Goal: Contribute content: Contribute content

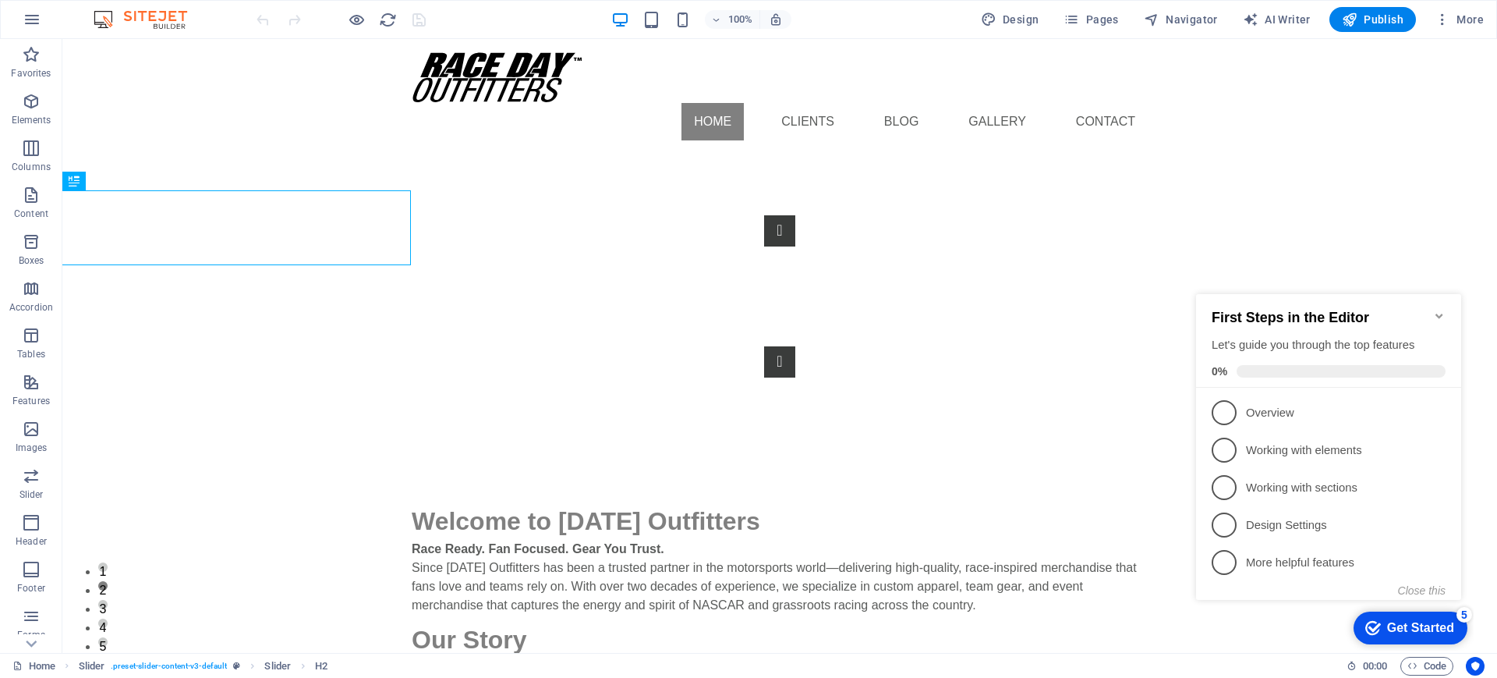
click at [1197, 313] on icon "Minimize checklist" at bounding box center [1438, 315] width 7 height 5
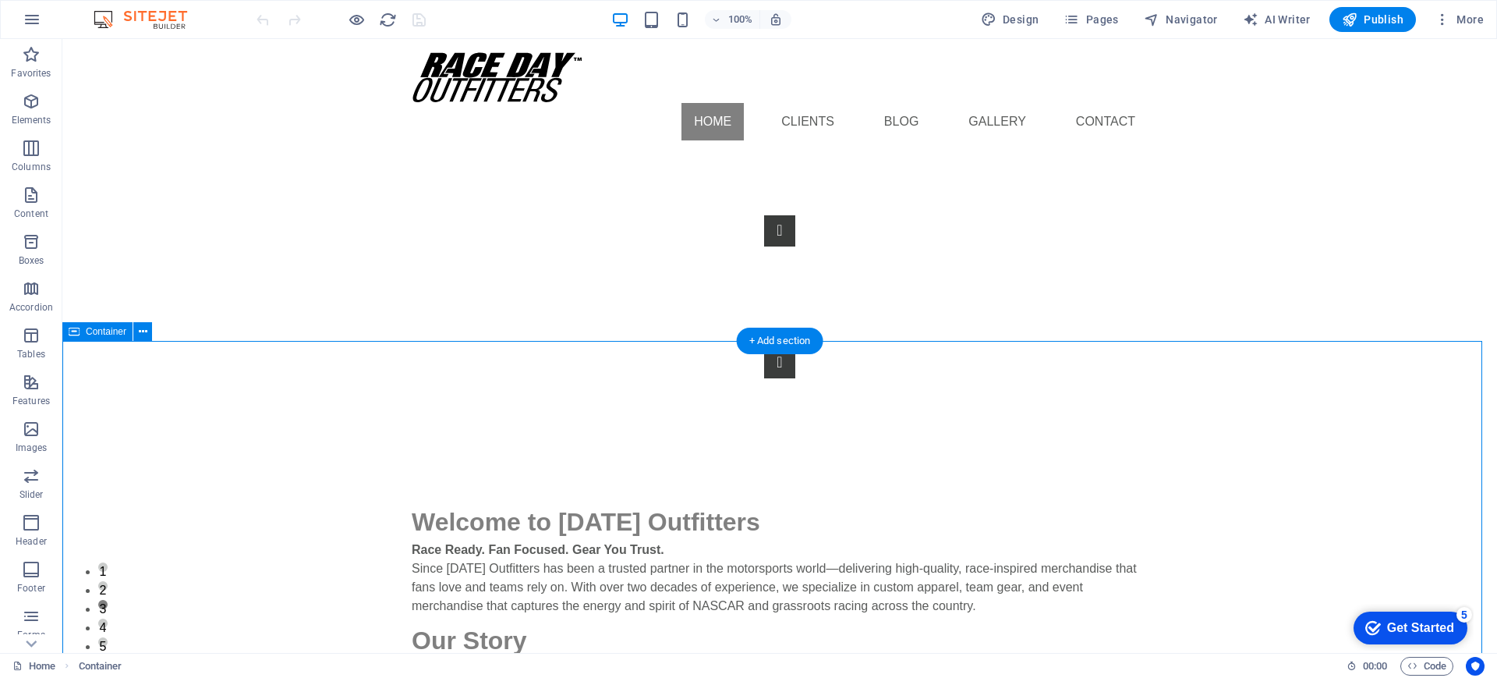
drag, startPoint x: 142, startPoint y: 61, endPoint x: 1438, endPoint y: 505, distance: 1369.9
click at [1197, 541] on div "Get Started" at bounding box center [1420, 628] width 67 height 14
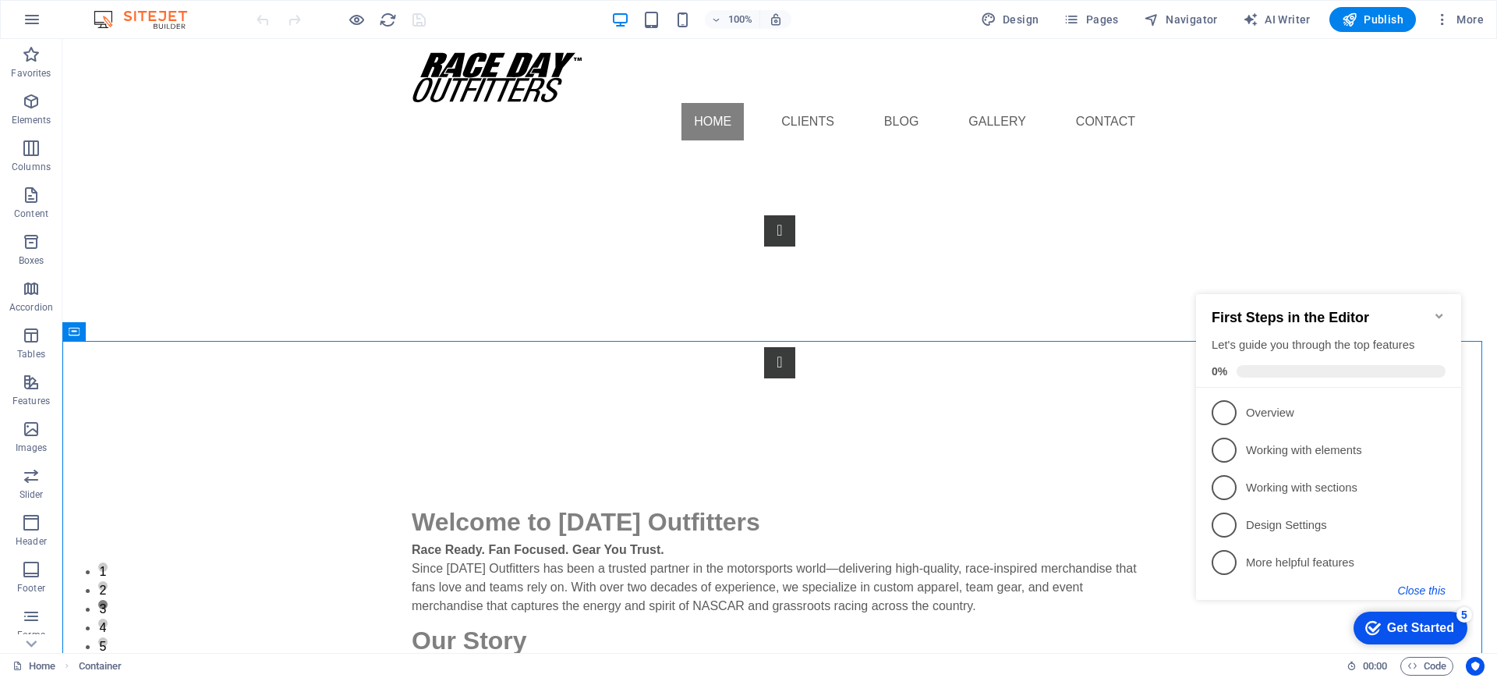
click at [1197, 541] on button "Close this" at bounding box center [1422, 590] width 48 height 12
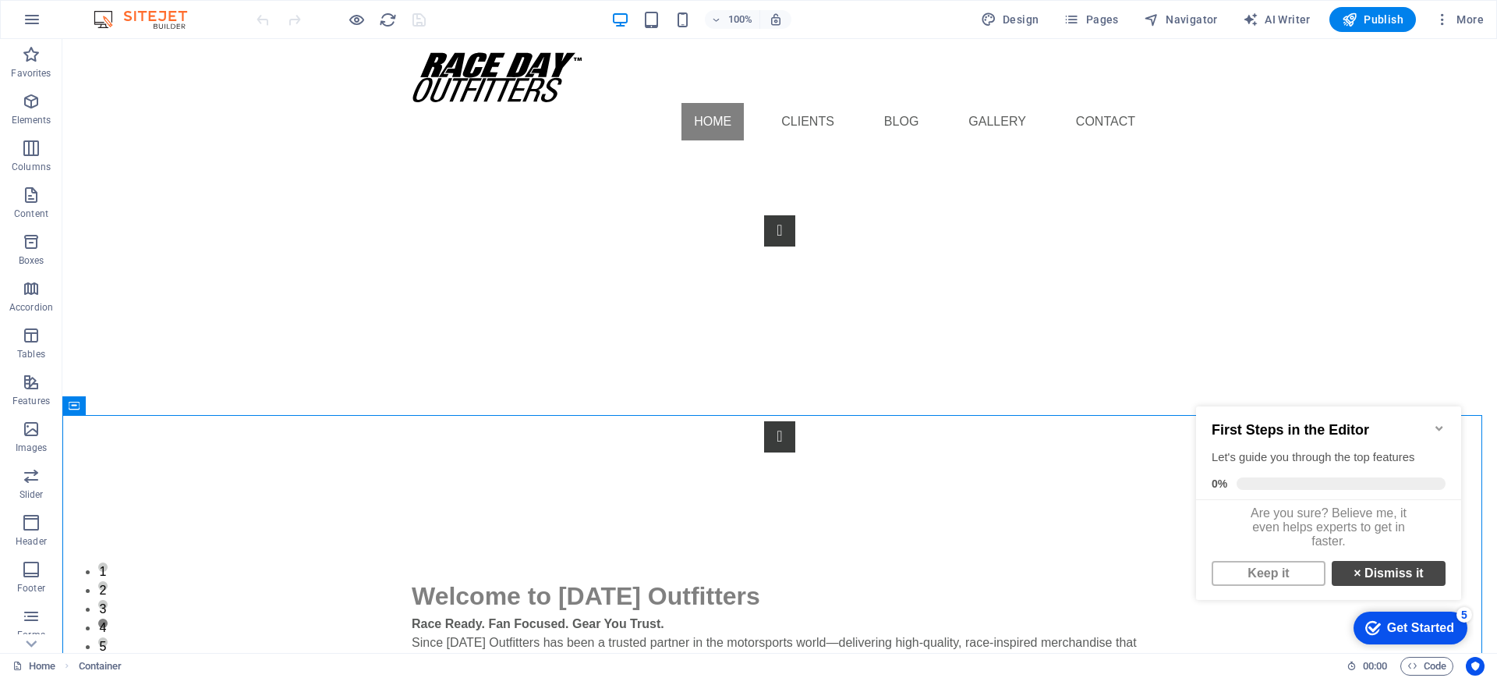
click at [1197, 541] on link "× Dismiss it" at bounding box center [1389, 573] width 114 height 25
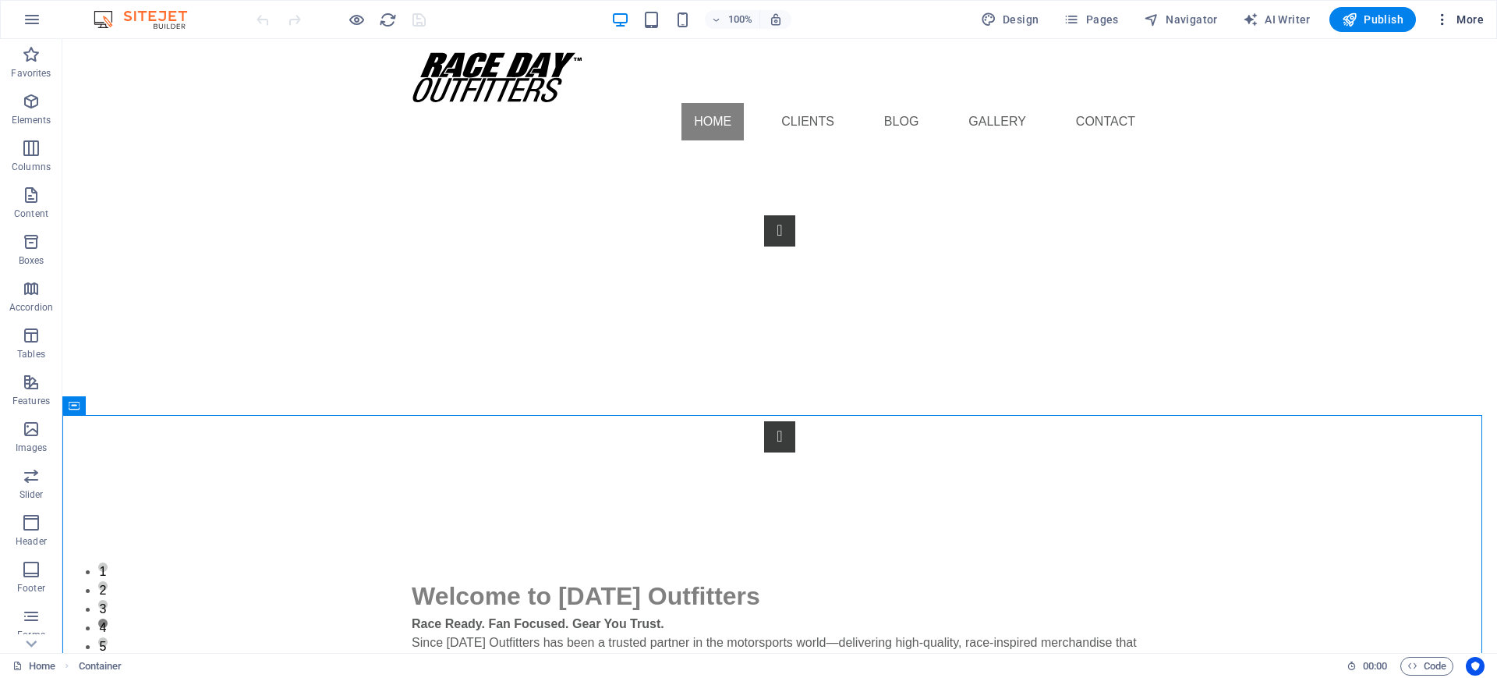
click at [1197, 18] on span "More" at bounding box center [1459, 20] width 49 height 16
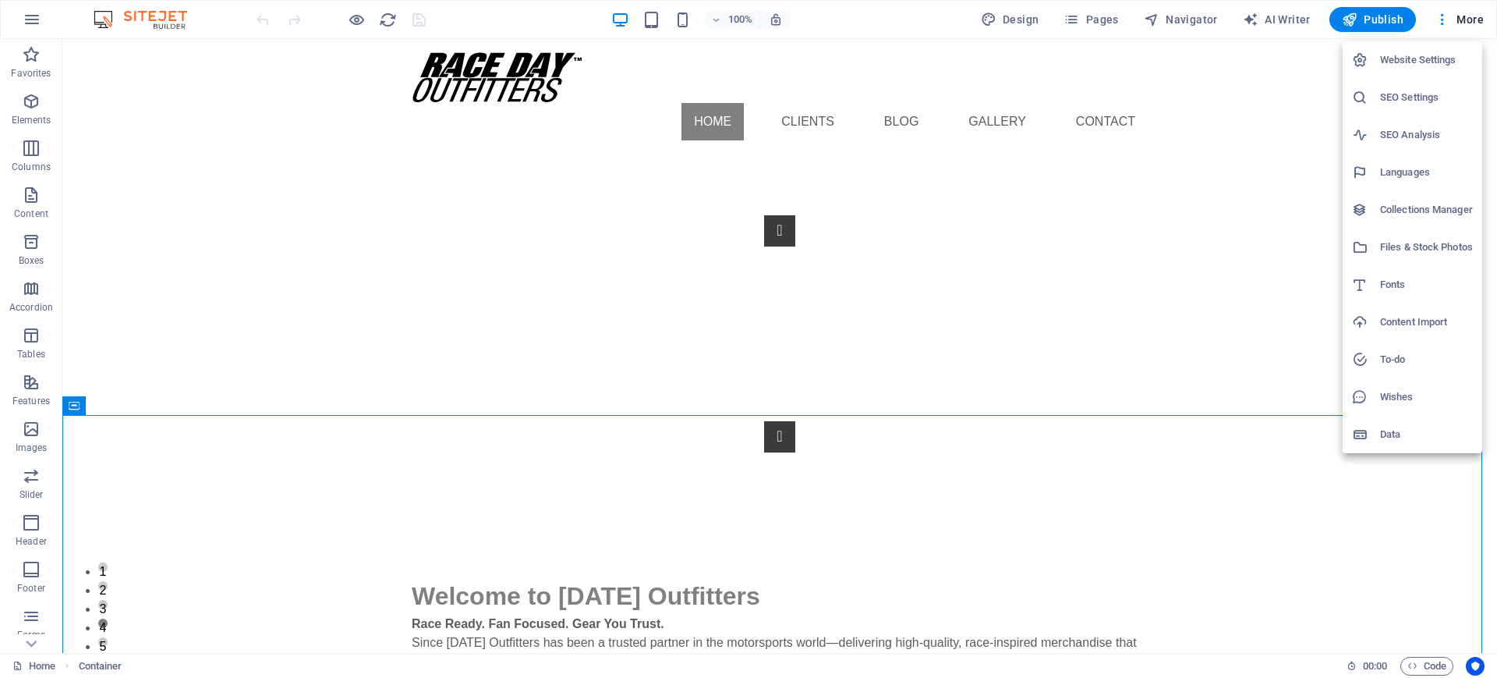
click at [1197, 203] on h6 "Collections Manager" at bounding box center [1426, 209] width 93 height 19
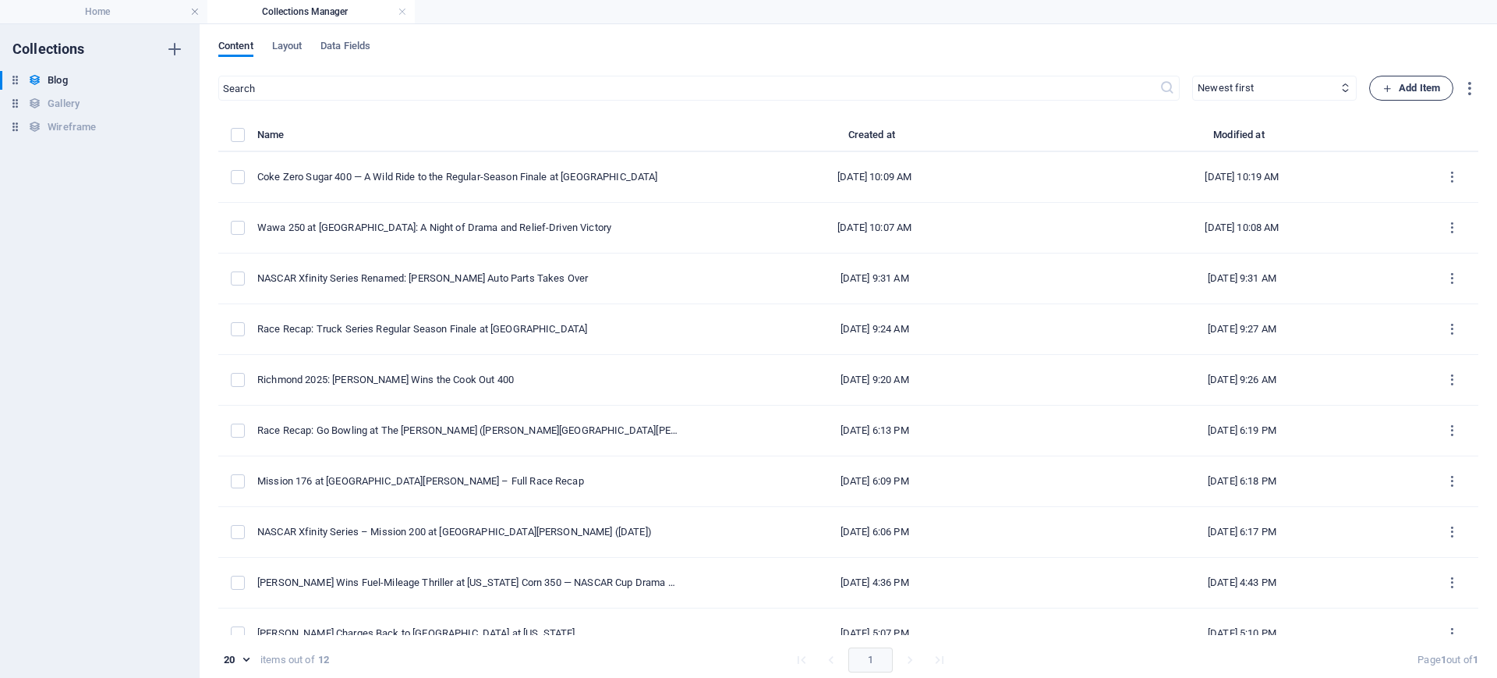
click at [1197, 83] on span "Add Item" at bounding box center [1411, 88] width 58 height 19
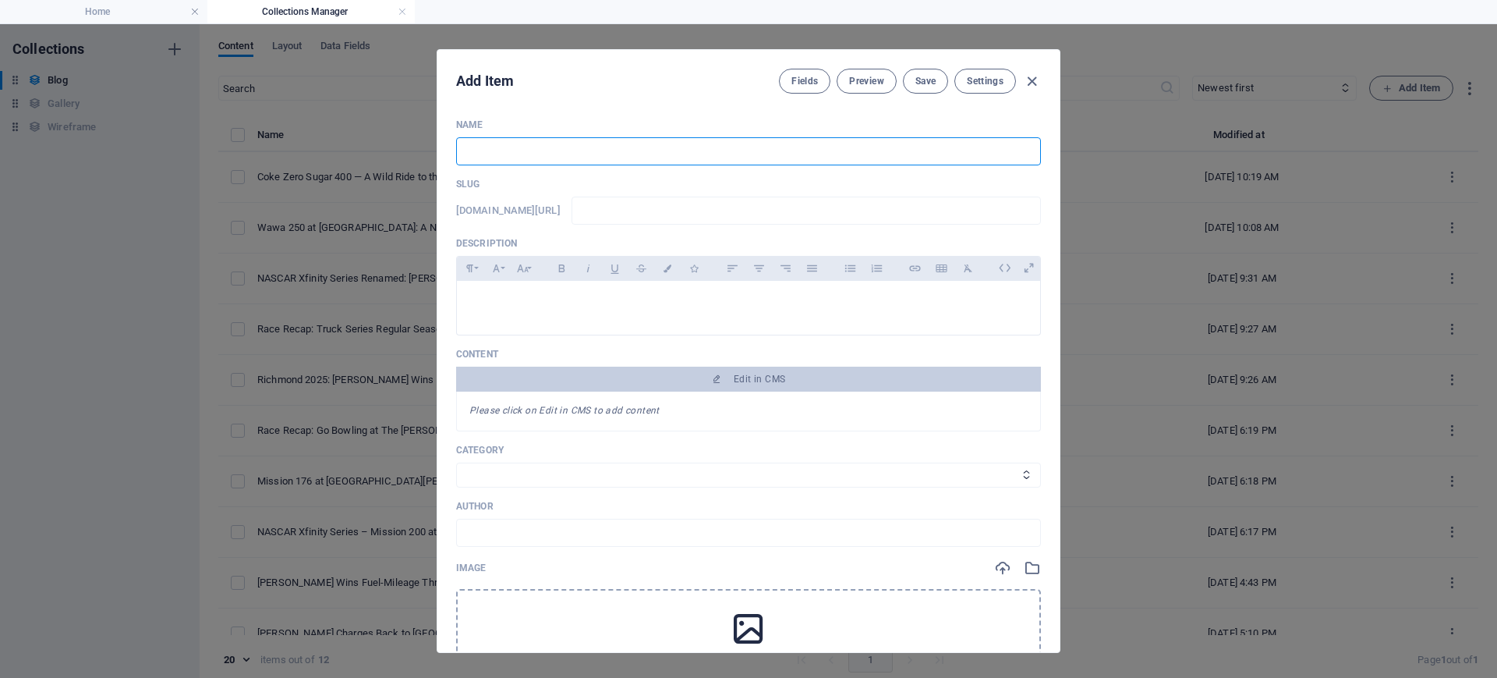
click at [653, 142] on input "text" at bounding box center [748, 151] width 585 height 28
paste input "Weekend Recap: NASCAR’s Triple Threat—Cup, Xfinity, and Truck Series"
type input "Weekend Recap: NASCAR’s Triple Threat—Cup, Xfinity, and Truck Series"
type input "weekend-recap-nascar-s-triple-threat-cup-xfinity-and-truck-series"
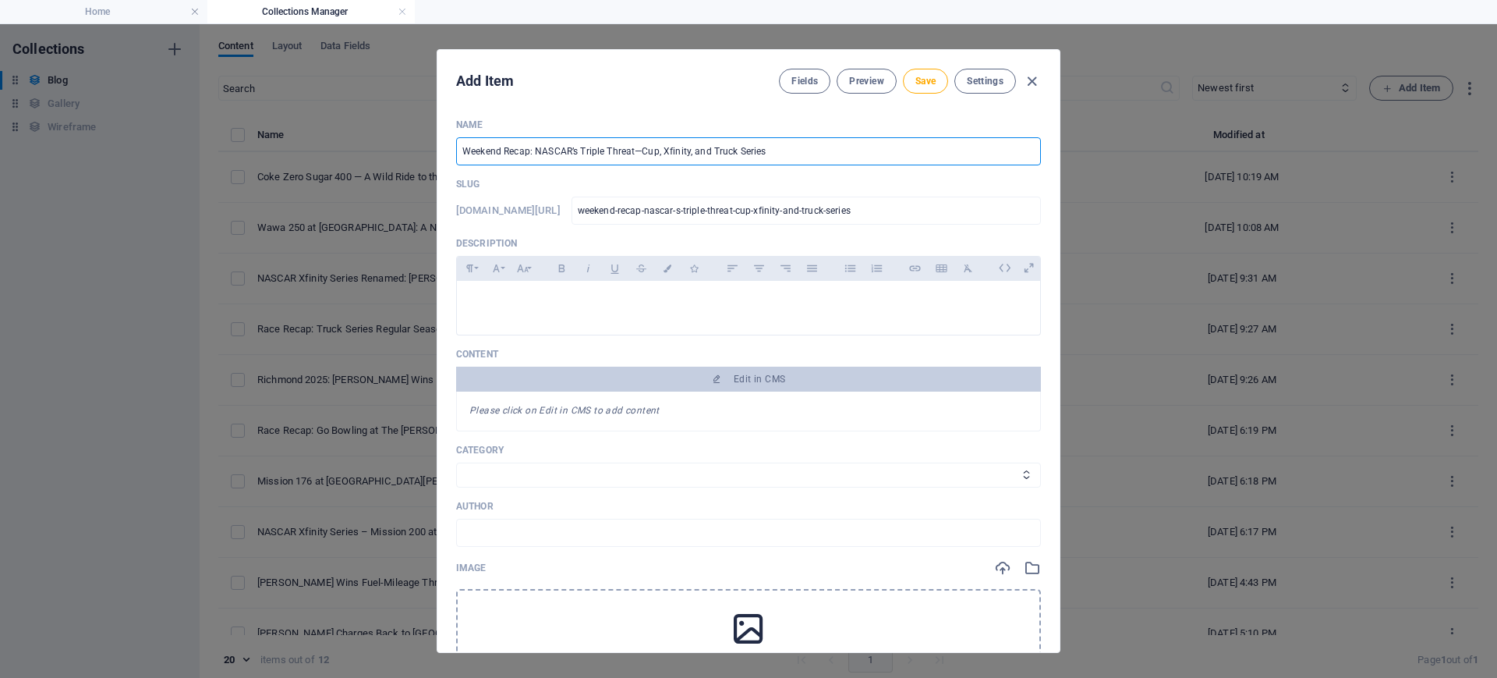
type input "Weekend Recap: NASCAR’s Triple Threat—Cup, Xfinity, and Truck Series"
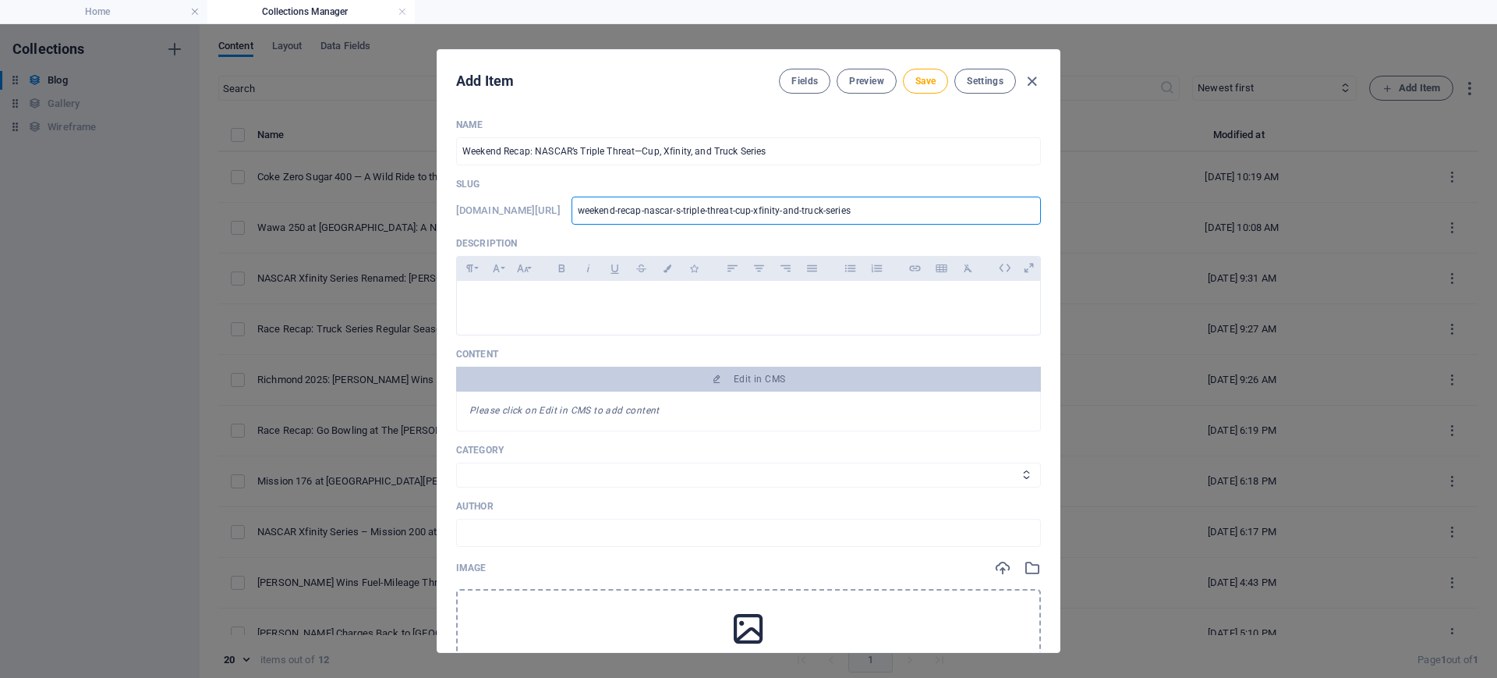
drag, startPoint x: 900, startPoint y: 206, endPoint x: 522, endPoint y: 206, distance: 377.4
click at [522, 206] on div "[DOMAIN_NAME][URL] weekend-recap-nascar-s-triple-threat-cup-xfinity-and-truck-s…" at bounding box center [748, 210] width 585 height 28
paste input "nascar-darlington-weekend-recap-truck-xfinity-cup-results-2025"
type input "nascar-darlington-weekend-recap-truck-xfinity-cup-results-2025"
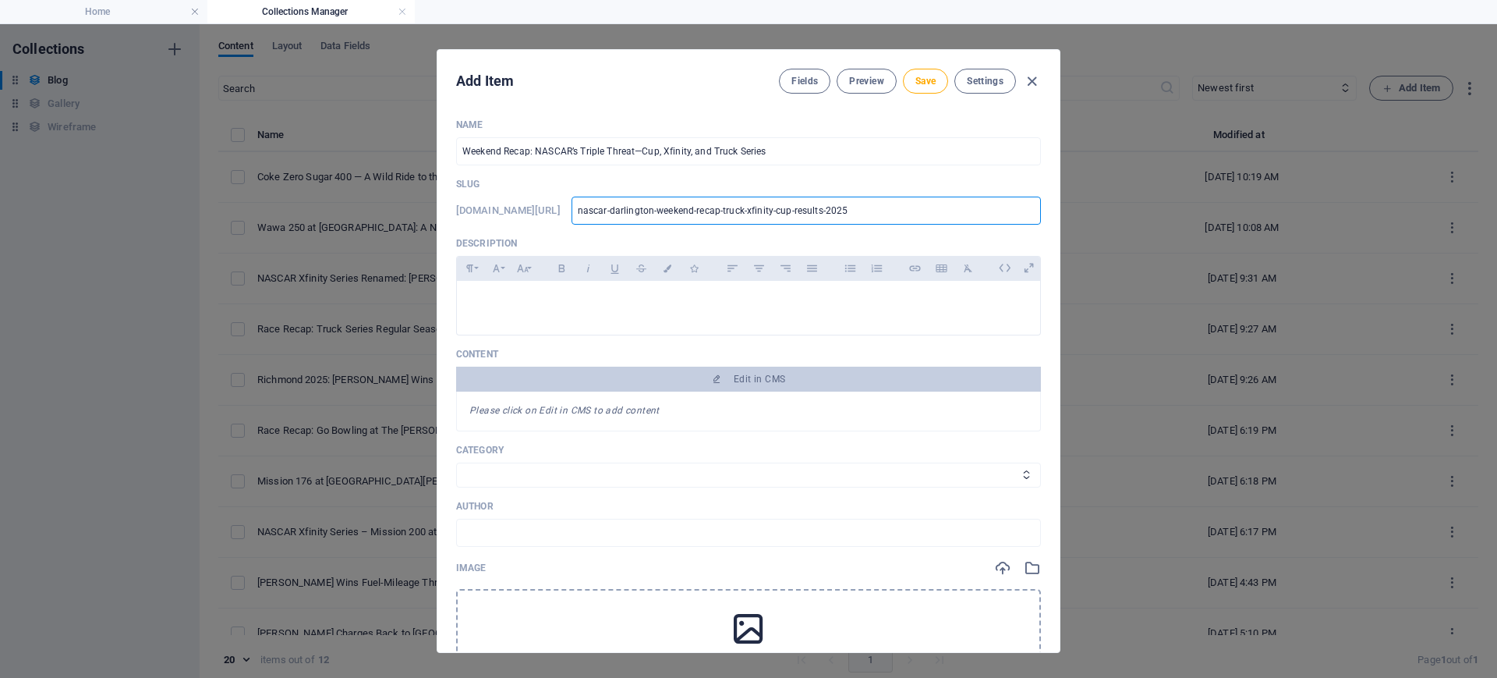
type input "nascar-darlington-weekend-recap-truck-xfinity-cup-results-2025"
click at [668, 291] on div at bounding box center [748, 304] width 583 height 47
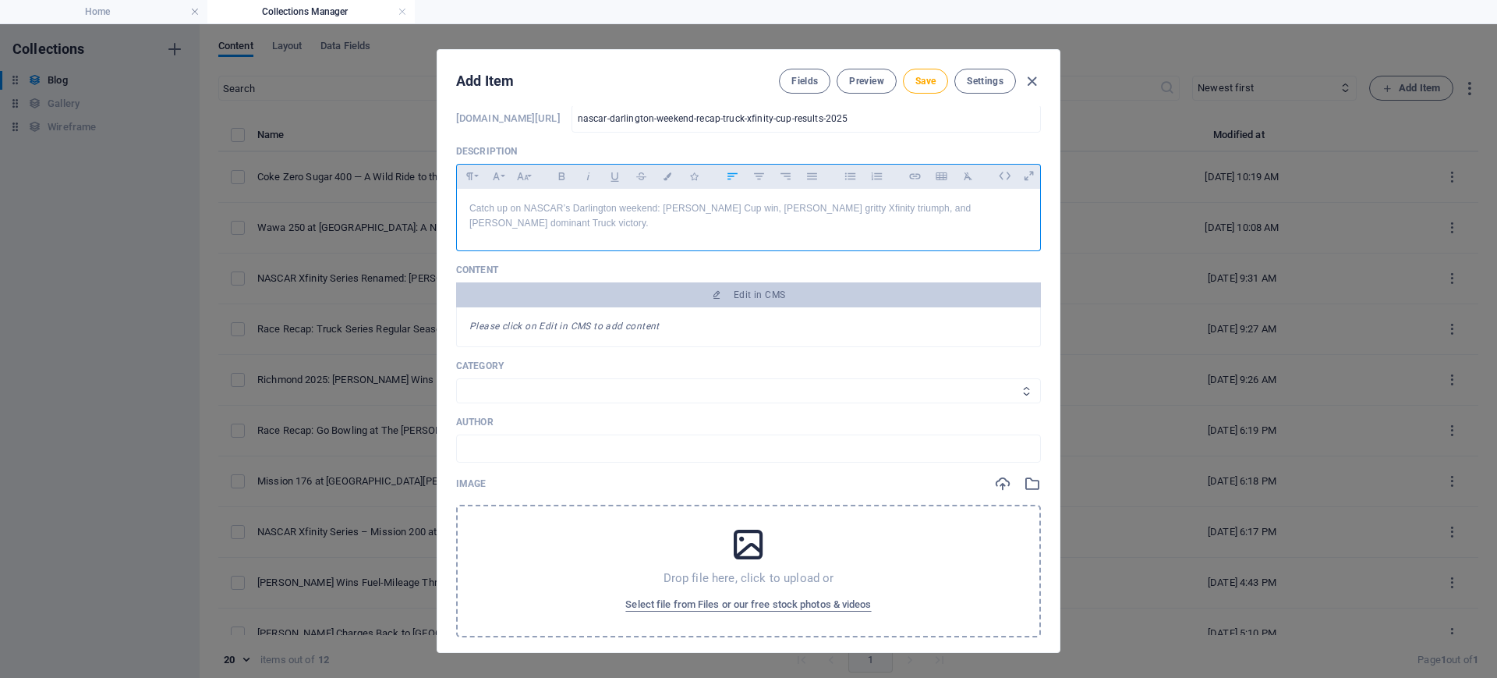
scroll to position [97, 0]
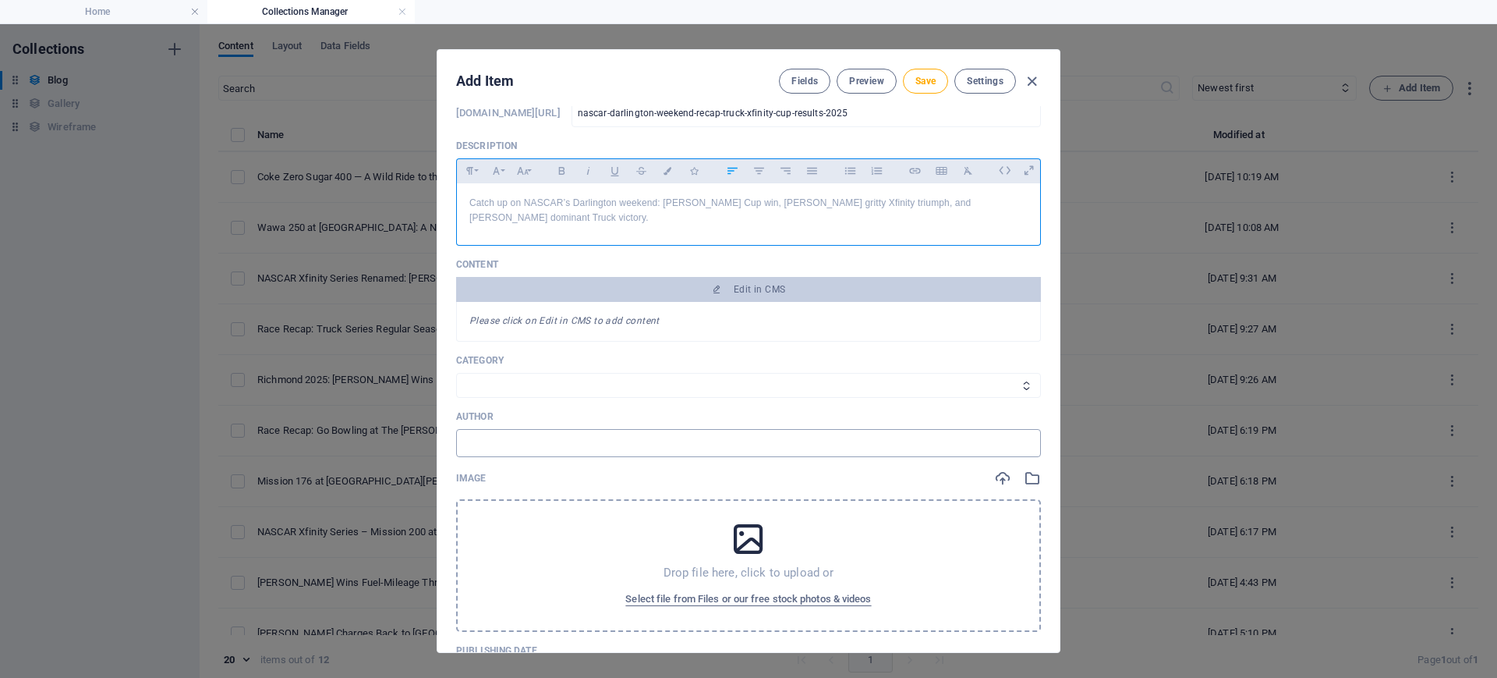
click at [563, 440] on input "text" at bounding box center [748, 443] width 585 height 28
type input "[PERSON_NAME]"
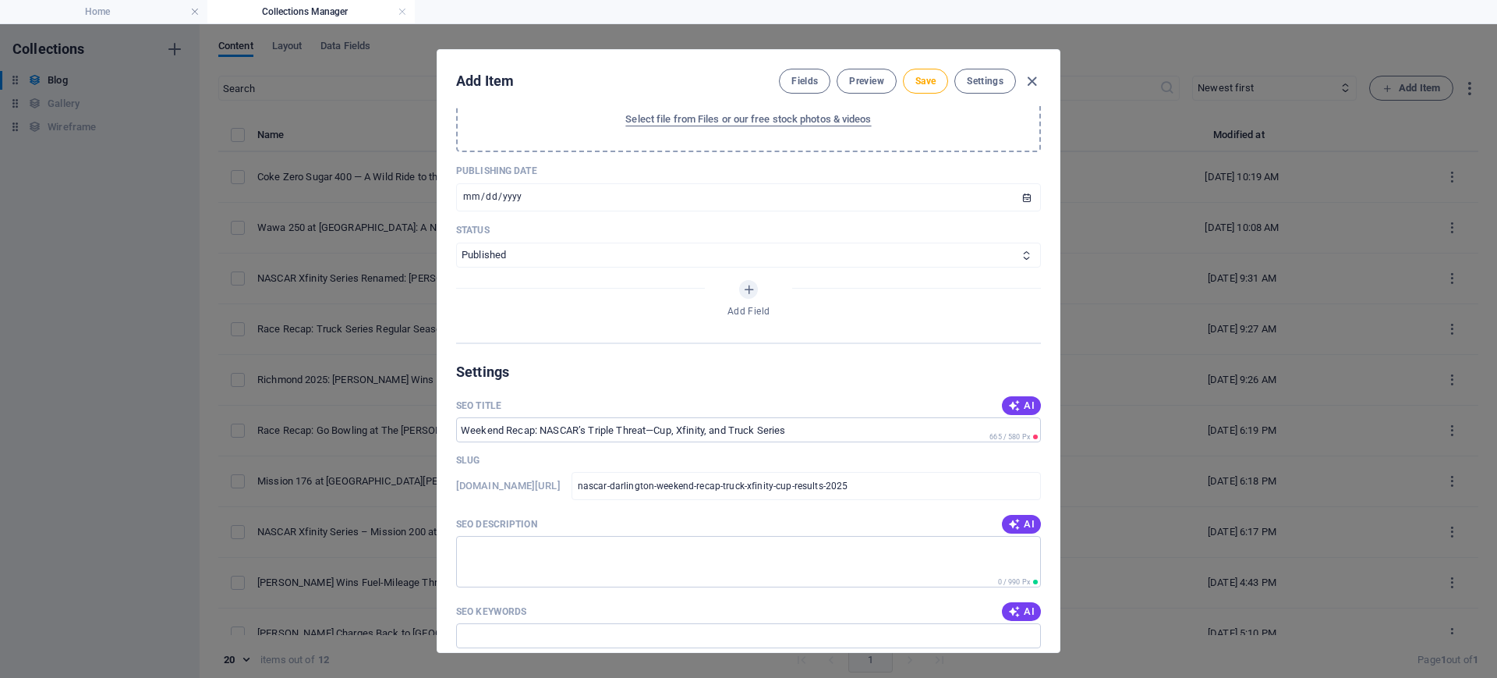
scroll to position [585, 0]
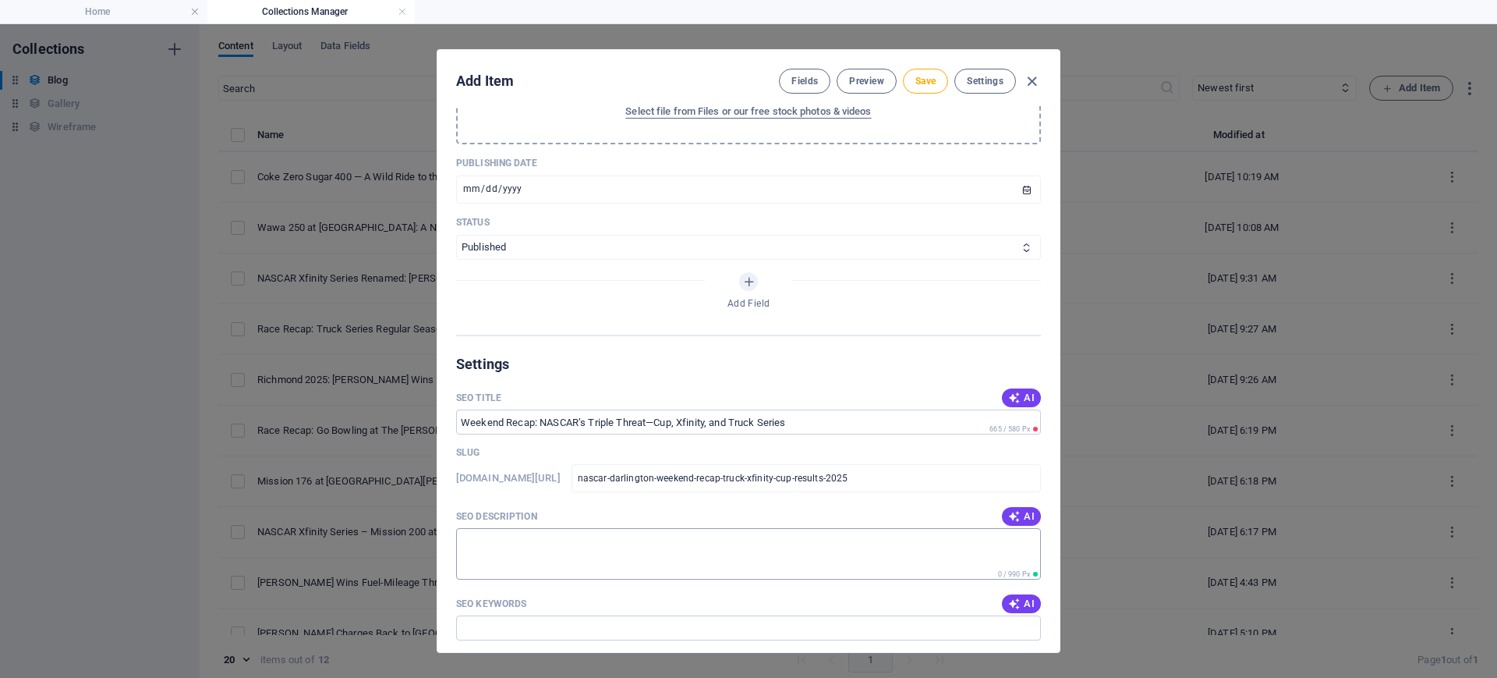
click at [637, 536] on textarea "SEO Description" at bounding box center [748, 553] width 585 height 51
click at [781, 412] on input "SEO Title" at bounding box center [748, 421] width 585 height 25
drag, startPoint x: 799, startPoint y: 416, endPoint x: 494, endPoint y: 414, distance: 304.9
click at [494, 414] on input "SEO Title" at bounding box center [748, 421] width 585 height 25
paste input "NASCAR Darlington 2025: Cup, Xfinity & Truck Results"
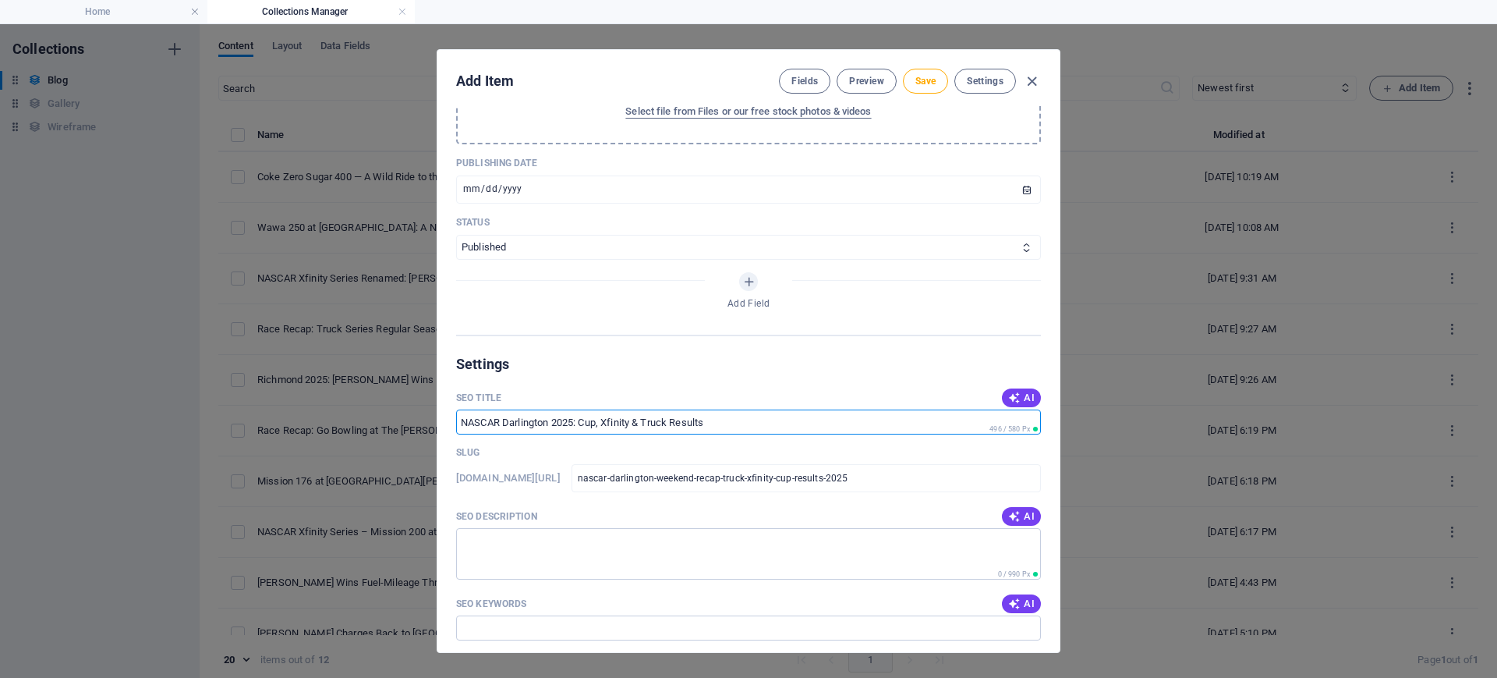
drag, startPoint x: 628, startPoint y: 416, endPoint x: 638, endPoint y: 422, distance: 11.2
click at [628, 416] on input "NASCAR Darlington 2025: Cup, Xfinity & Truck Results" at bounding box center [748, 421] width 585 height 25
click at [631, 416] on input "NASCAR Darlington 2025: Cup, Xfinity & Truck Results" at bounding box center [748, 421] width 585 height 25
click at [632, 421] on input "NASCAR Darlington 2025: Cup, Xfinity([GEOGRAPHIC_DATA]) & Truck Results" at bounding box center [748, 421] width 585 height 25
type input "NASCAR Darlington 2025: Cup, Xfinity ([GEOGRAPHIC_DATA]) & Truck Results"
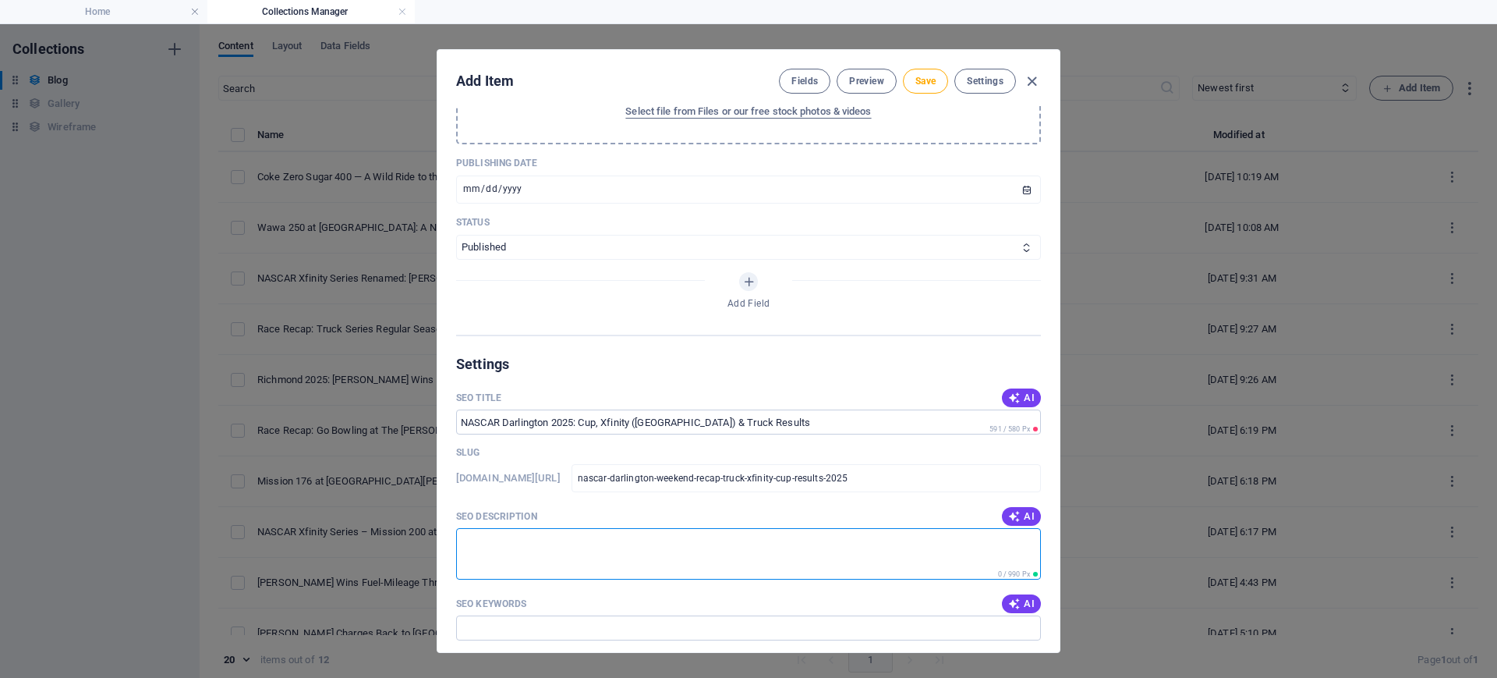
click at [594, 541] on textarea "SEO Description" at bounding box center [748, 553] width 585 height 51
paste textarea "Catch up on NASCAR’s Darlington weekend: [PERSON_NAME] Cup win, [PERSON_NAME] g…"
type textarea "Catch up on NASCAR’s Darlington weekend: [PERSON_NAME] Cup win, [PERSON_NAME] g…"
click at [1019, 541] on span "AI" at bounding box center [1021, 603] width 27 height 12
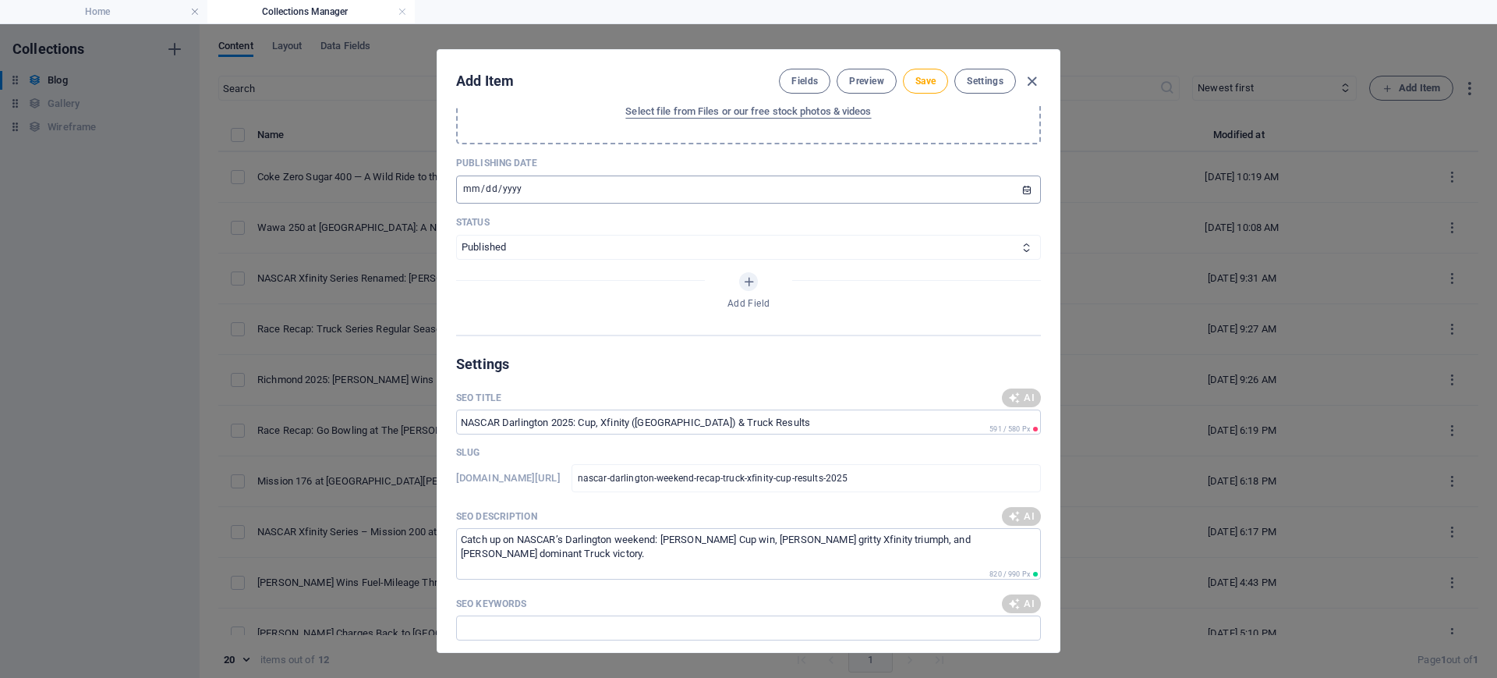
type input "NASCAR weekend recap, Darlington Cup race, Xfinity series highlights, Truck ser…"
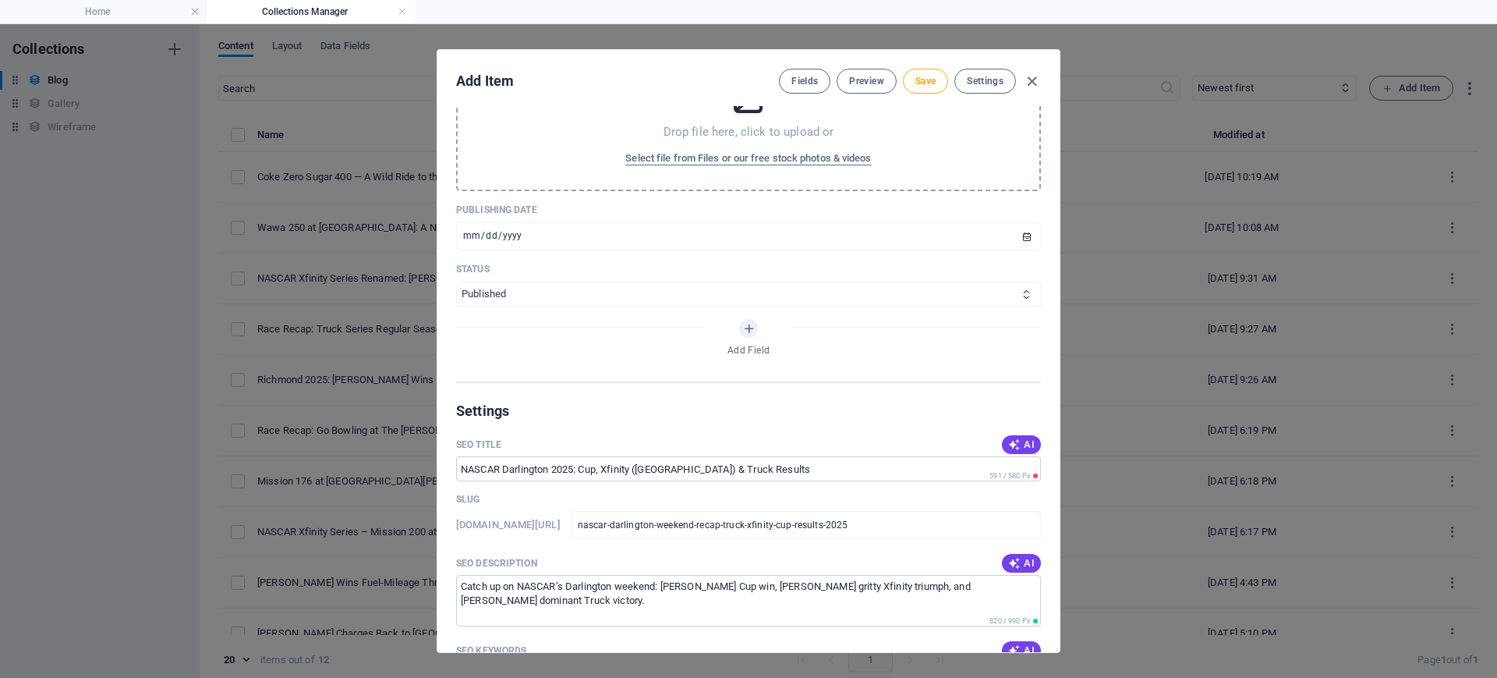
scroll to position [390, 0]
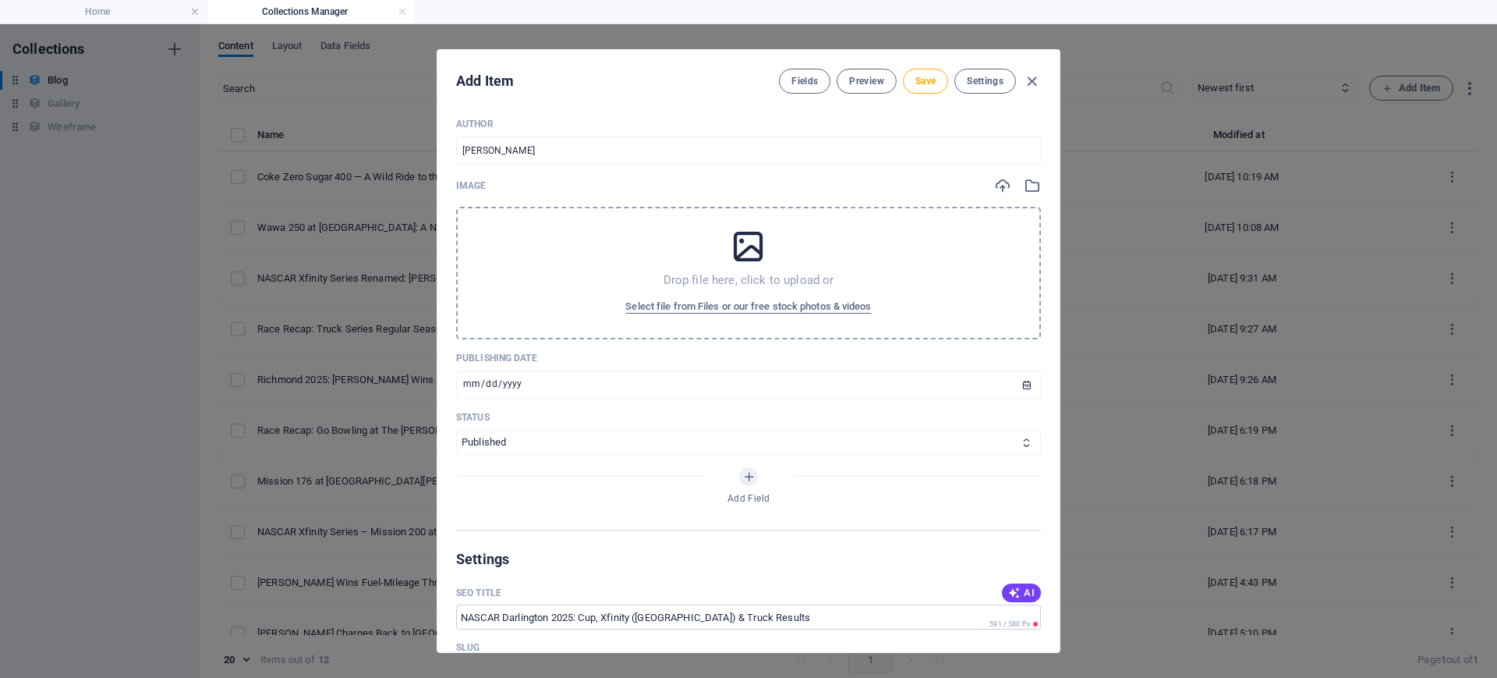
click at [759, 249] on icon at bounding box center [748, 246] width 39 height 39
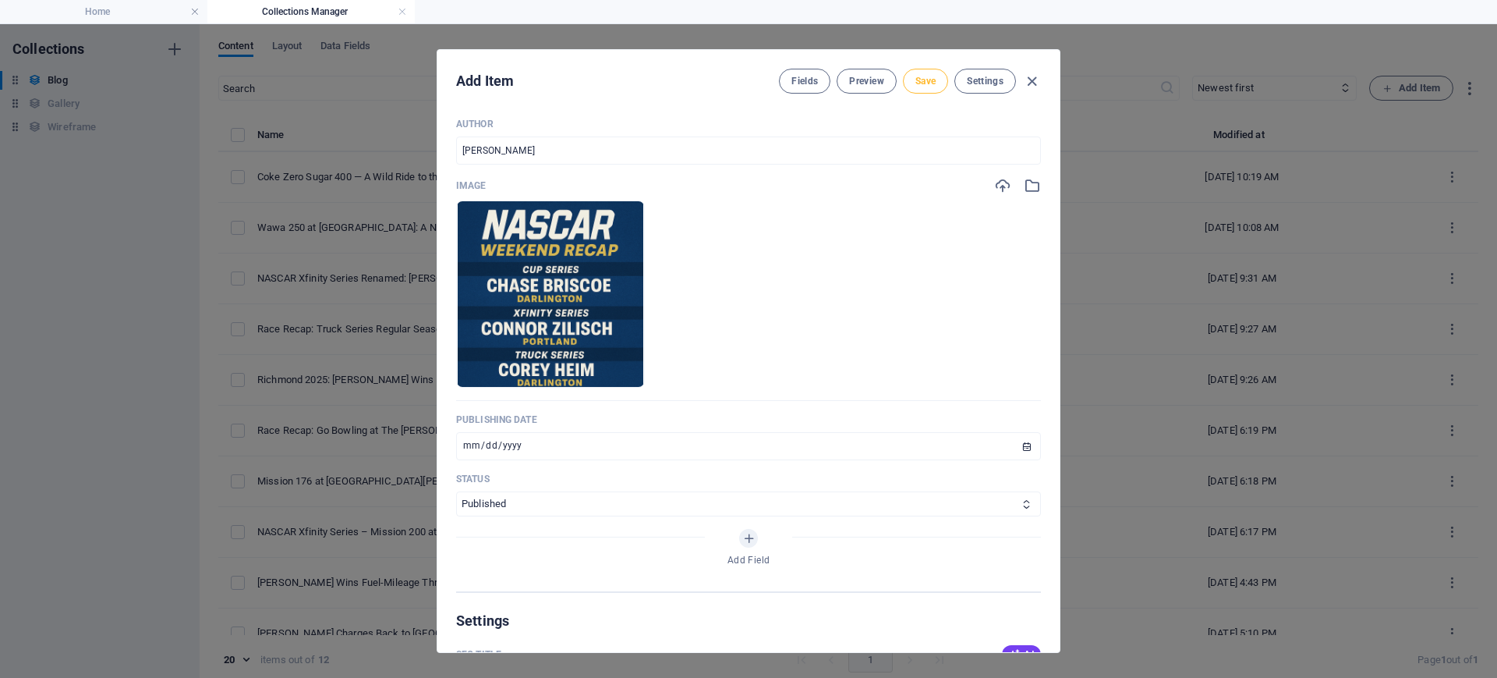
click at [918, 87] on button "Save" at bounding box center [925, 81] width 45 height 25
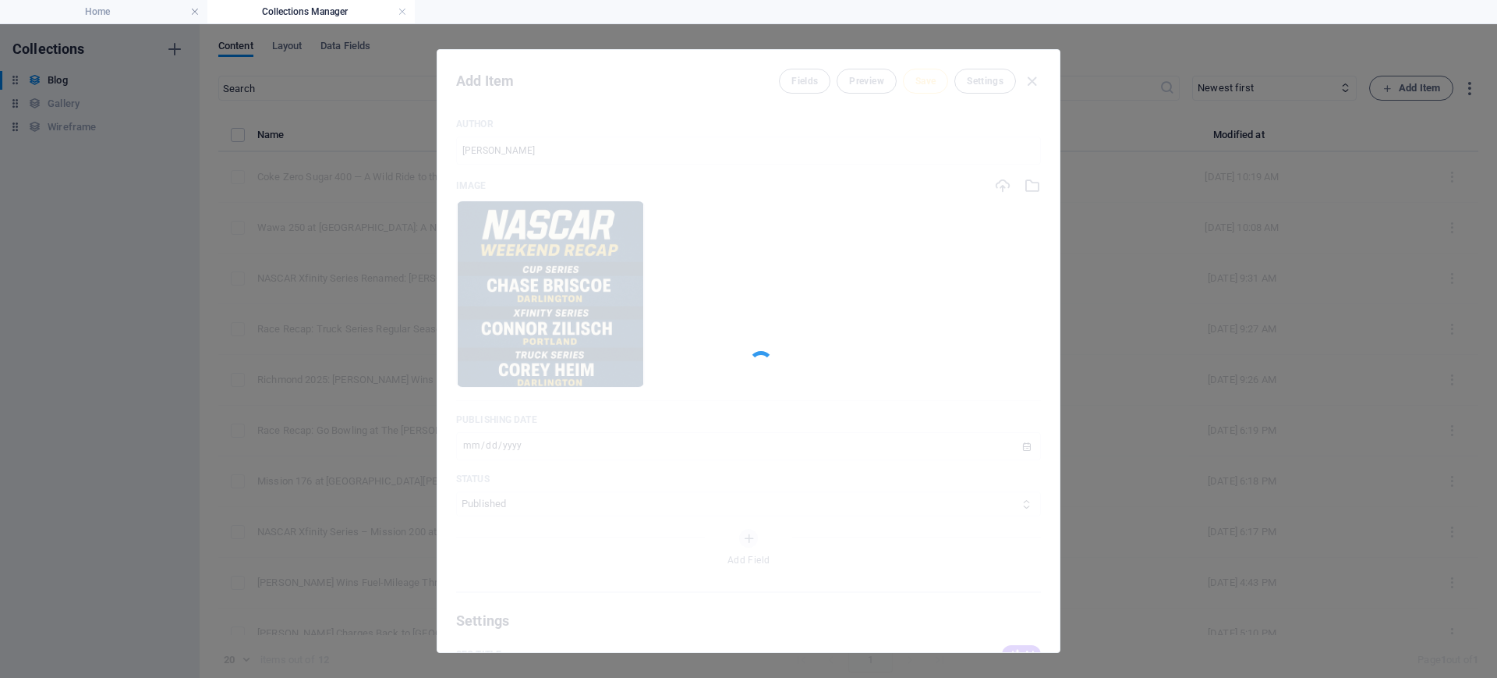
type input "nascar-darlington-weekend-recap-truck-xfinity-cup-results-2025"
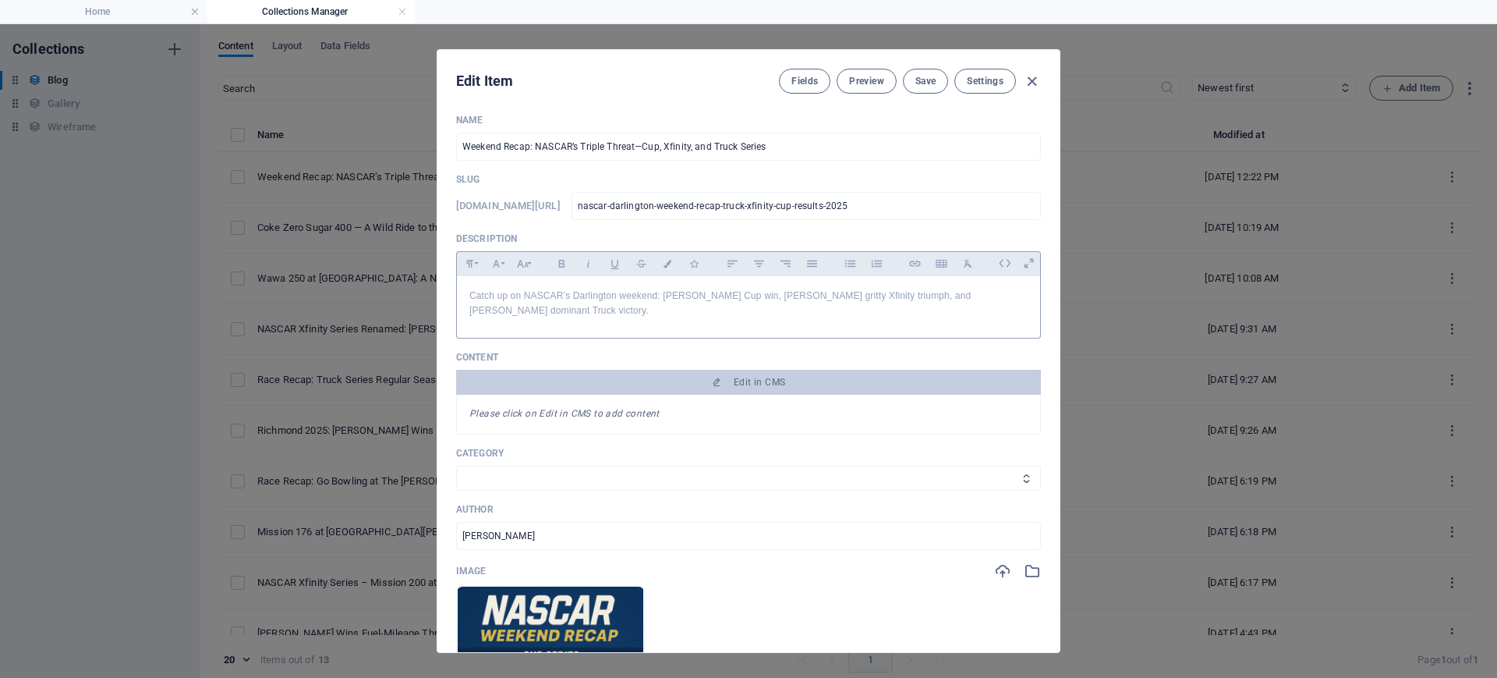
scroll to position [0, 0]
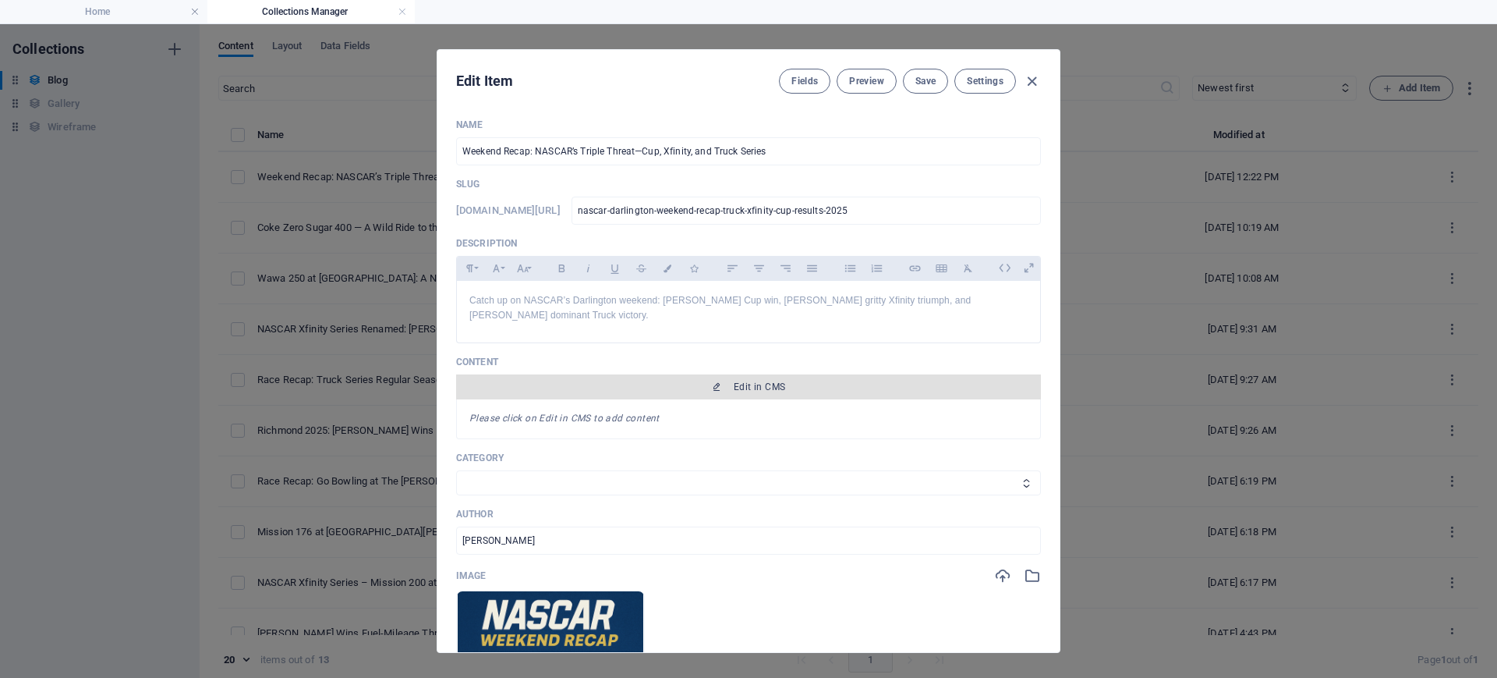
click at [785, 380] on span "Edit in CMS" at bounding box center [748, 386] width 572 height 12
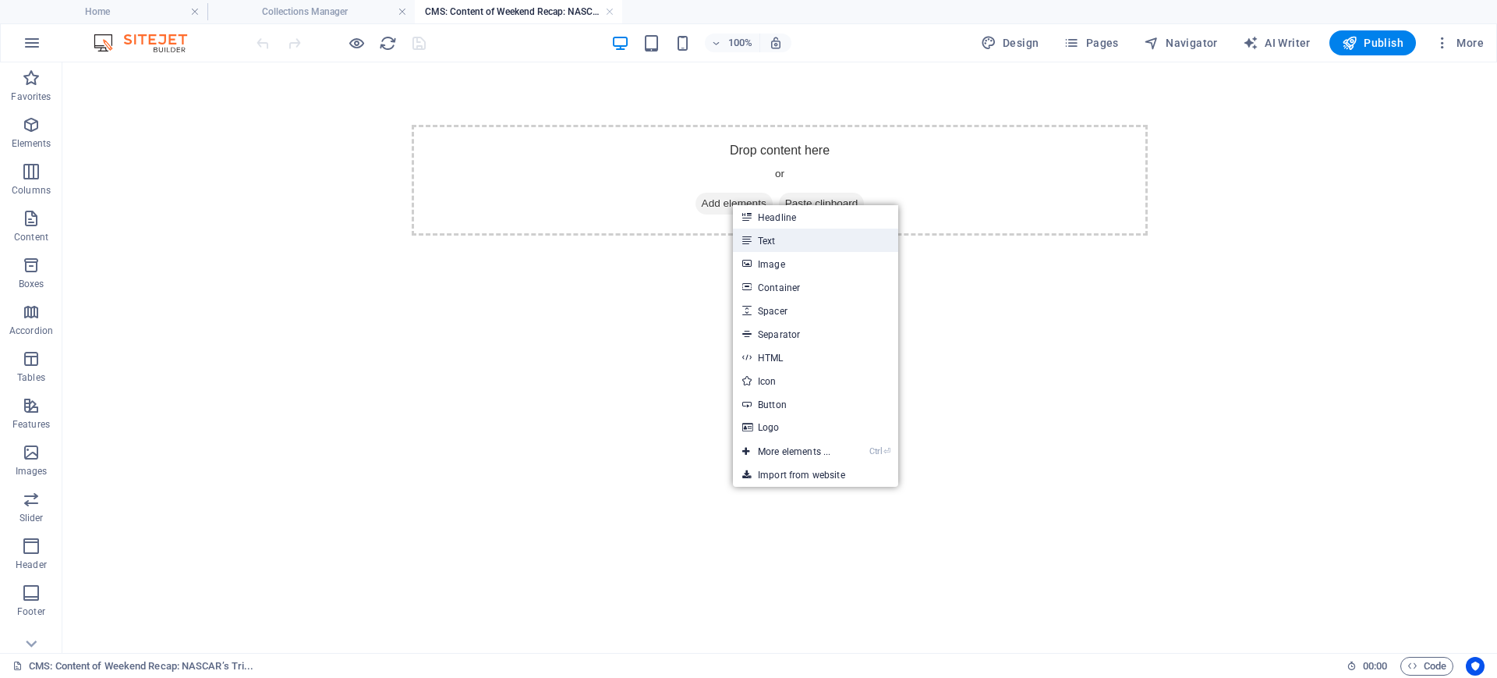
click at [766, 234] on link "Text" at bounding box center [815, 239] width 165 height 23
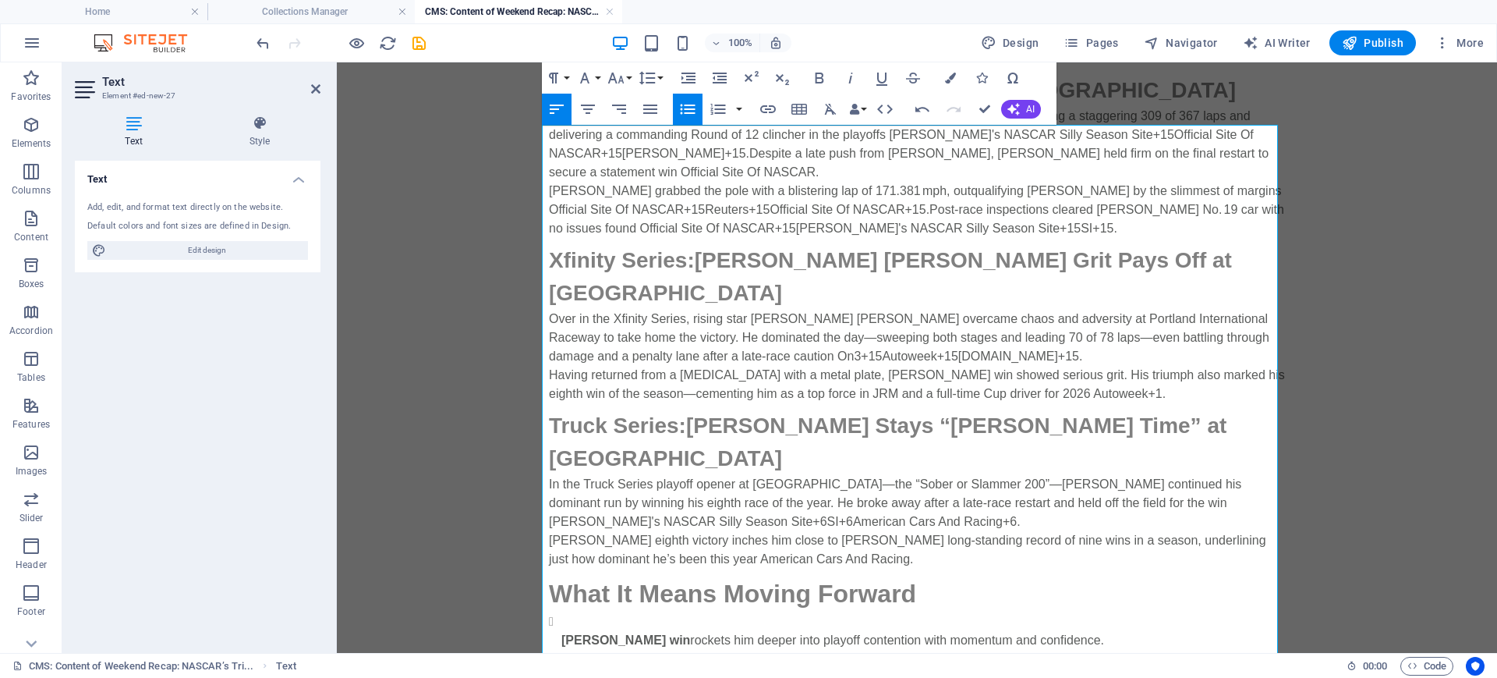
scroll to position [122, 0]
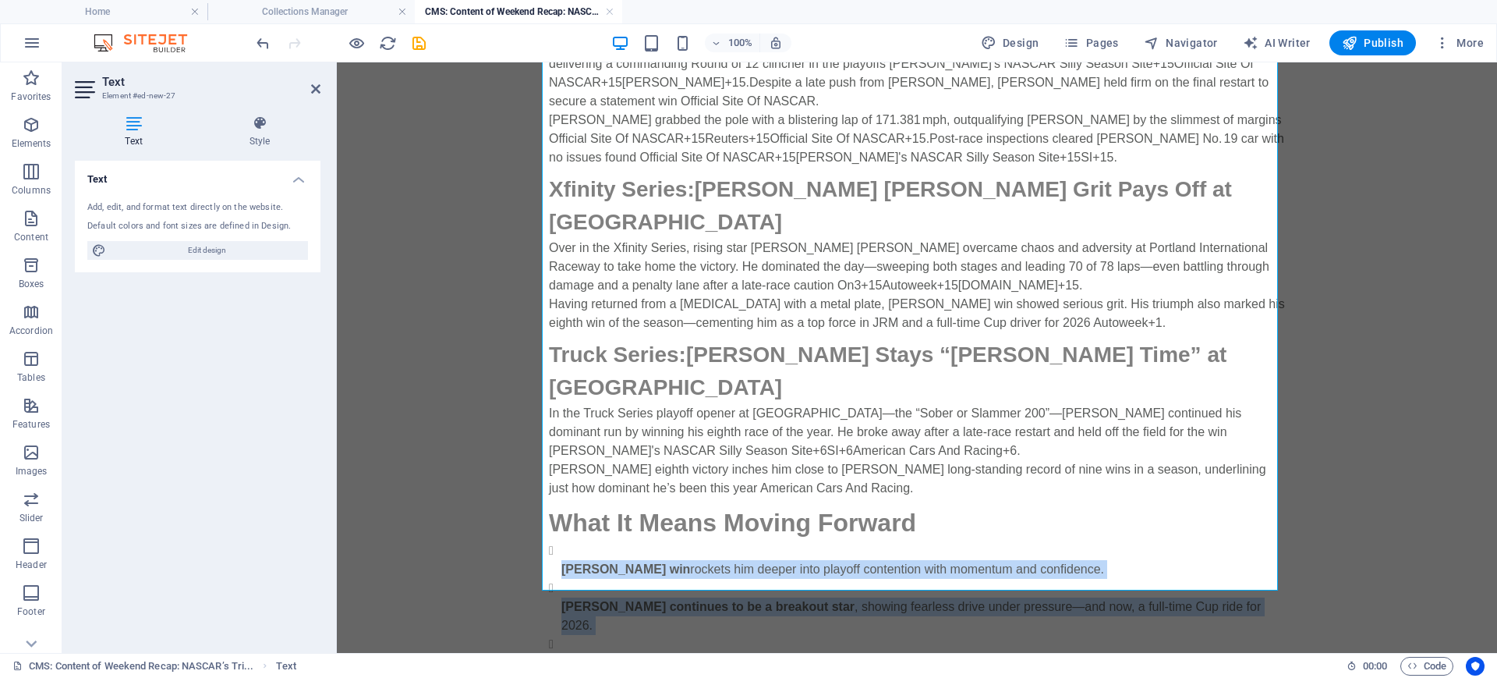
drag, startPoint x: 987, startPoint y: 586, endPoint x: 482, endPoint y: 496, distance: 513.1
click at [482, 496] on body "Skip to main content Cup Series: [PERSON_NAME] Dominates at Darlington [PERSON_…" at bounding box center [917, 338] width 1160 height 794
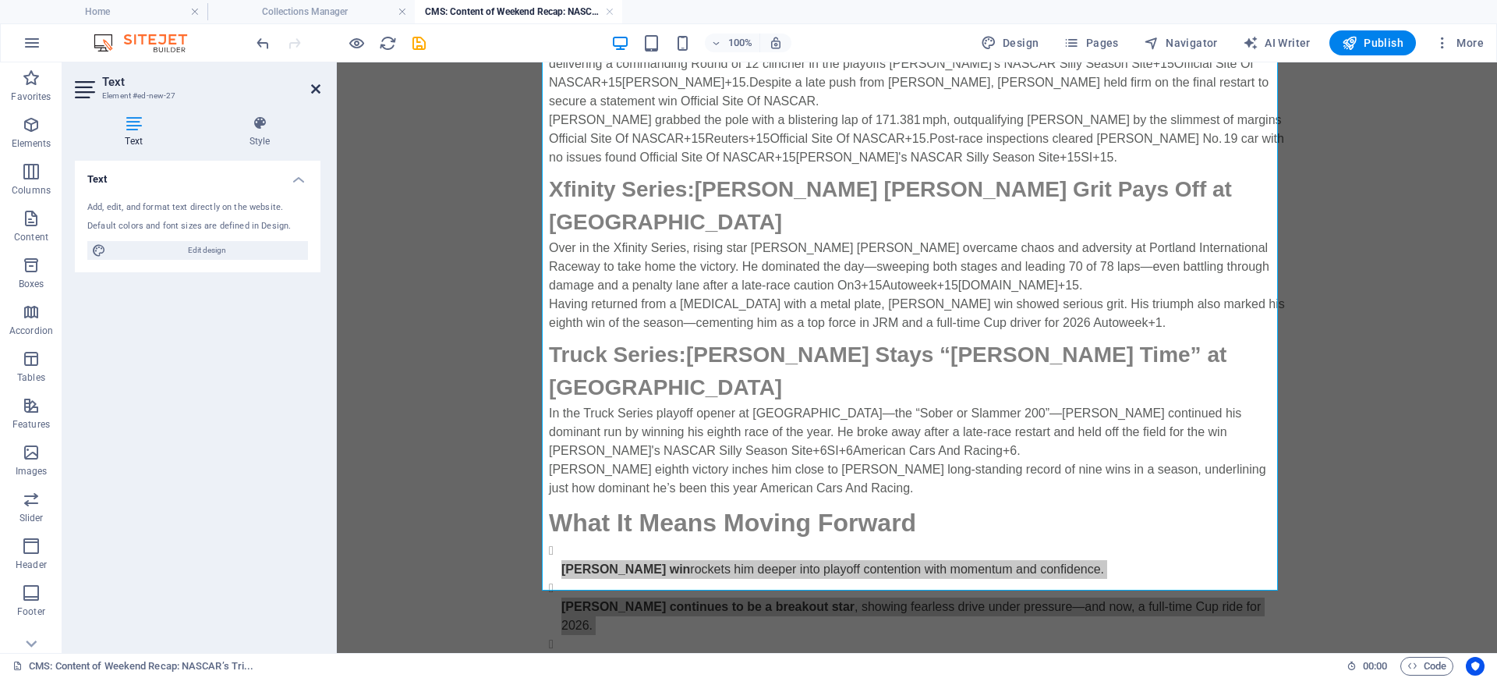
click at [314, 89] on icon at bounding box center [315, 89] width 9 height 12
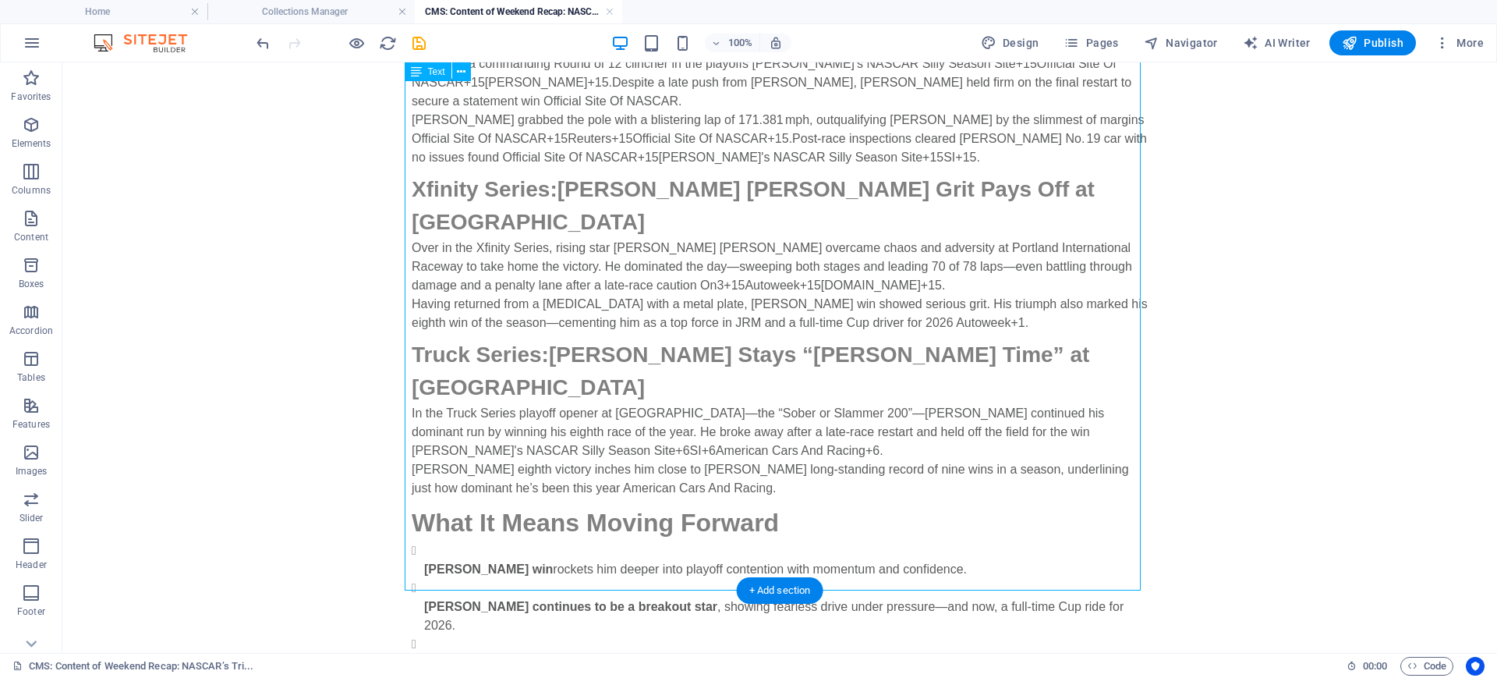
click at [943, 541] on div "Cup Series: [PERSON_NAME] Dominates at Darlington [PERSON_NAME] delivered an em…" at bounding box center [780, 337] width 736 height 669
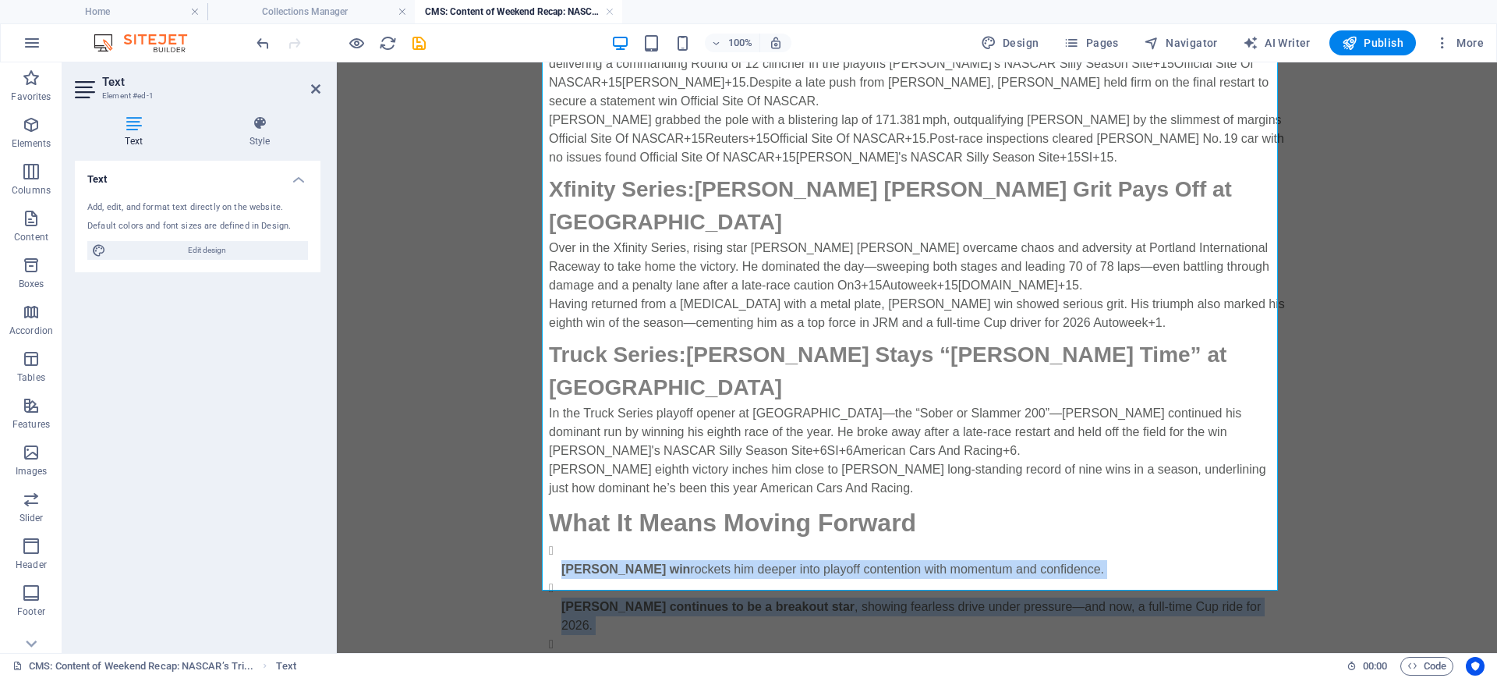
drag, startPoint x: 991, startPoint y: 582, endPoint x: 462, endPoint y: 489, distance: 536.8
click at [462, 489] on body "Skip to main content Cup Series: [PERSON_NAME] Dominates at Darlington [PERSON_…" at bounding box center [917, 338] width 1160 height 794
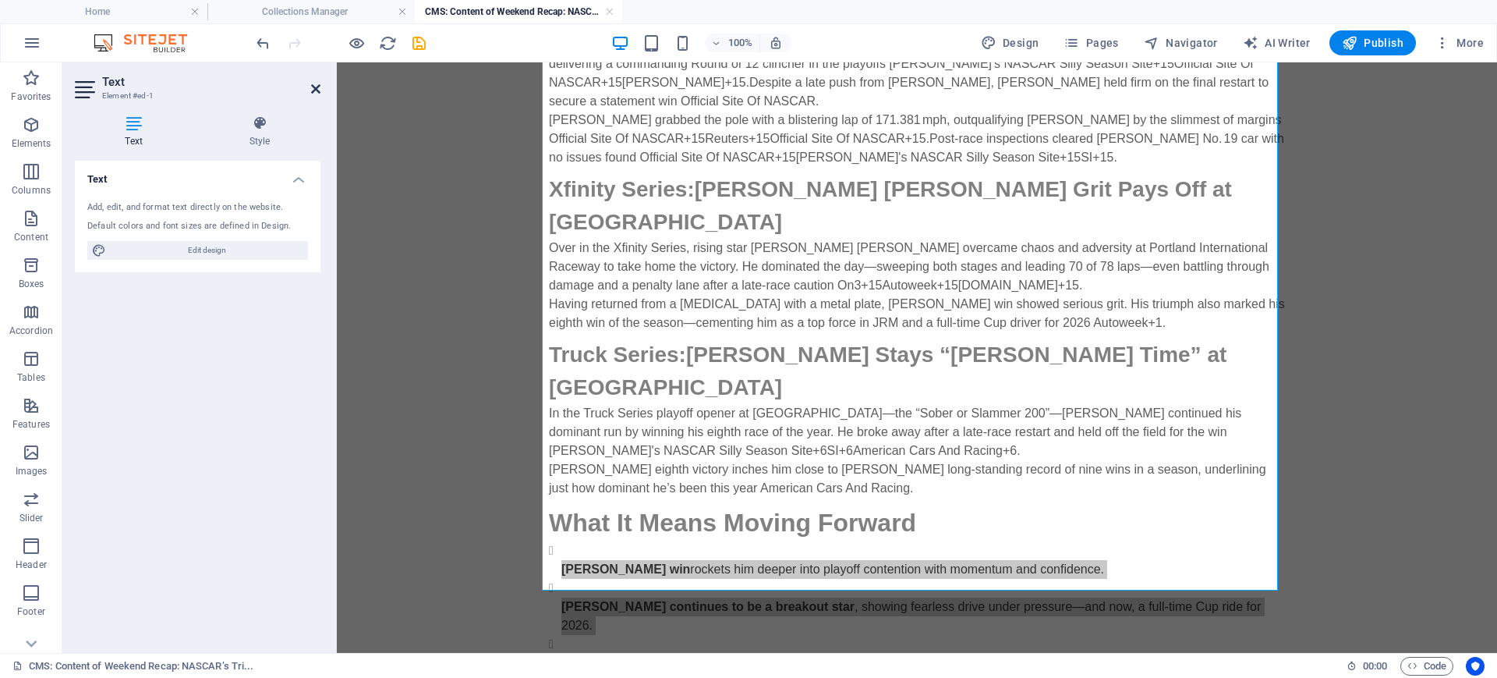
click at [317, 85] on icon at bounding box center [315, 89] width 9 height 12
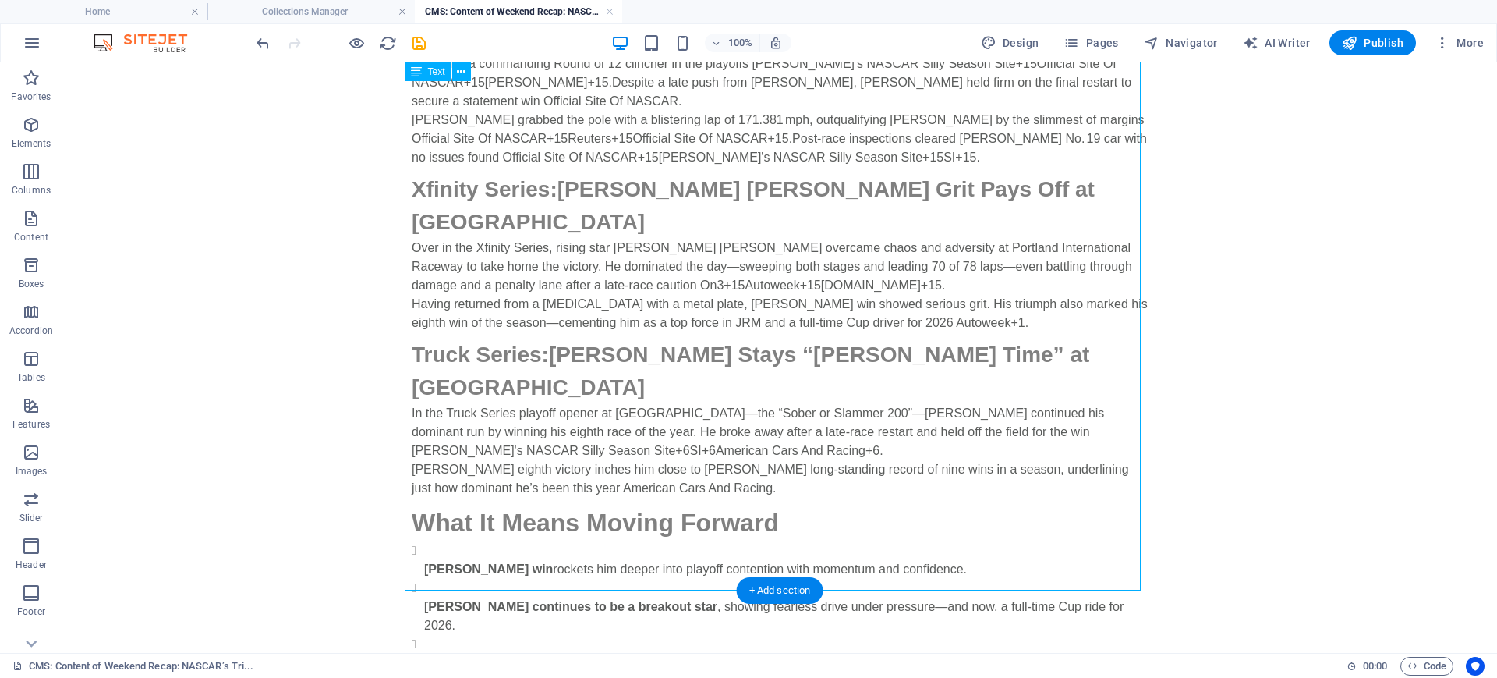
click at [512, 482] on div "Cup Series: [PERSON_NAME] Dominates at Darlington [PERSON_NAME] delivered an em…" at bounding box center [780, 337] width 736 height 669
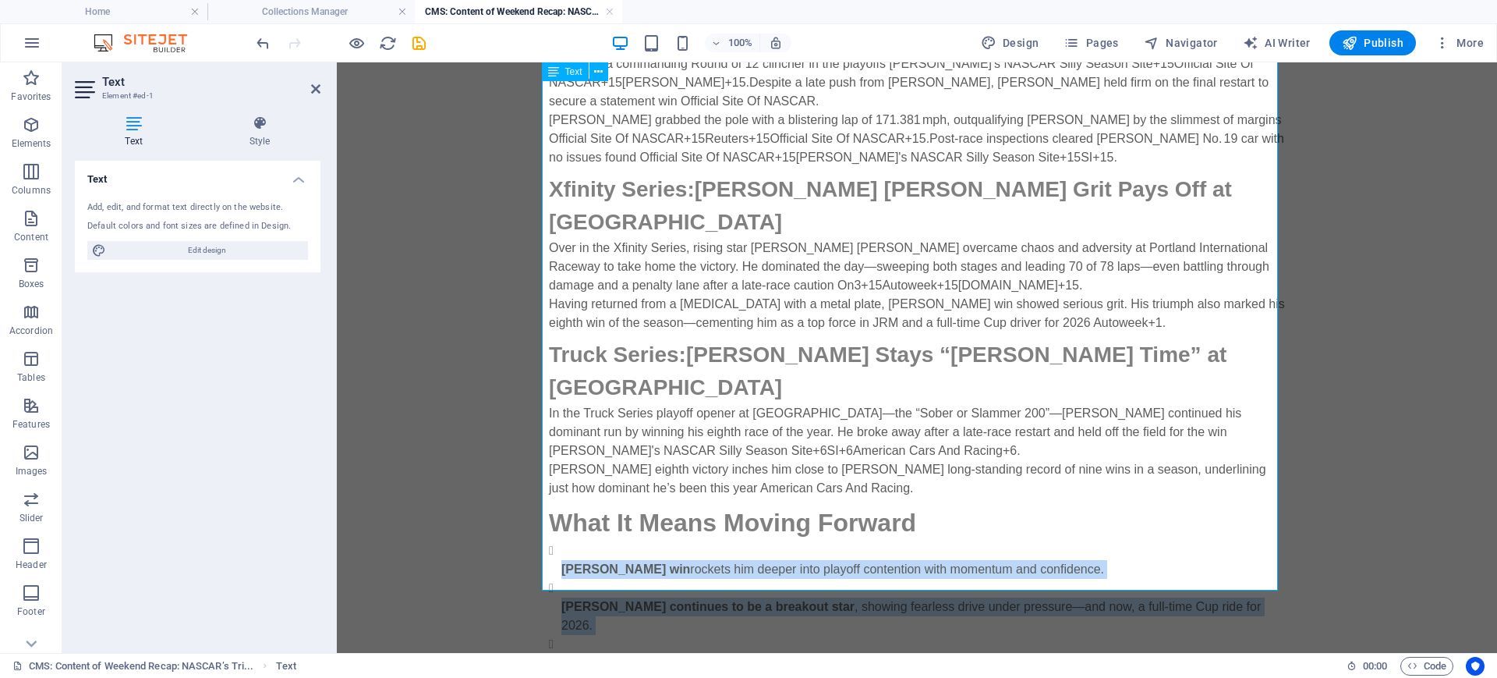
drag, startPoint x: 1071, startPoint y: 579, endPoint x: 542, endPoint y: 487, distance: 537.3
click at [549, 541] on ul "[PERSON_NAME] win rockets him deeper into playoff contention with momentum and …" at bounding box center [917, 606] width 736 height 131
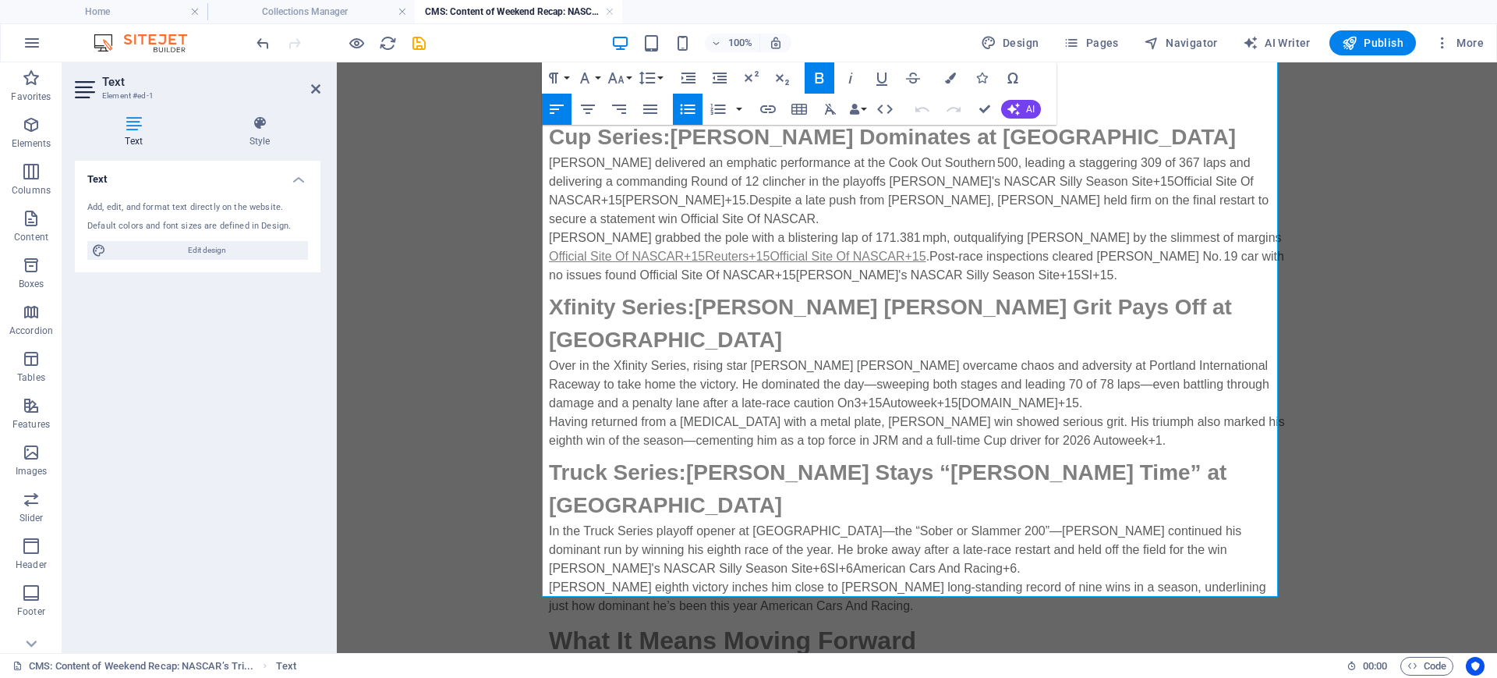
scroll to position [0, 0]
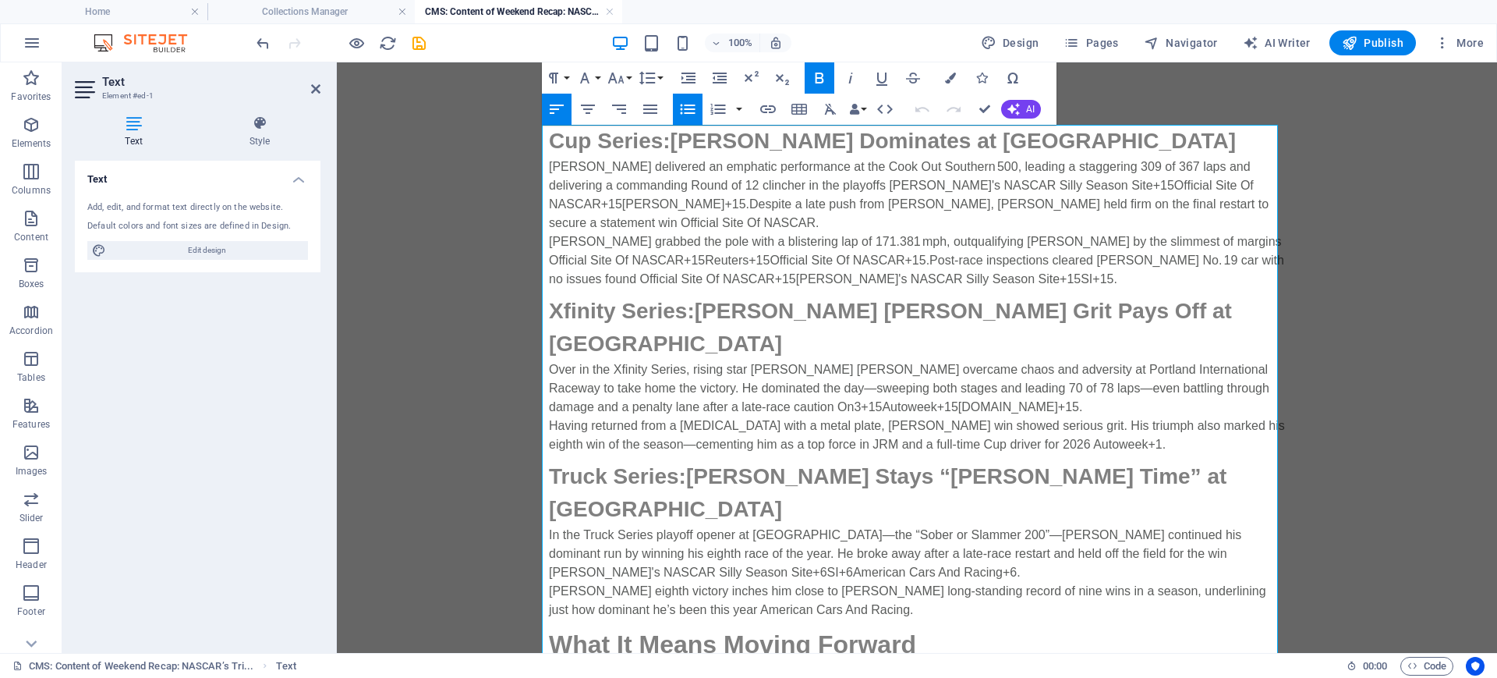
click at [681, 110] on icon "button" at bounding box center [687, 109] width 19 height 19
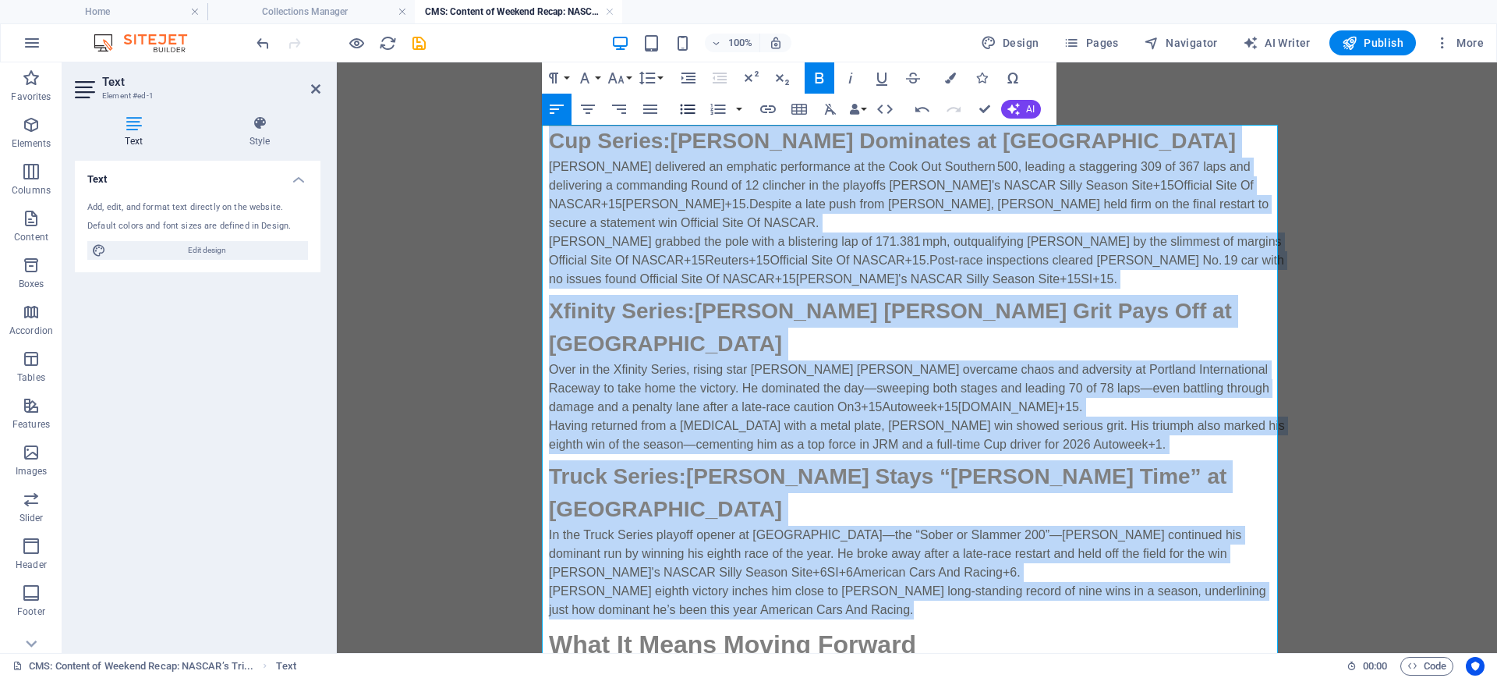
click at [681, 110] on icon "button" at bounding box center [687, 109] width 19 height 19
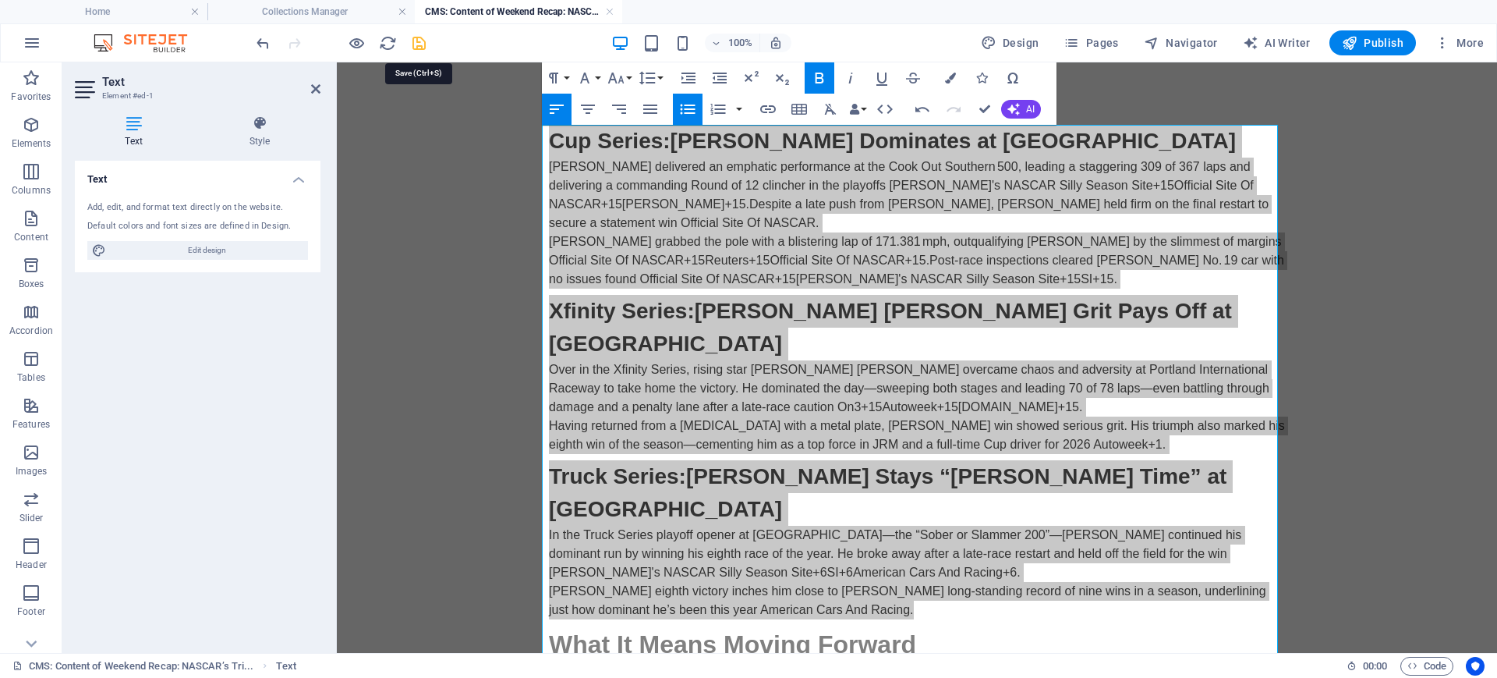
click at [420, 41] on icon "save" at bounding box center [419, 43] width 18 height 18
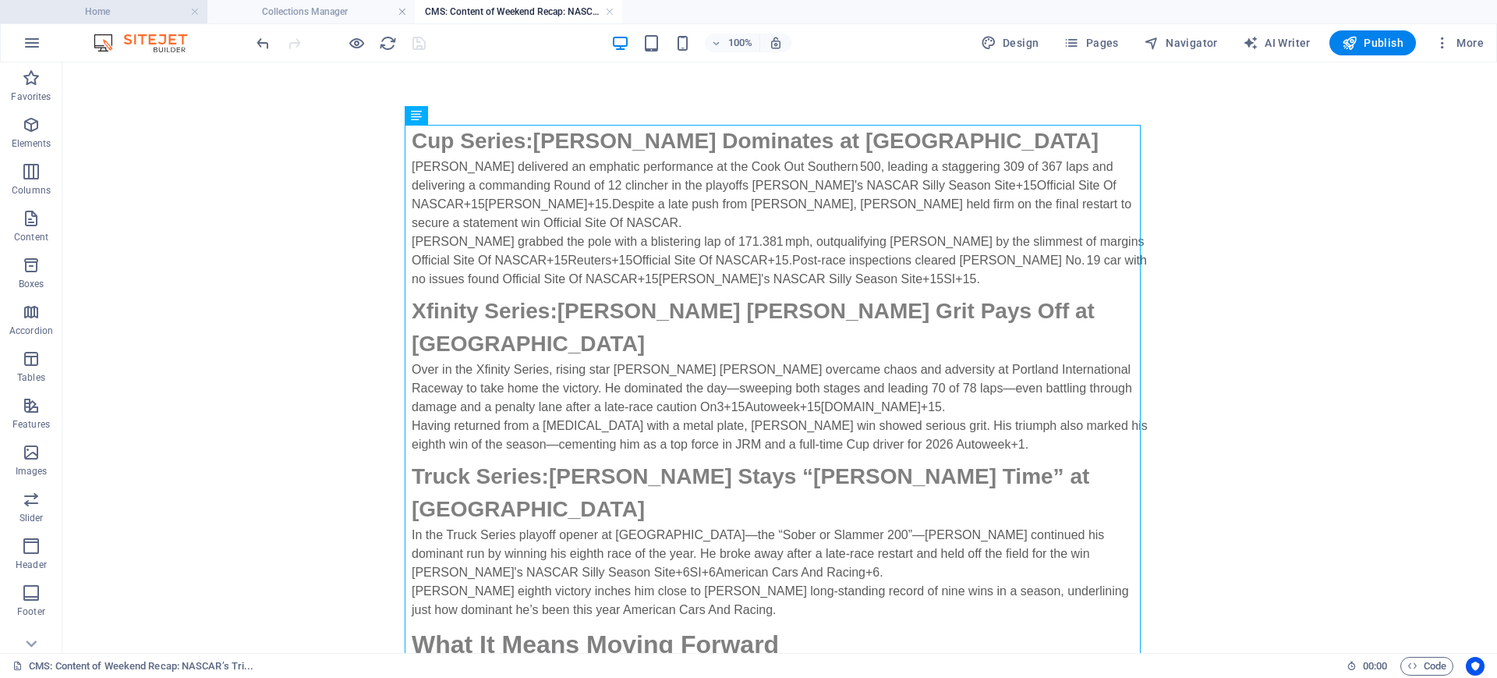
click at [129, 7] on h4 "Home" at bounding box center [103, 11] width 207 height 17
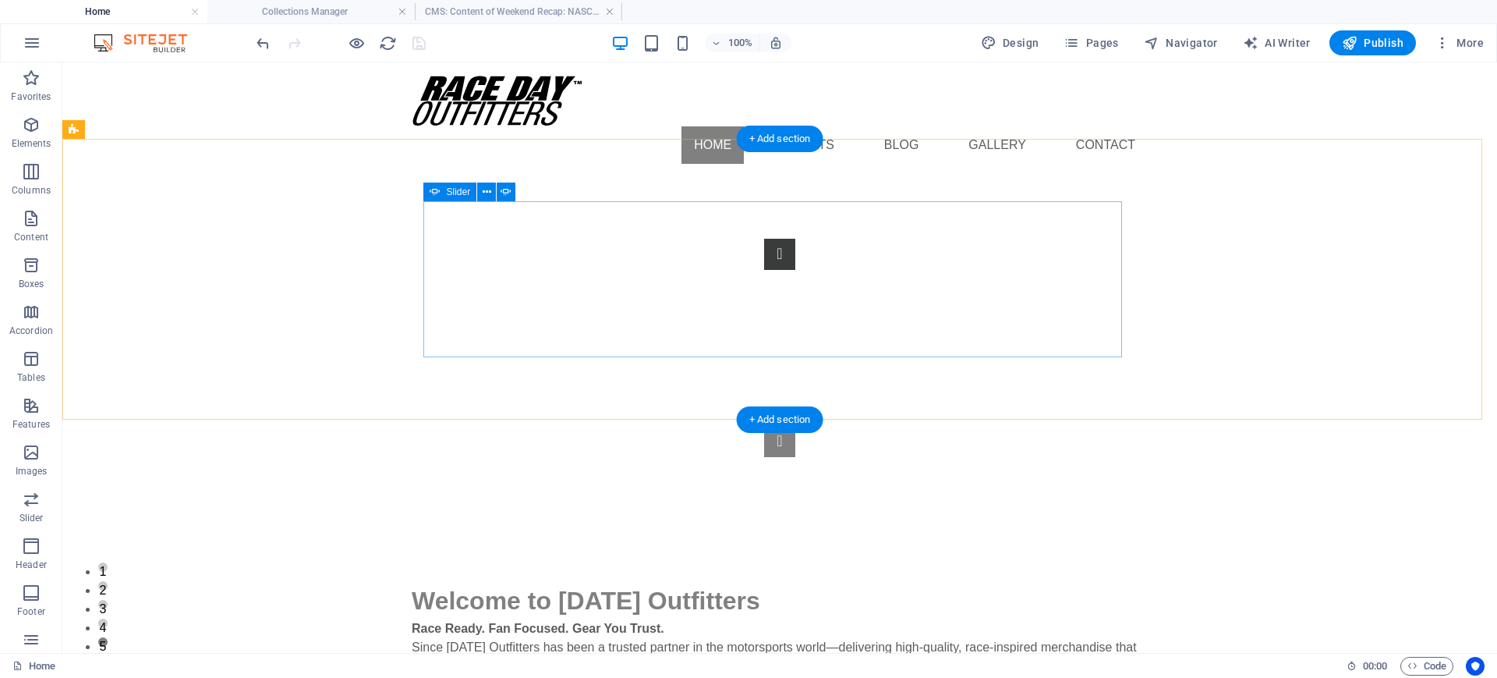
click at [795, 426] on button "Content Slider" at bounding box center [779, 441] width 31 height 31
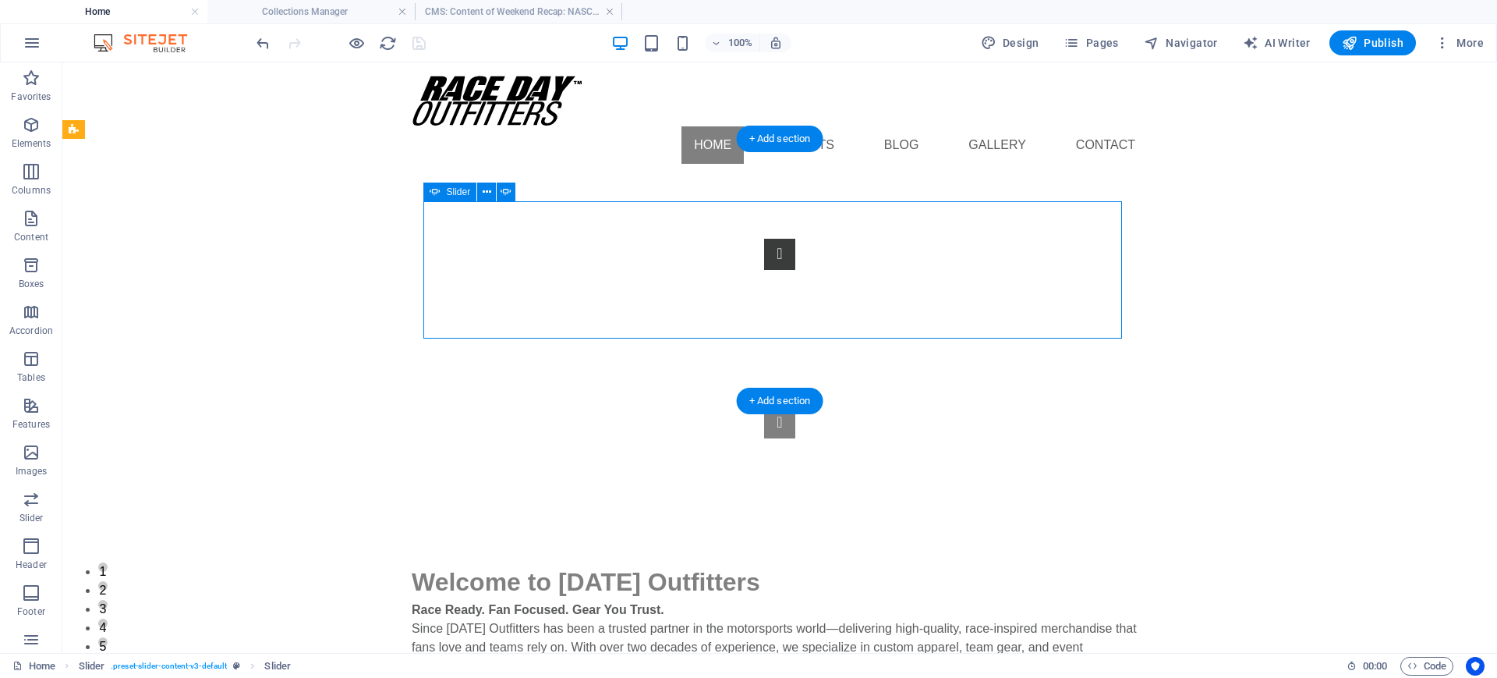
click at [795, 407] on button "Content Slider" at bounding box center [779, 422] width 31 height 31
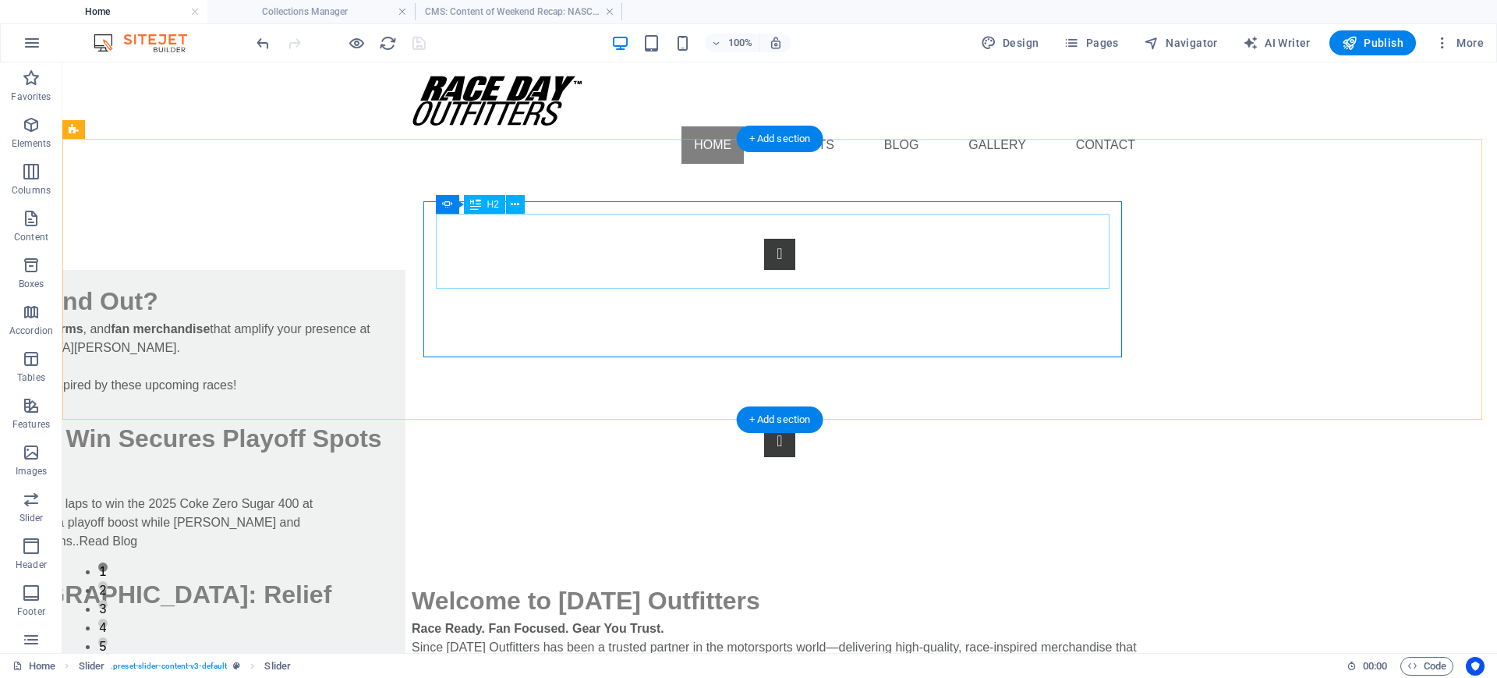
click at [393, 419] on div "[PERSON_NAME] Daytona Win Secures Playoff Spots in Coke Zero Sugar 400" at bounding box center [68, 456] width 649 height 75
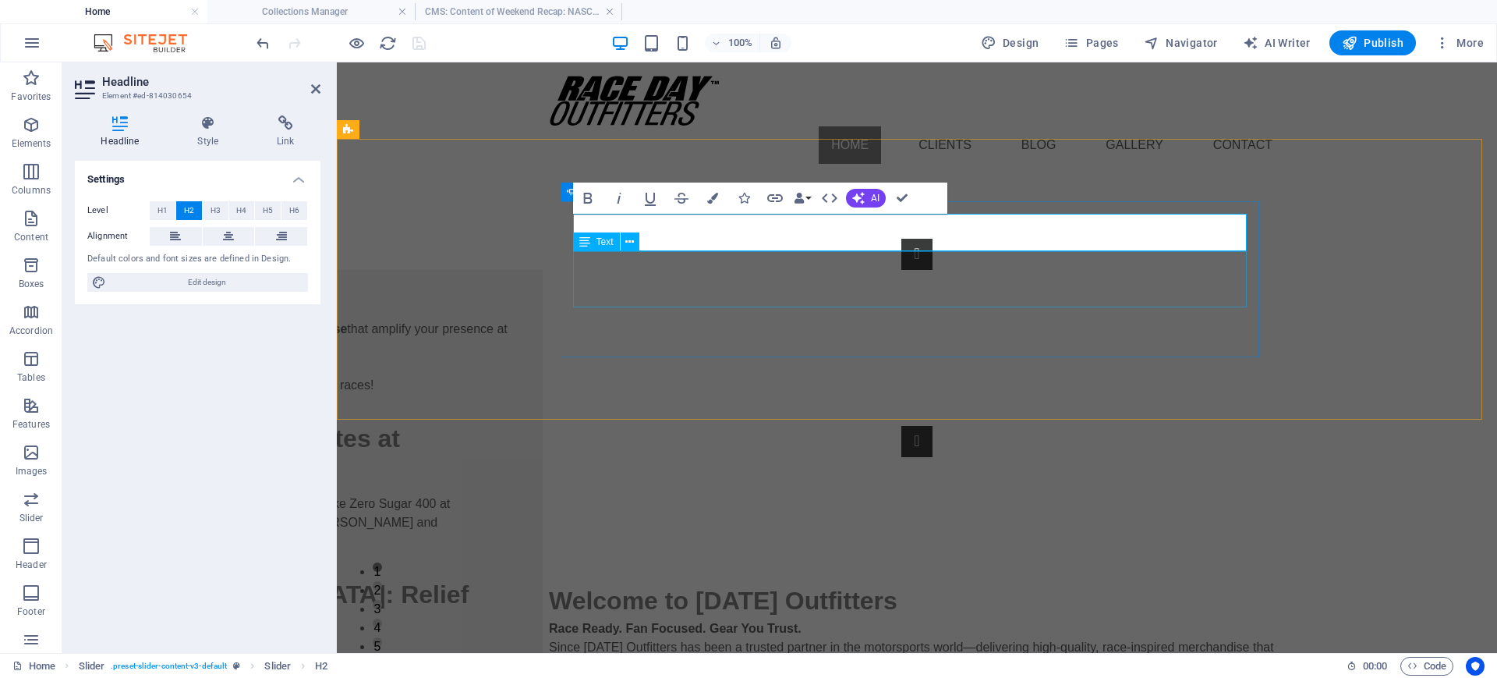
click at [530, 494] on div "[PERSON_NAME] surged from 13th to 1st in the final two laps to win the 2025 Cok…" at bounding box center [205, 522] width 649 height 56
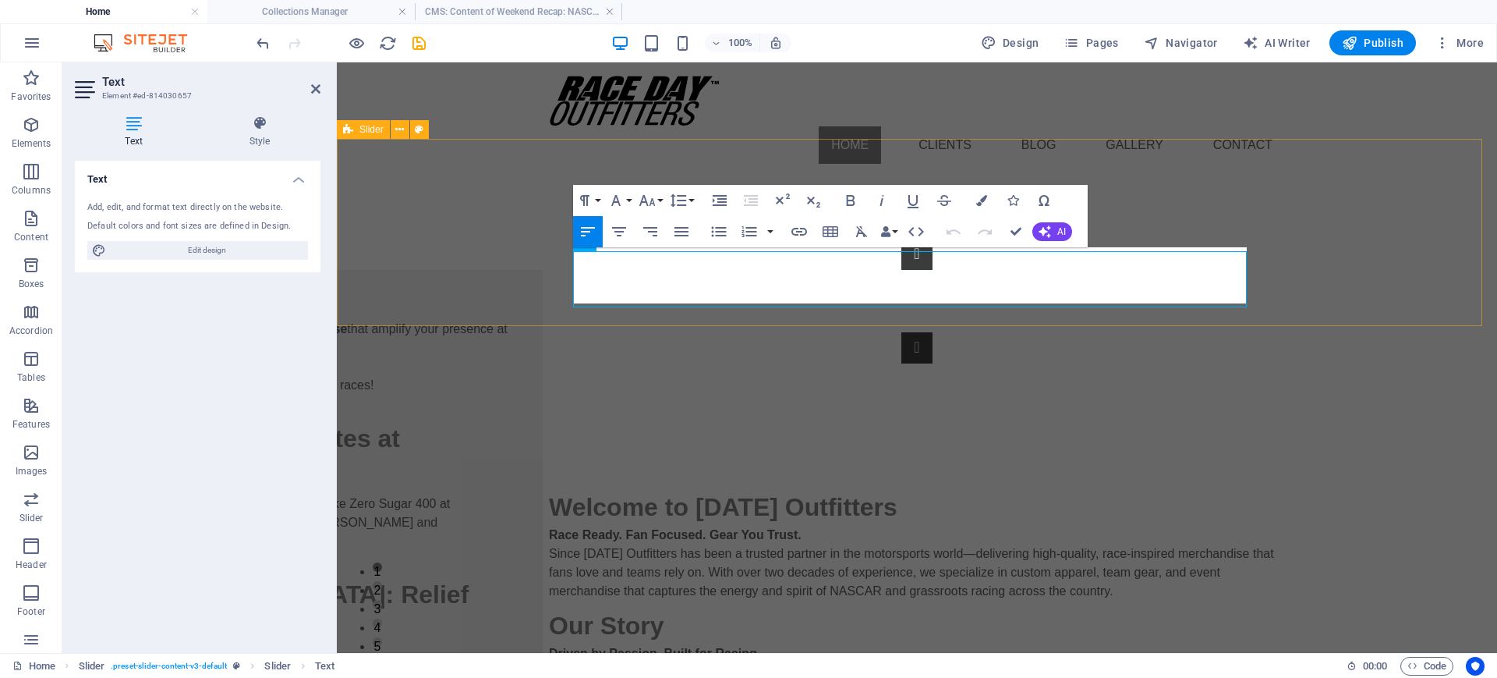
scroll to position [4, 0]
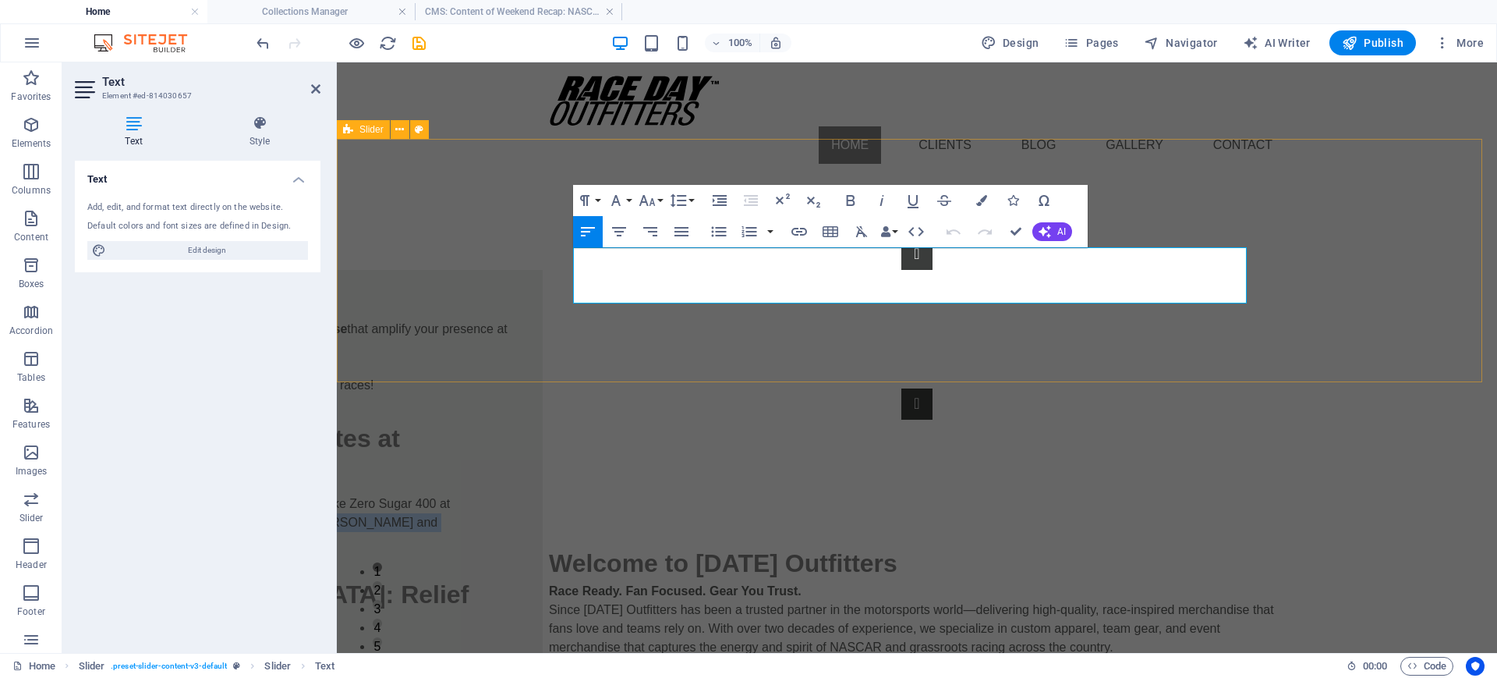
drag, startPoint x: 629, startPoint y: 293, endPoint x: 554, endPoint y: 277, distance: 77.4
click at [554, 277] on div "📩 Ready to Gear Up & Stand Out? Let’s work together to create custom apparel , …" at bounding box center [917, 329] width 1160 height 306
click at [530, 494] on p "[PERSON_NAME] surged from 13th to 1st in the final two laps to win the 2025 Cok…" at bounding box center [205, 522] width 649 height 56
drag, startPoint x: 1208, startPoint y: 274, endPoint x: 550, endPoint y: 256, distance: 658.3
click at [550, 256] on div "📩 Ready to Gear Up & Stand Out? Let’s work together to create custom apparel , …" at bounding box center [917, 329] width 1160 height 306
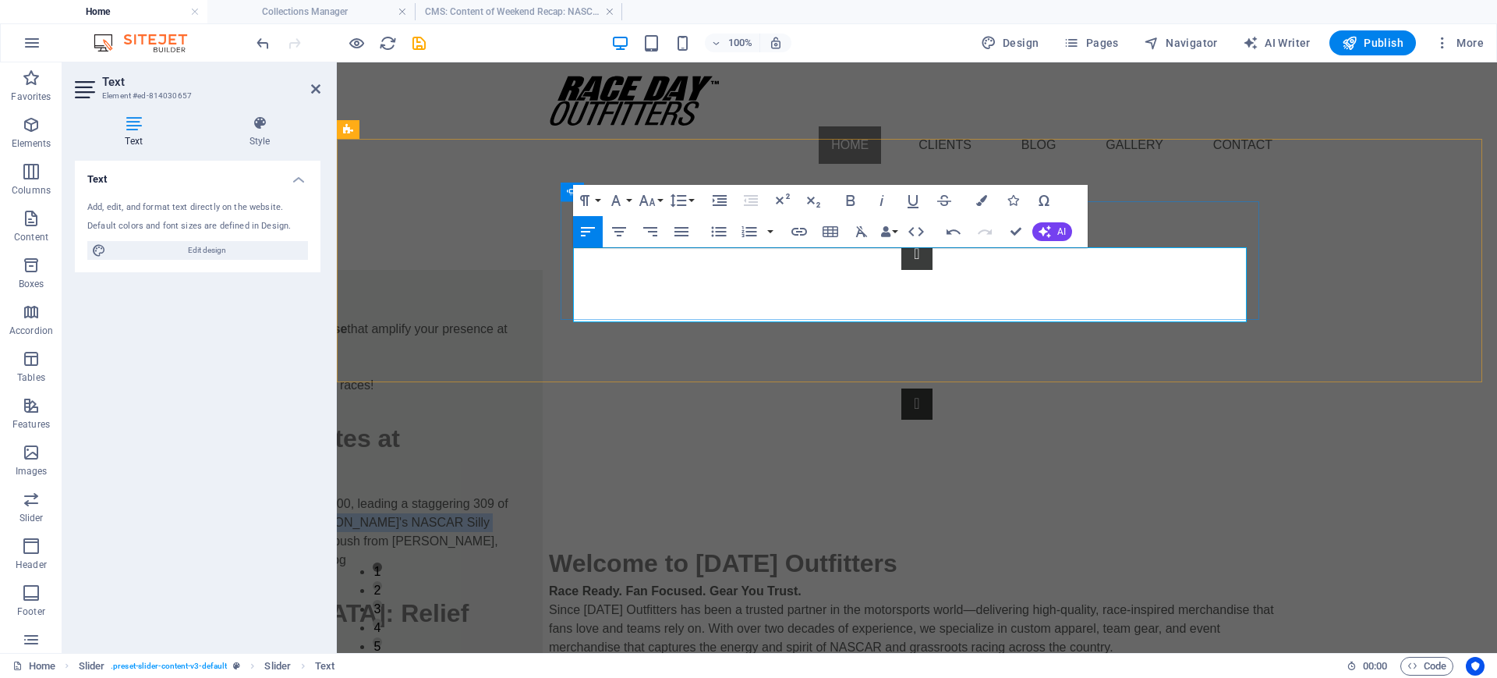
drag, startPoint x: 784, startPoint y: 292, endPoint x: 932, endPoint y: 274, distance: 149.2
click at [530, 494] on p "[PERSON_NAME] delivered an emphatic performance at the Cook Out Southern 500, l…" at bounding box center [205, 531] width 649 height 75
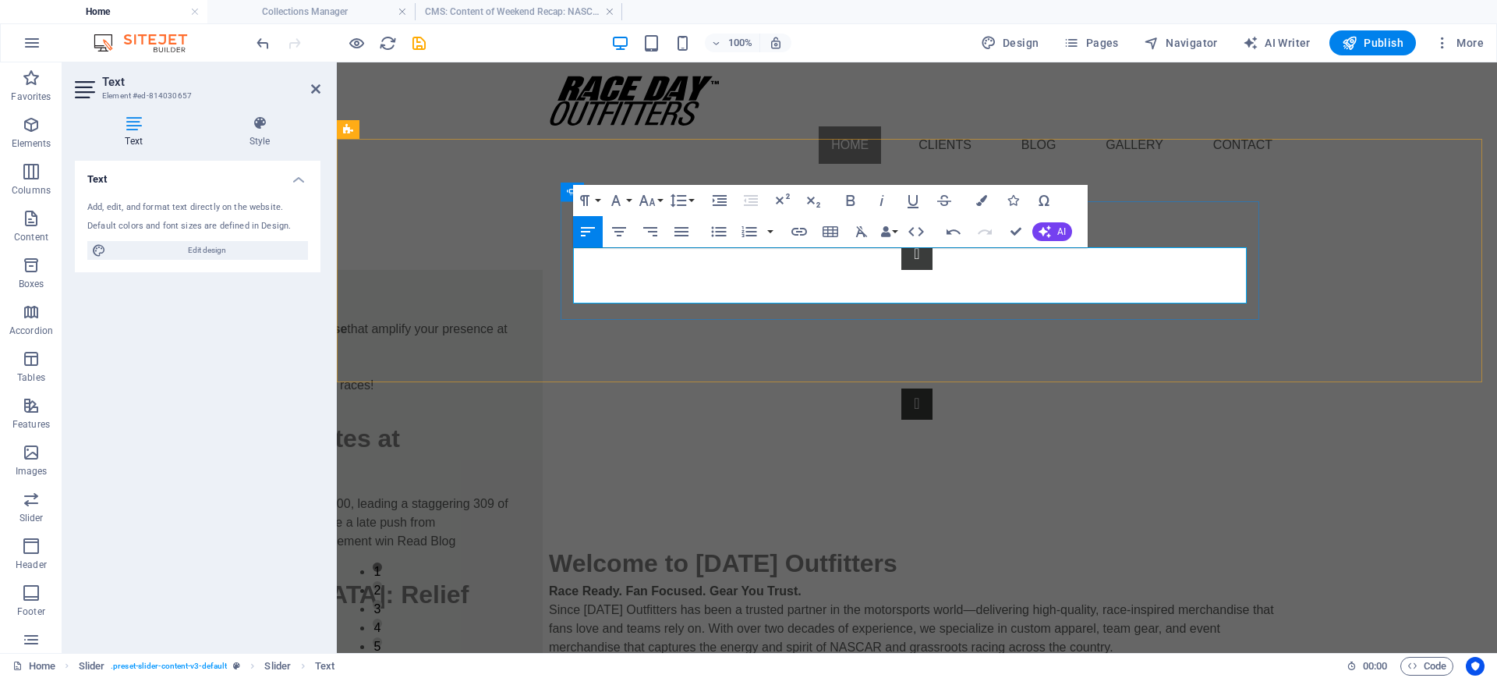
click at [435, 515] on span "Despite a late push from [PERSON_NAME], [PERSON_NAME] held firm on the final re…" at bounding box center [158, 531] width 554 height 32
click at [932, 388] on button "Content Slider" at bounding box center [916, 403] width 31 height 31
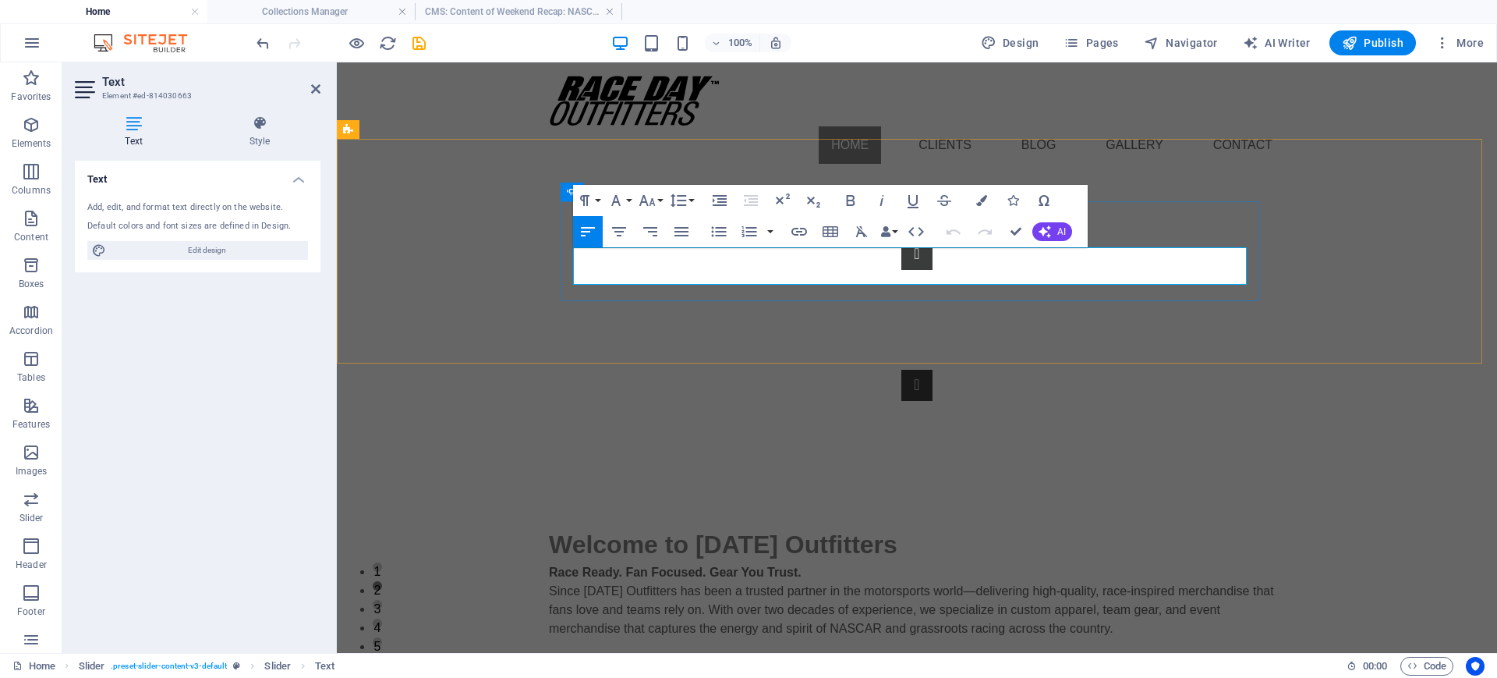
drag, startPoint x: 1099, startPoint y: 275, endPoint x: 574, endPoint y: 260, distance: 525.7
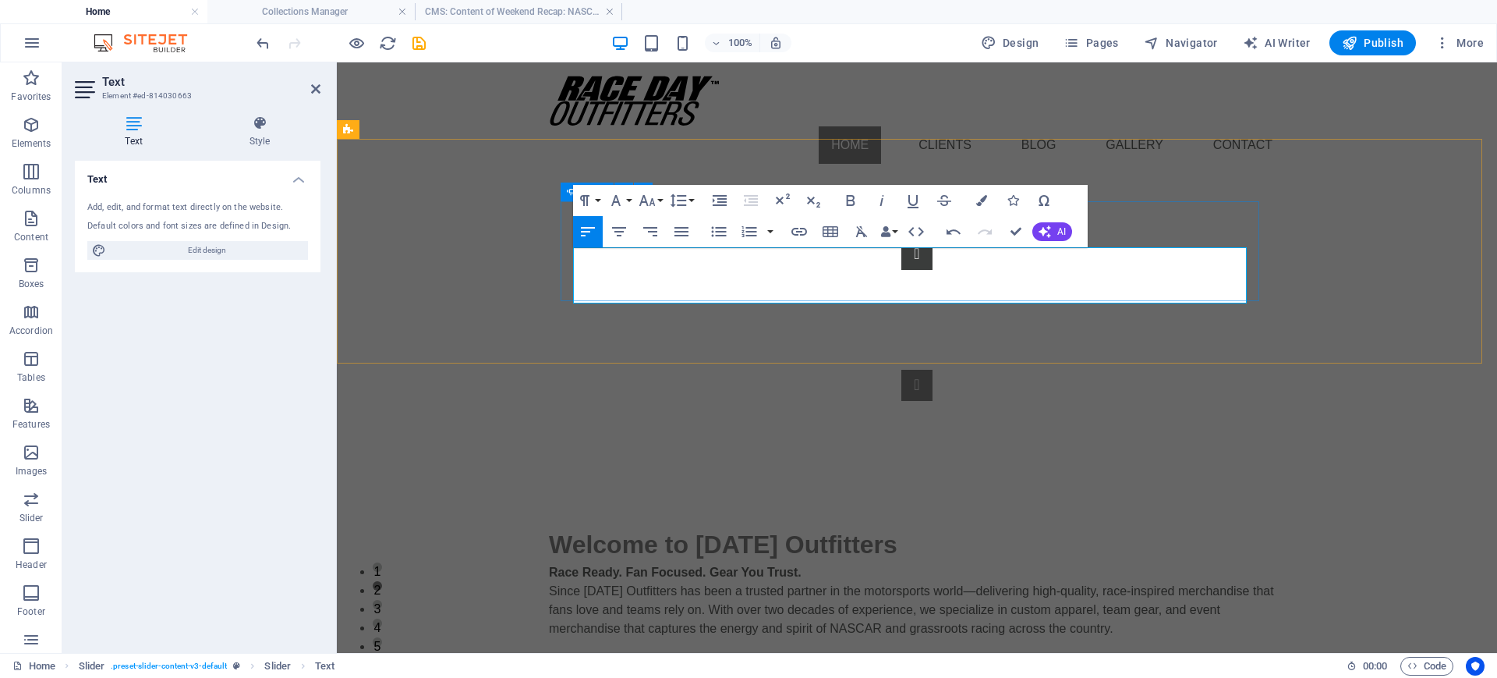
click at [932, 370] on button "Content Slider" at bounding box center [916, 385] width 31 height 31
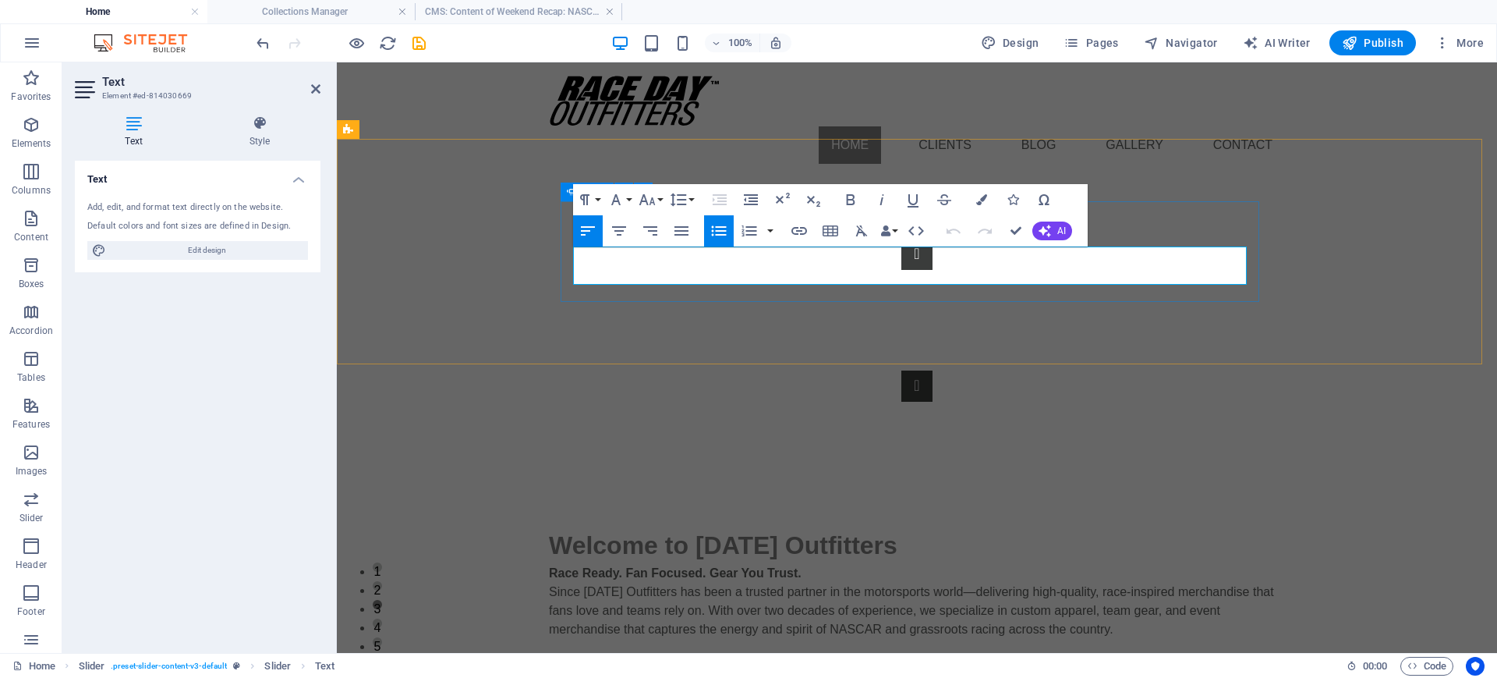
scroll to position [5, 0]
drag, startPoint x: 858, startPoint y: 276, endPoint x: 569, endPoint y: 262, distance: 289.6
click at [569, 262] on div "📩 Ready to Gear Up & Stand Out? Let’s work together to create custom apparel , …" at bounding box center [917, 320] width 699 height 163
click at [932, 370] on button "Content Slider" at bounding box center [916, 385] width 31 height 31
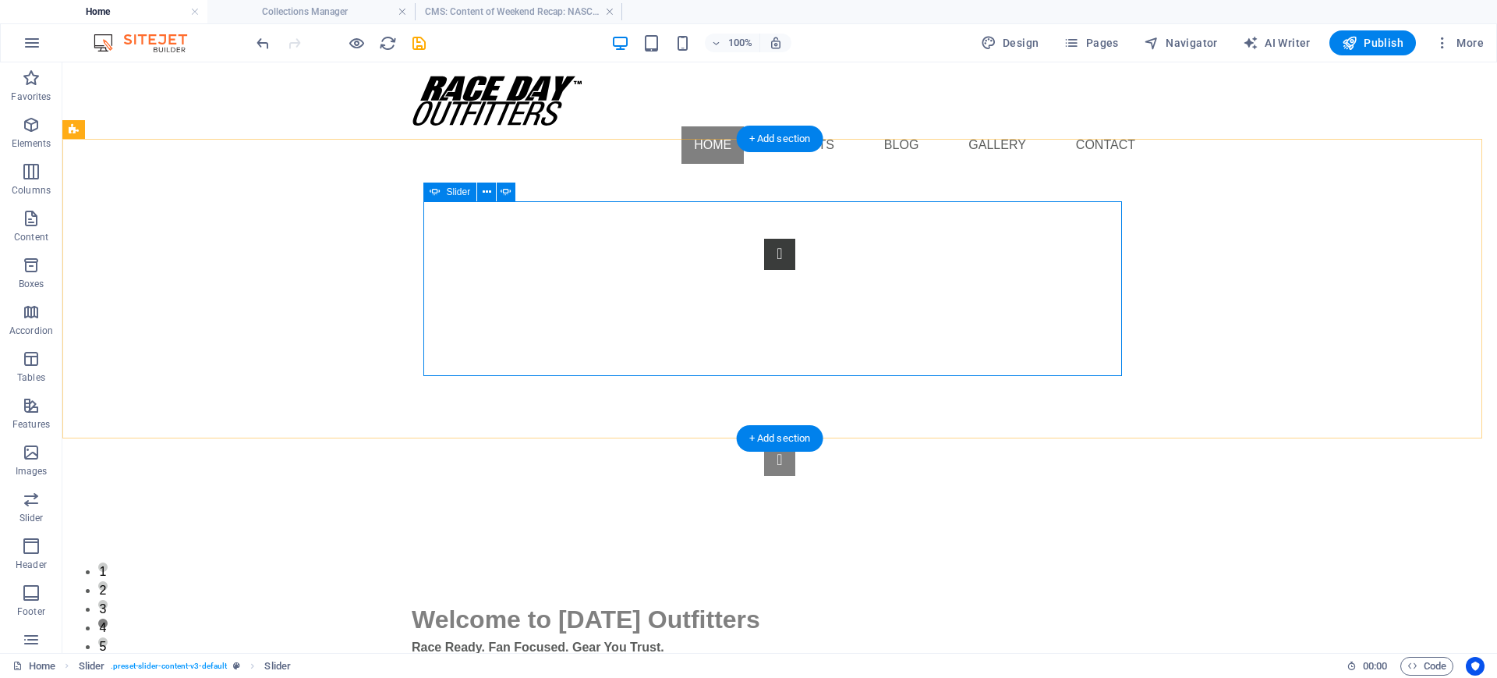
click at [795, 444] on button "Content Slider" at bounding box center [779, 459] width 31 height 31
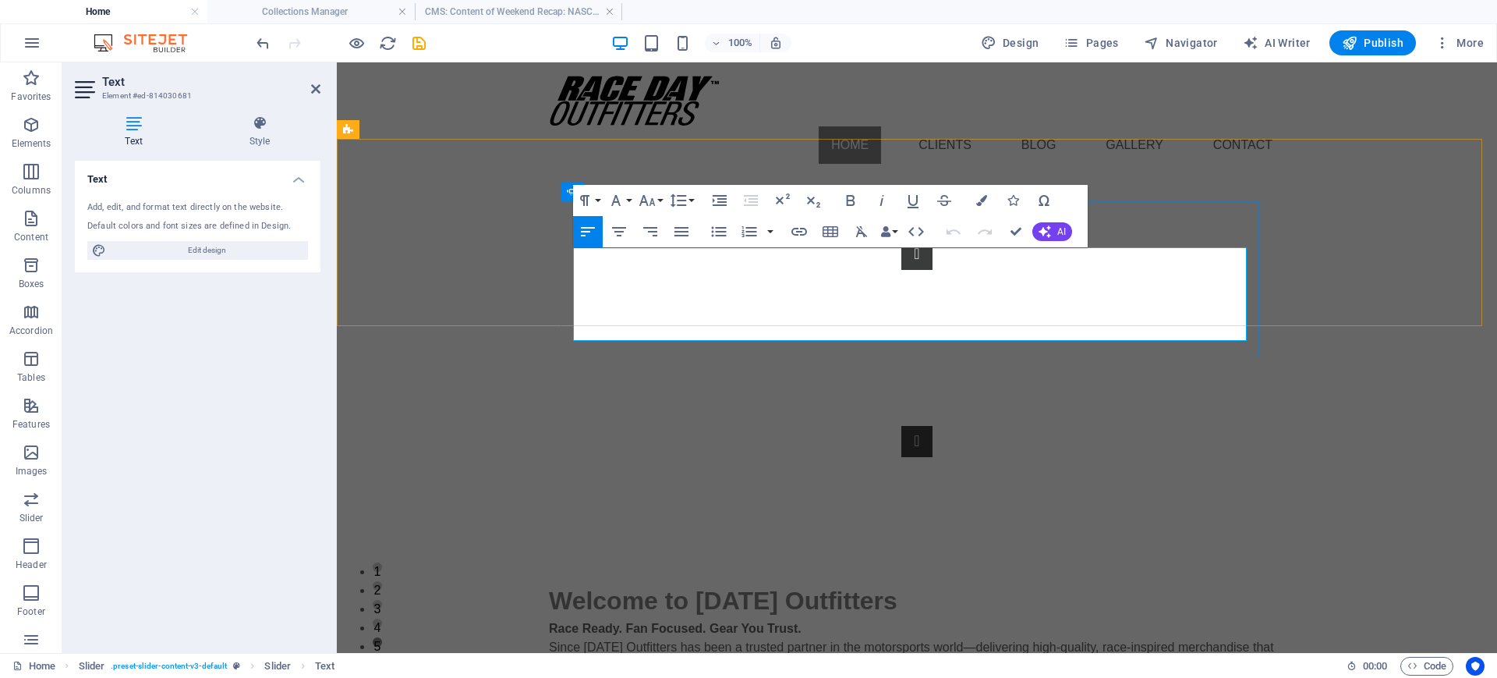
scroll to position [4, 0]
drag, startPoint x: 1091, startPoint y: 327, endPoint x: 564, endPoint y: 258, distance: 531.6
click at [568, 258] on div "📩 Ready to Gear Up & Stand Out? Let’s work together to create custom apparel , …" at bounding box center [917, 348] width 699 height 218
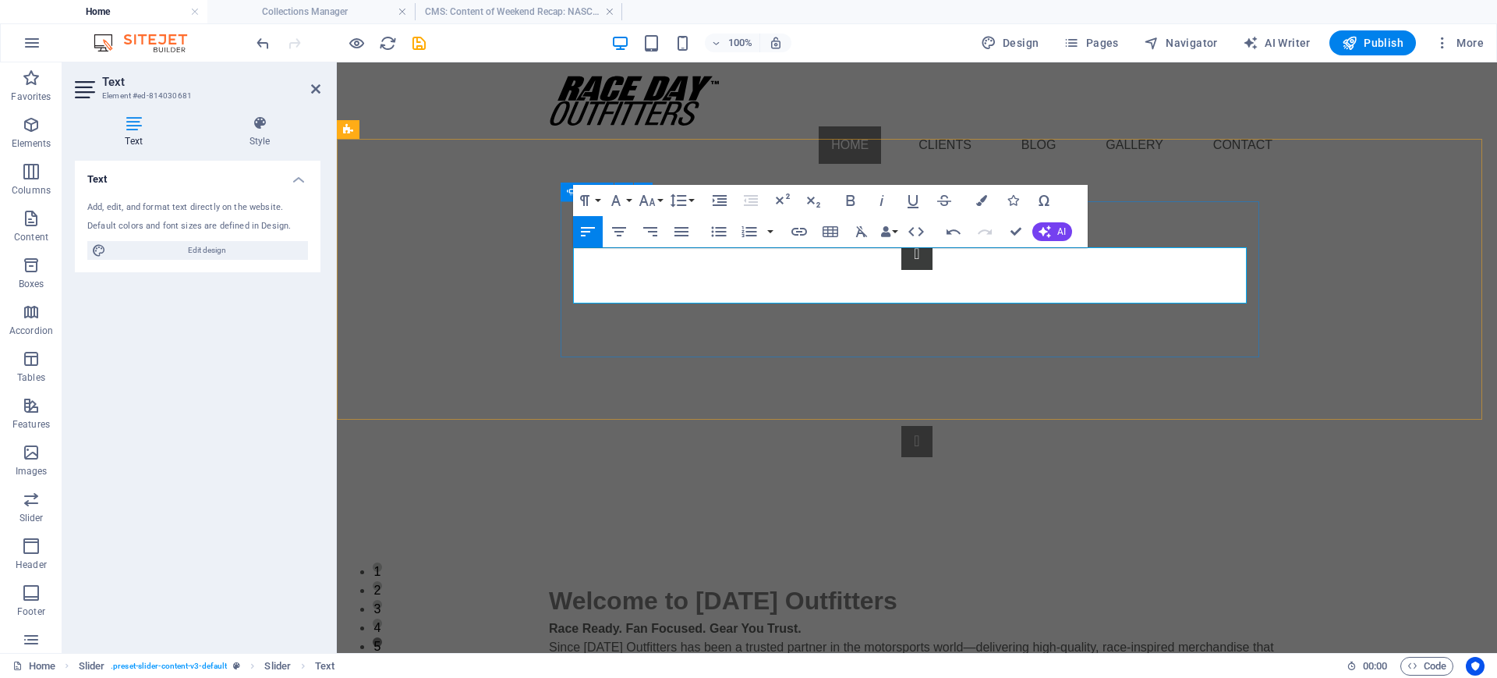
click at [932, 426] on button "Content Slider" at bounding box center [916, 441] width 31 height 31
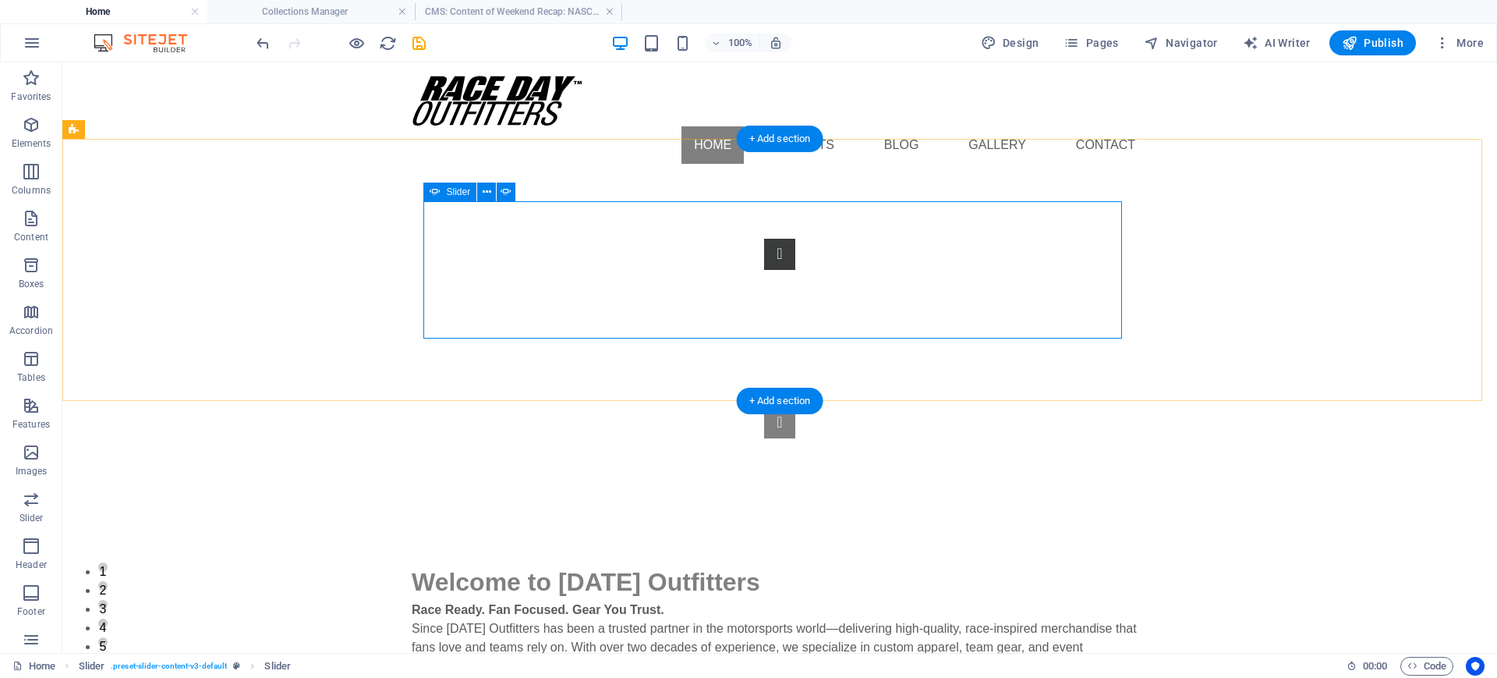
click at [795, 407] on button "Content Slider" at bounding box center [779, 422] width 31 height 31
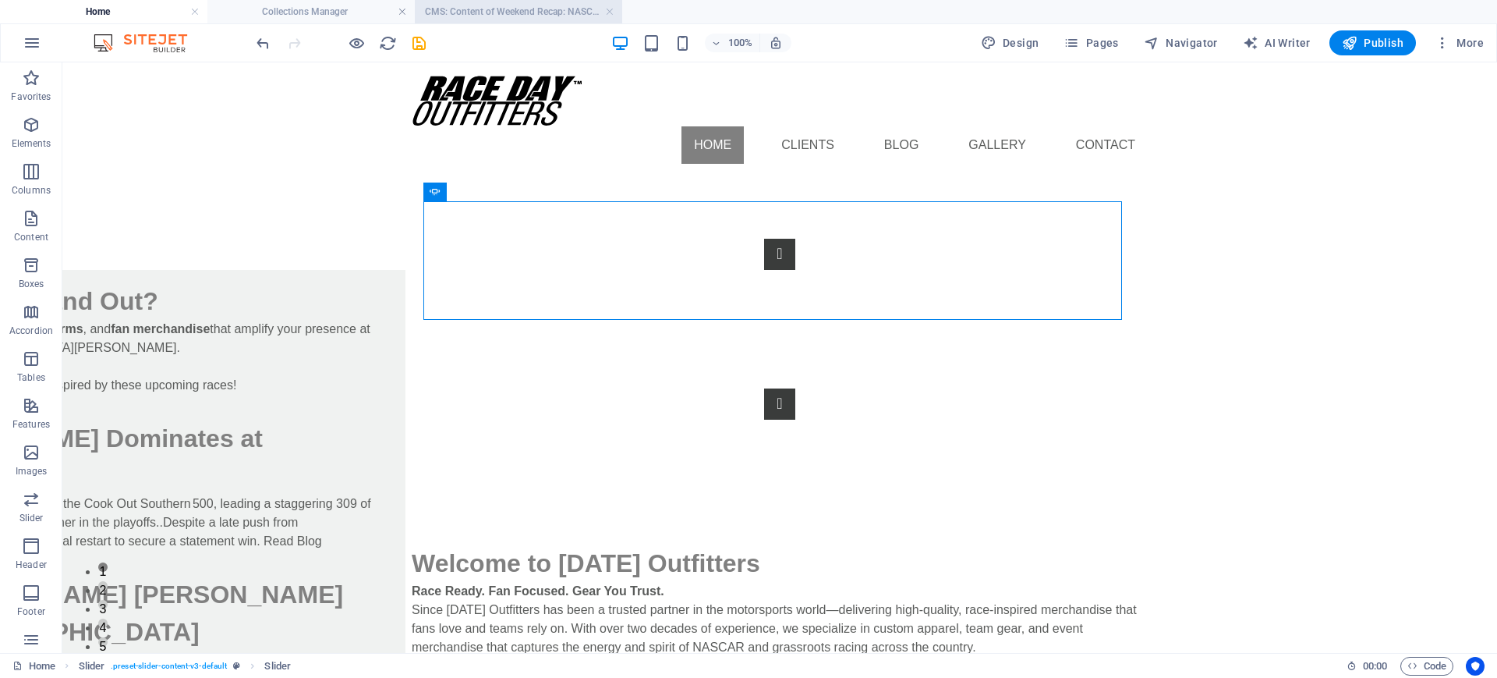
click at [447, 12] on h4 "CMS: Content of Weekend Recap: NASCAR’s Tri..." at bounding box center [518, 11] width 207 height 17
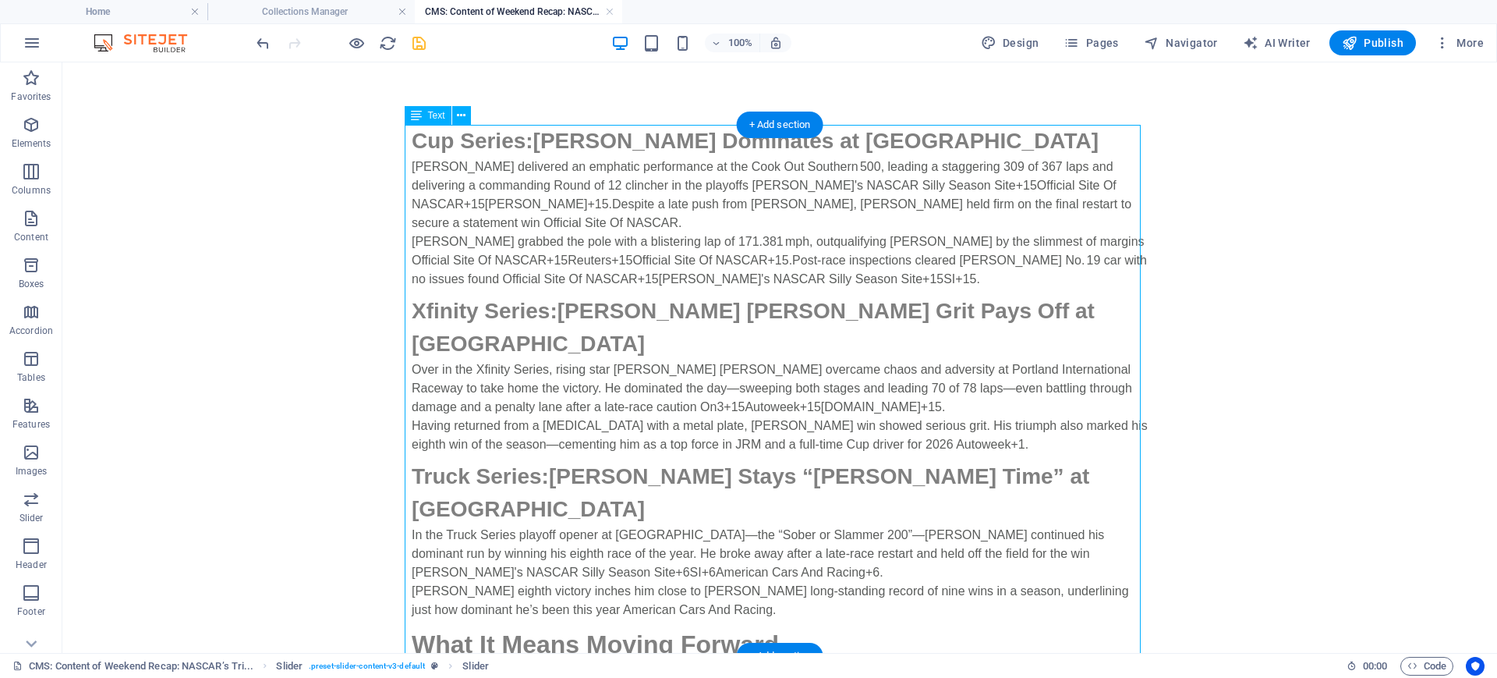
click at [777, 273] on div "Cup Series: [PERSON_NAME] Dominates at Darlington [PERSON_NAME] delivered an em…" at bounding box center [780, 431] width 736 height 613
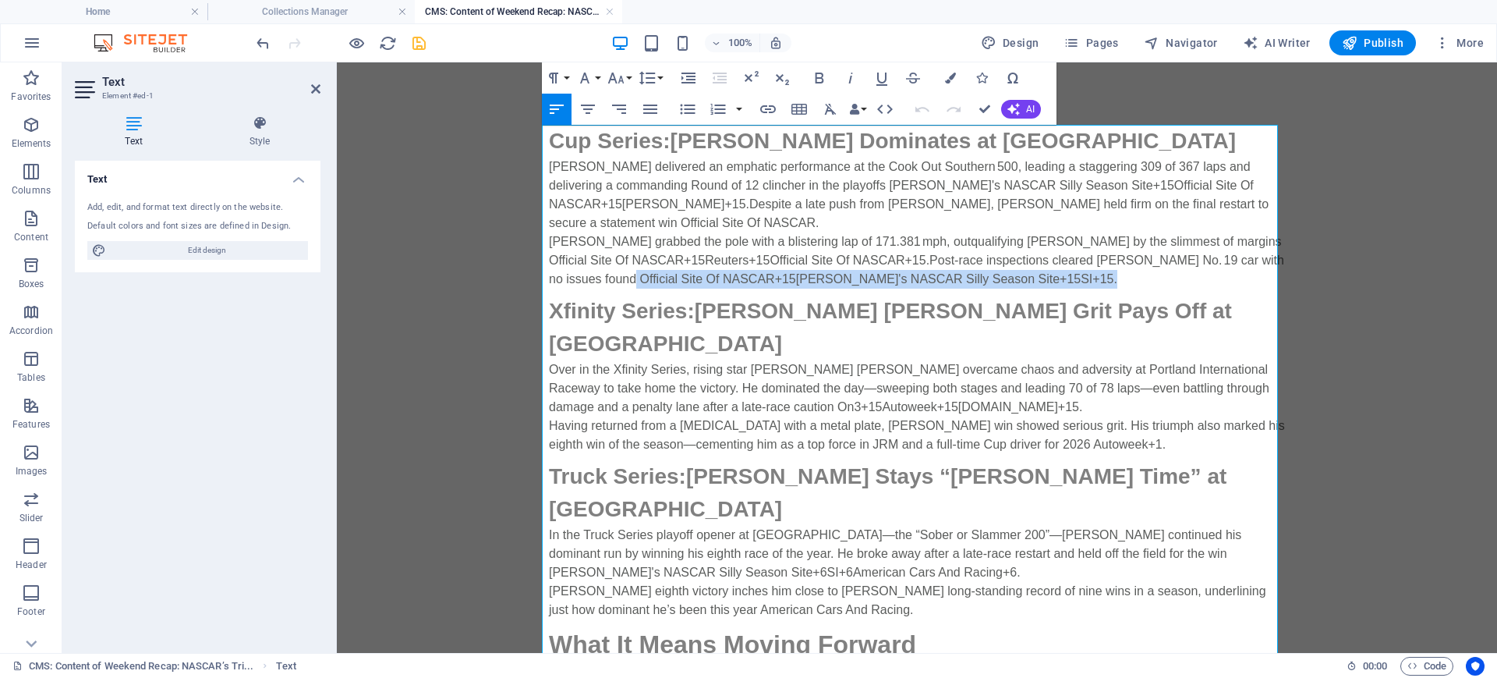
drag, startPoint x: 896, startPoint y: 275, endPoint x: 1222, endPoint y: 258, distance: 326.4
click at [1197, 258] on p "[PERSON_NAME] grabbed the pole with a blistering lap of 171.381 mph, outqualify…" at bounding box center [917, 260] width 736 height 56
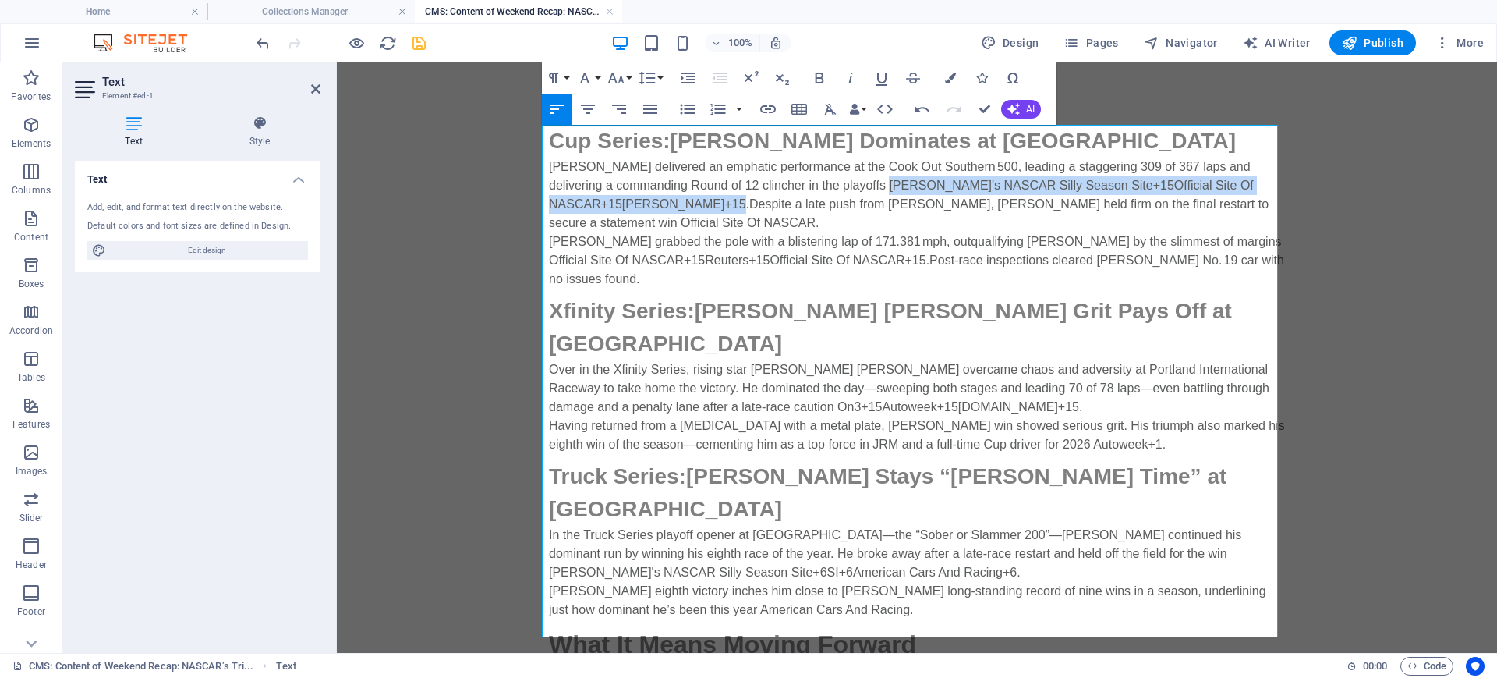
drag, startPoint x: 830, startPoint y: 186, endPoint x: 632, endPoint y: 200, distance: 198.6
click at [632, 200] on p "[PERSON_NAME] delivered an emphatic performance at the Cook Out Southern 500, l…" at bounding box center [917, 194] width 736 height 75
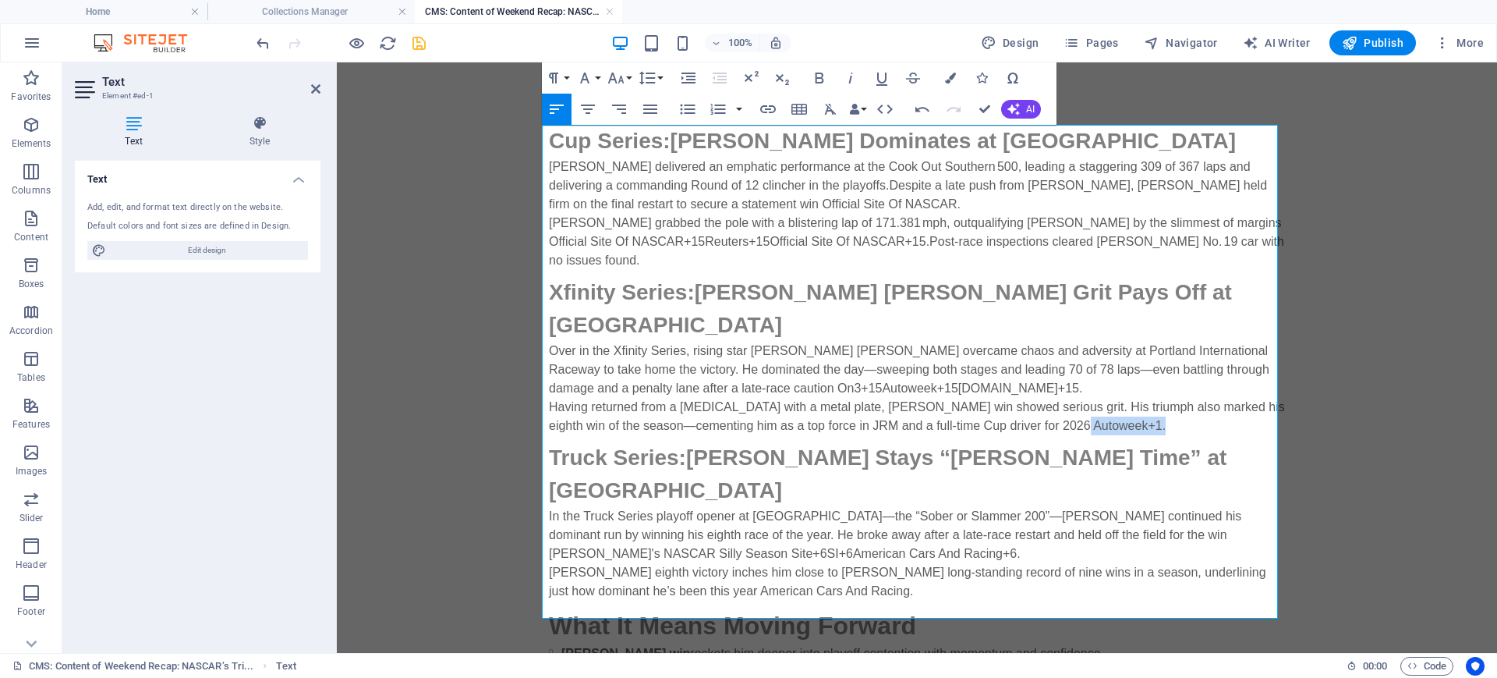
drag, startPoint x: 1131, startPoint y: 370, endPoint x: 1044, endPoint y: 379, distance: 87.0
click at [1044, 398] on p "Having returned from a [MEDICAL_DATA] with a metal plate, [PERSON_NAME] win sho…" at bounding box center [917, 416] width 736 height 37
drag, startPoint x: 935, startPoint y: 335, endPoint x: 676, endPoint y: 336, distance: 258.9
click at [837, 381] on span "On3 +15 Autoweek +15 [DOMAIN_NAME] +15" at bounding box center [958, 387] width 242 height 13
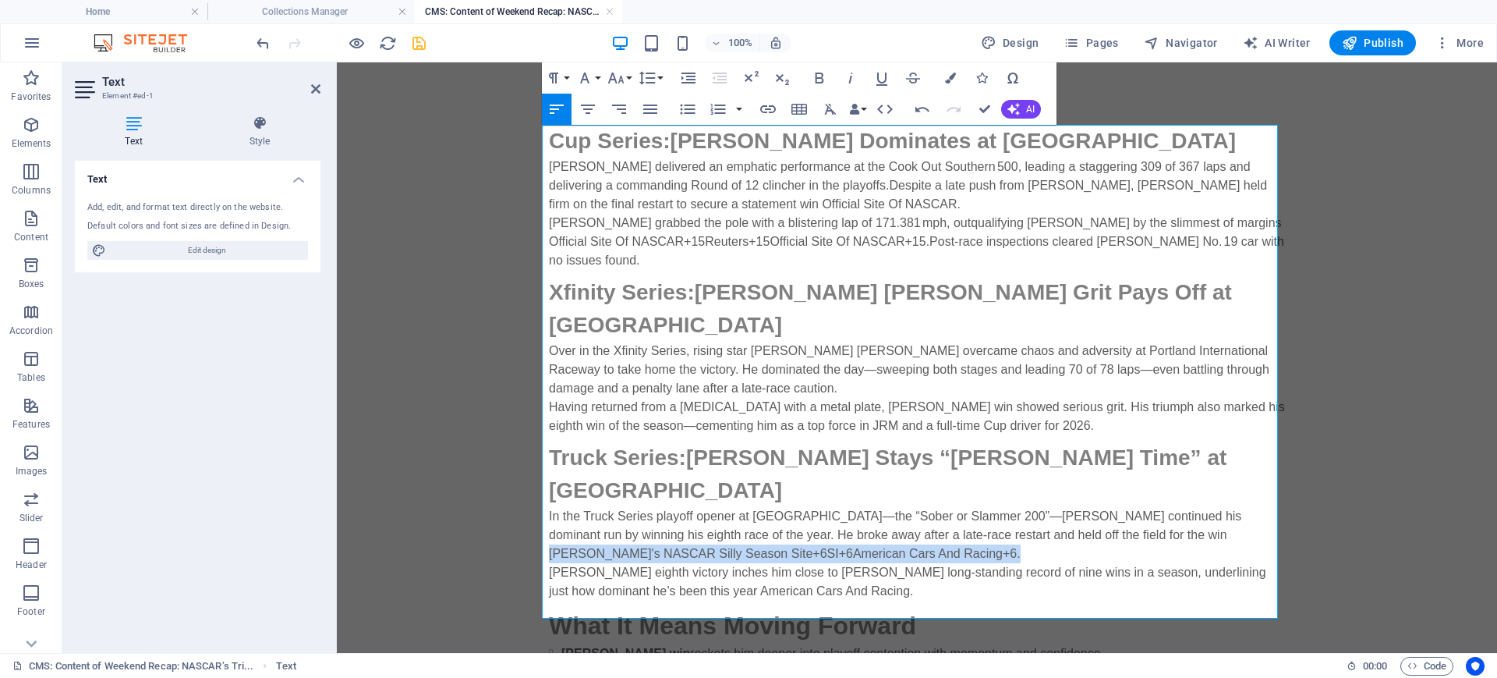
drag, startPoint x: 767, startPoint y: 466, endPoint x: 1060, endPoint y: 450, distance: 292.8
click at [1060, 507] on p "In the Truck Series playoff opener at [GEOGRAPHIC_DATA]—the “Sober or Slammer 2…" at bounding box center [917, 535] width 736 height 56
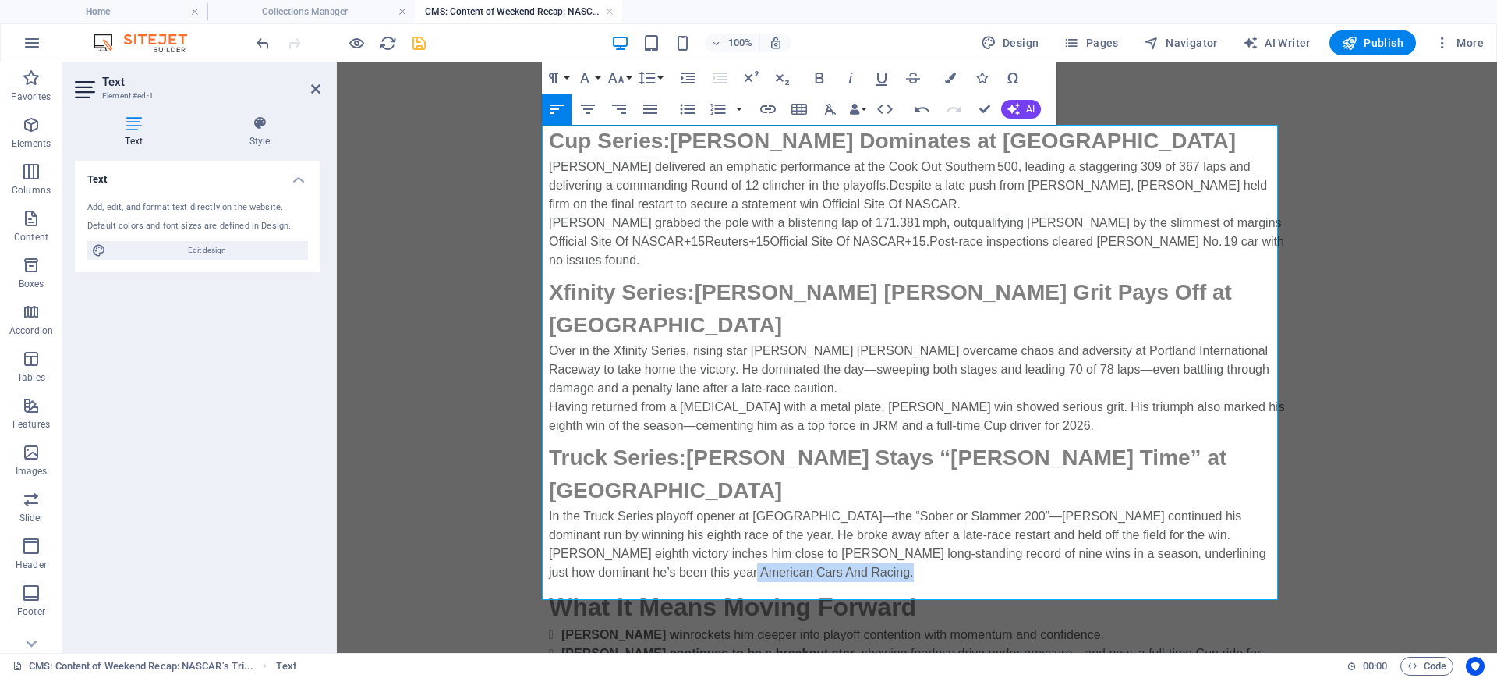
drag, startPoint x: 773, startPoint y: 483, endPoint x: 641, endPoint y: 489, distance: 132.7
click at [641, 541] on p "[PERSON_NAME] eighth victory inches him close to [PERSON_NAME] long-standing re…" at bounding box center [917, 562] width 736 height 37
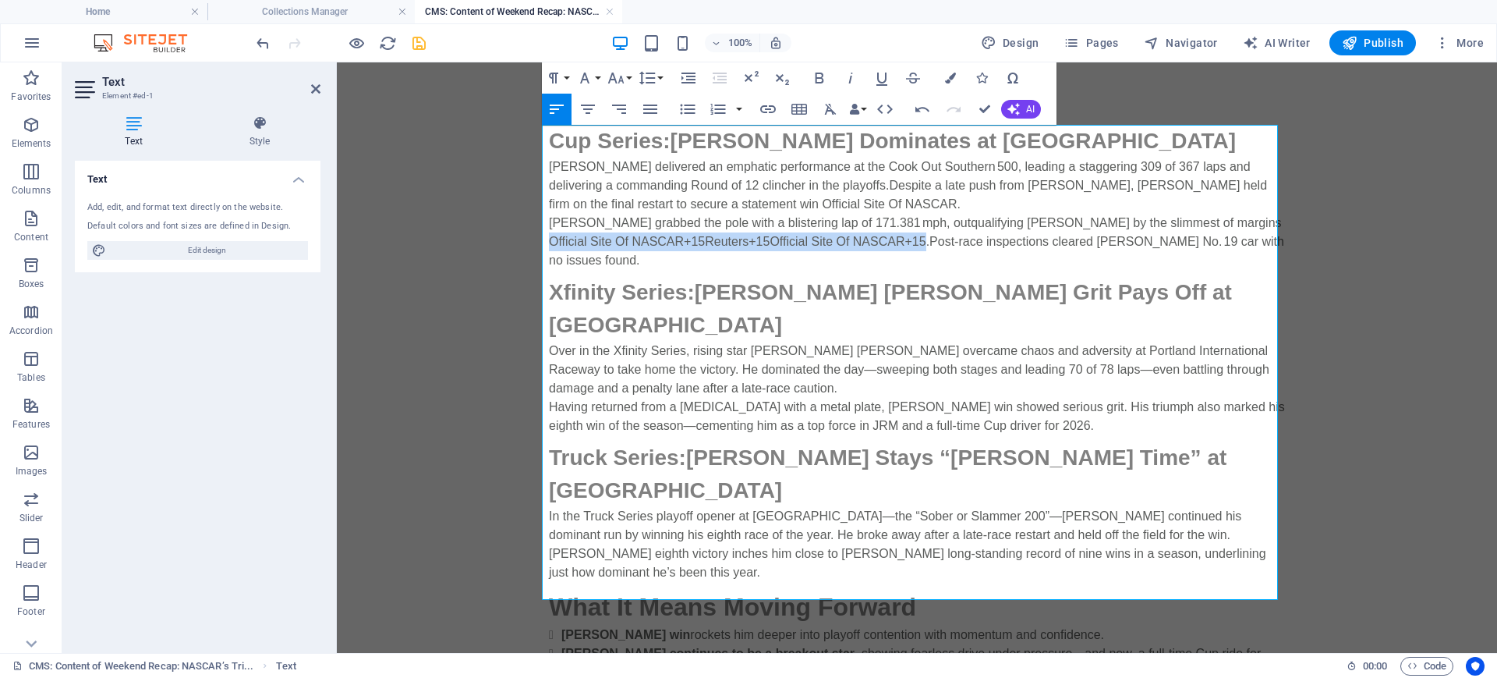
drag, startPoint x: 825, startPoint y: 239, endPoint x: 1191, endPoint y: 226, distance: 366.7
click at [1191, 226] on p "[PERSON_NAME] grabbed the pole with a blistering lap of 171.381 mph, outqualify…" at bounding box center [917, 242] width 736 height 56
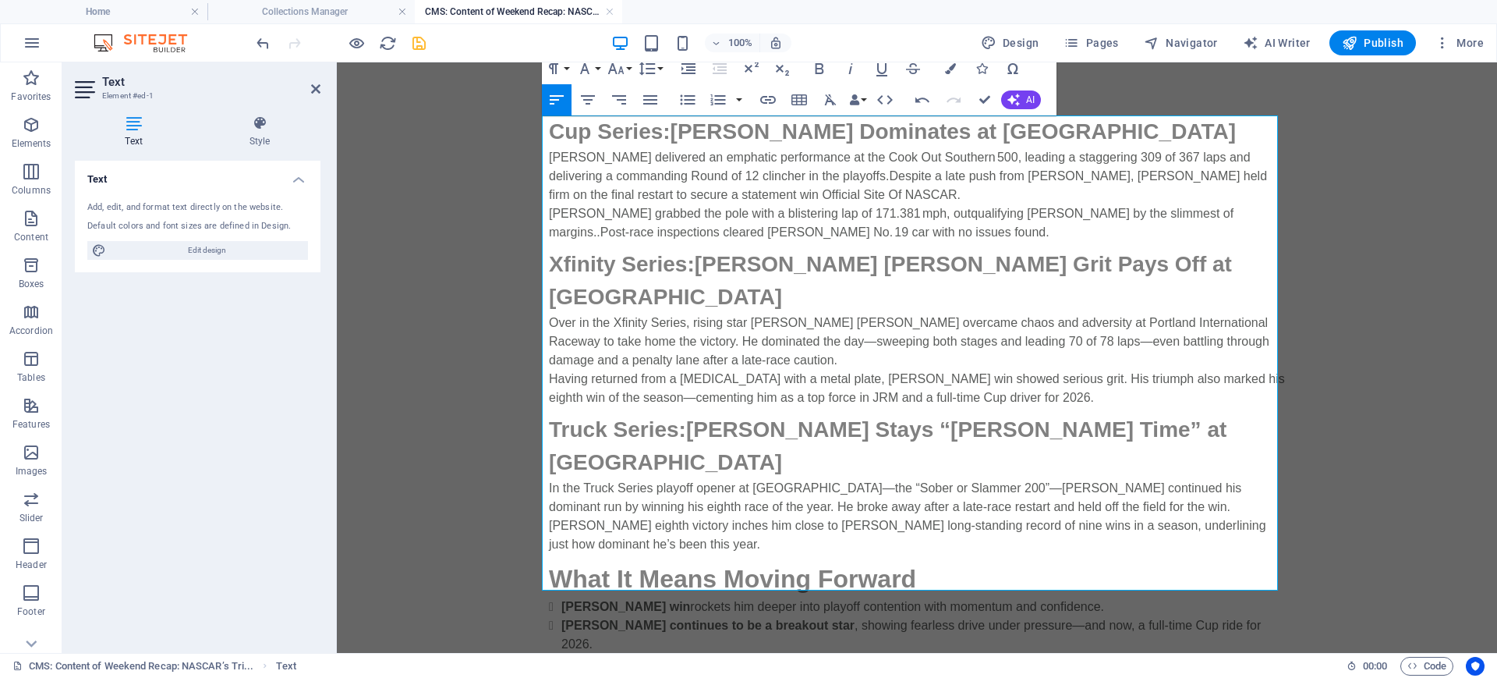
scroll to position [0, 0]
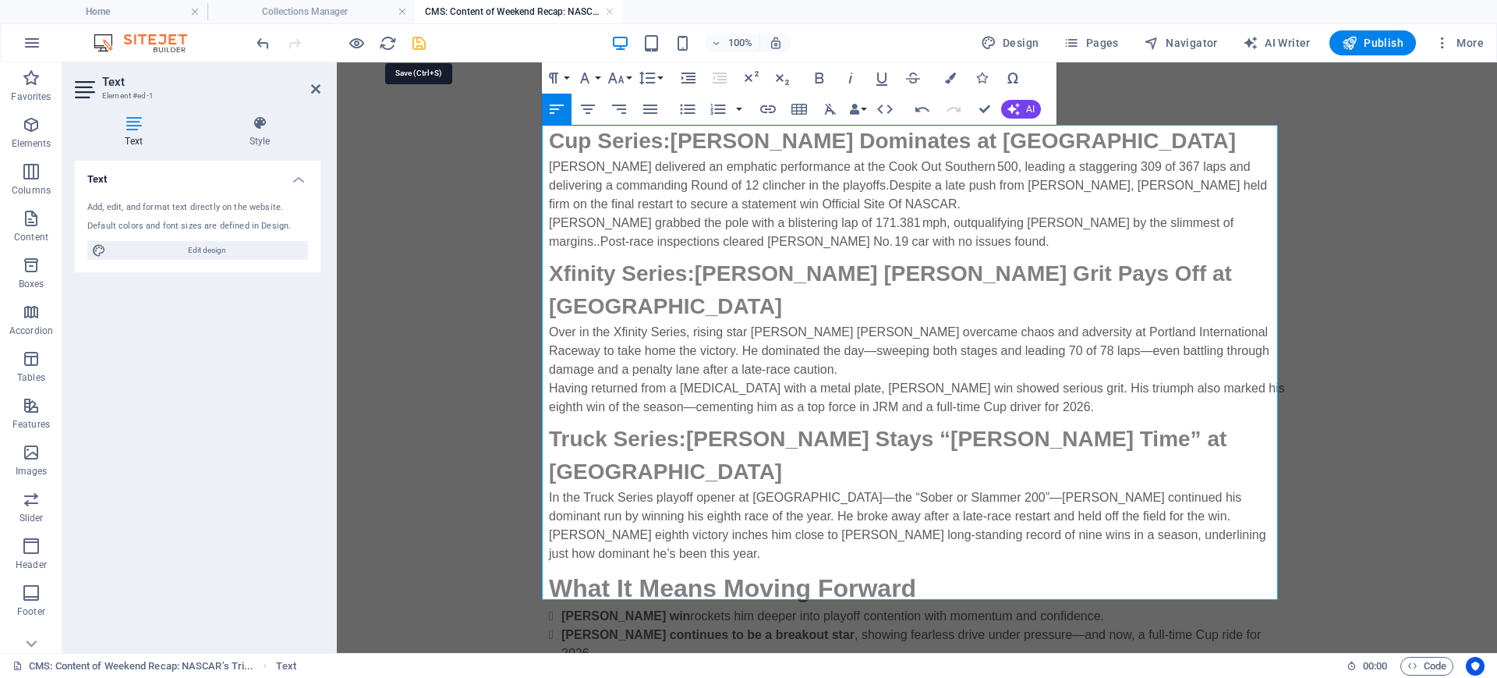
click at [414, 48] on icon "save" at bounding box center [419, 43] width 18 height 18
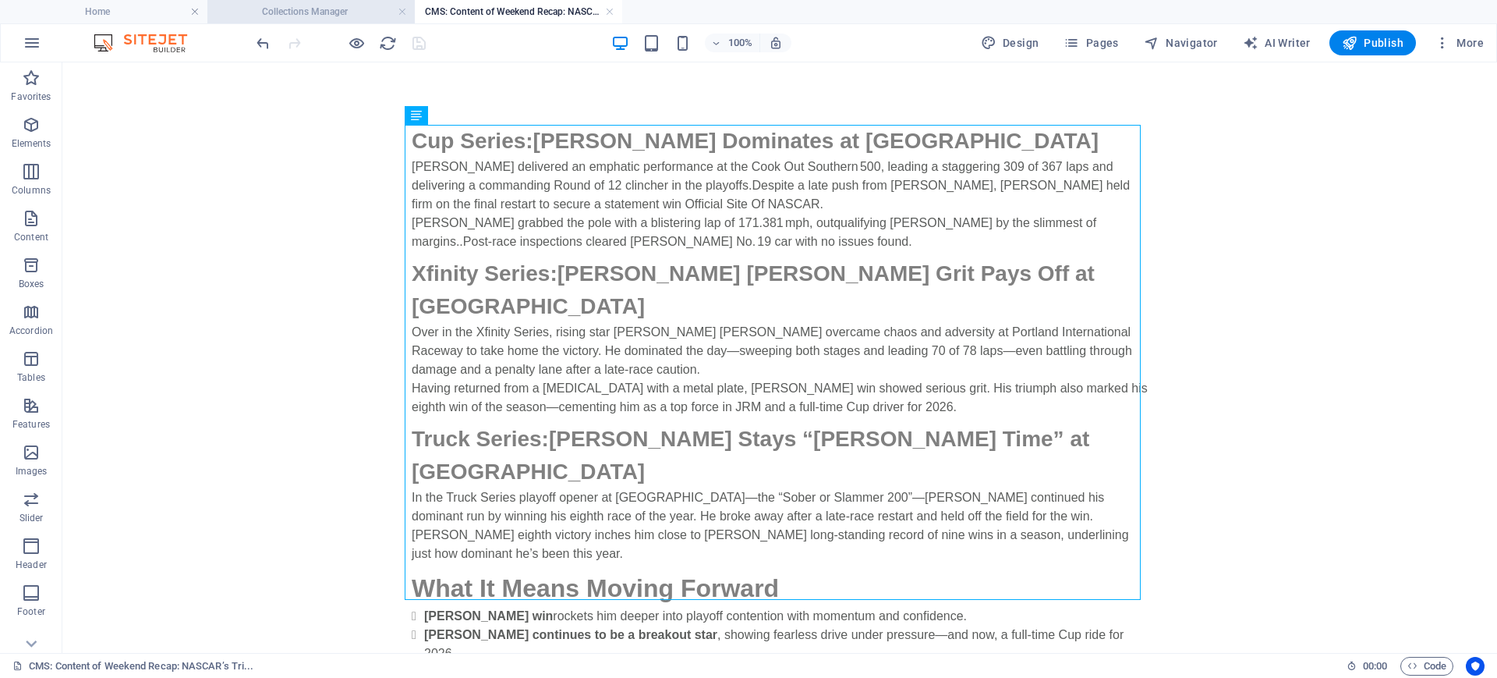
click at [334, 13] on h4 "Collections Manager" at bounding box center [310, 11] width 207 height 17
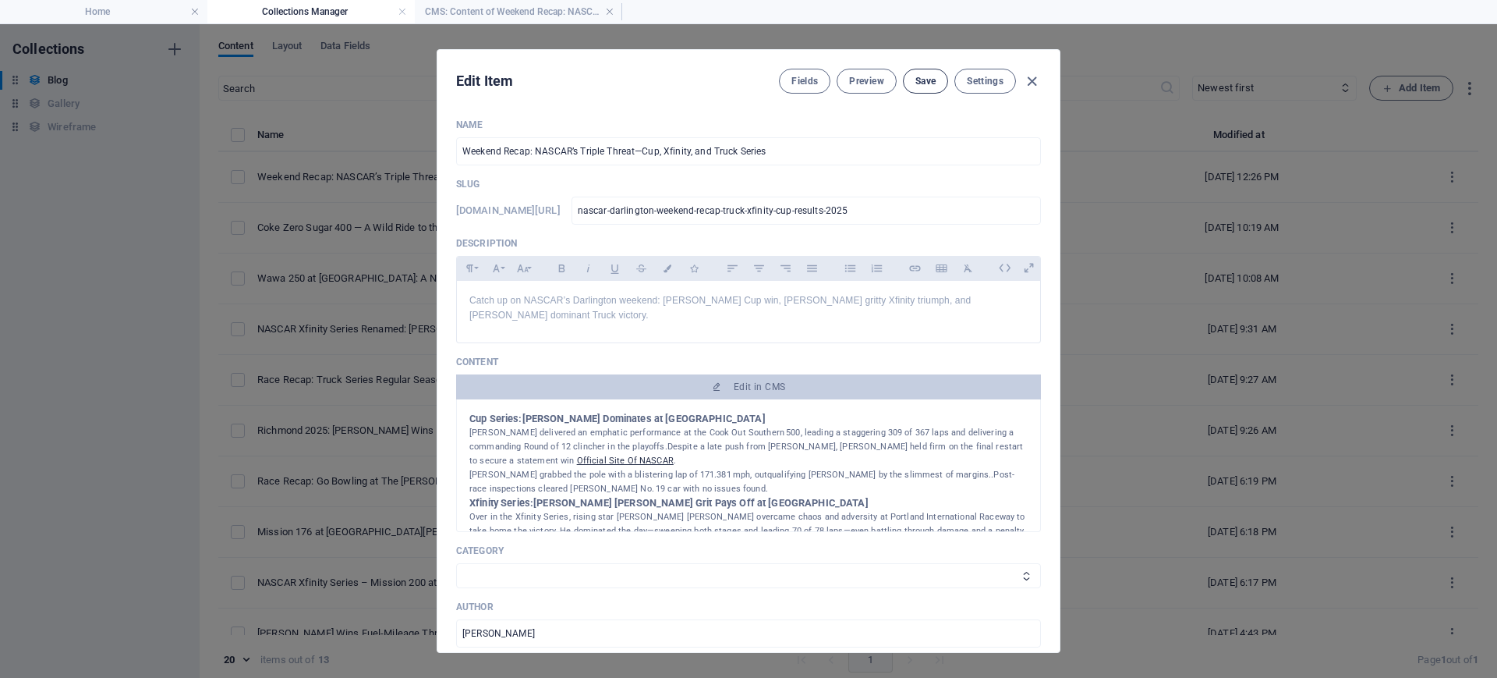
click at [919, 82] on span "Save" at bounding box center [925, 81] width 20 height 12
click at [114, 8] on h4 "Home" at bounding box center [103, 11] width 207 height 17
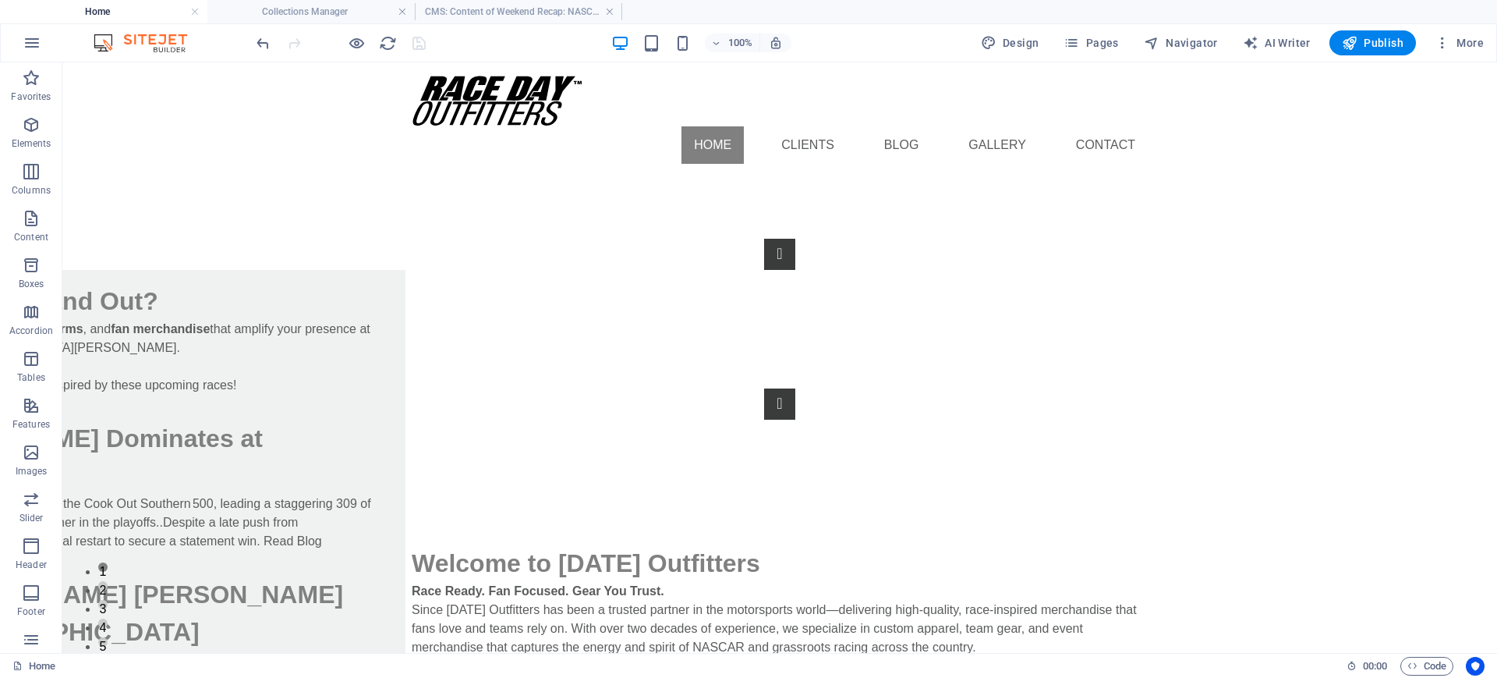
click at [416, 44] on div at bounding box center [340, 42] width 175 height 25
click at [1197, 46] on span "Publish" at bounding box center [1373, 43] width 62 height 16
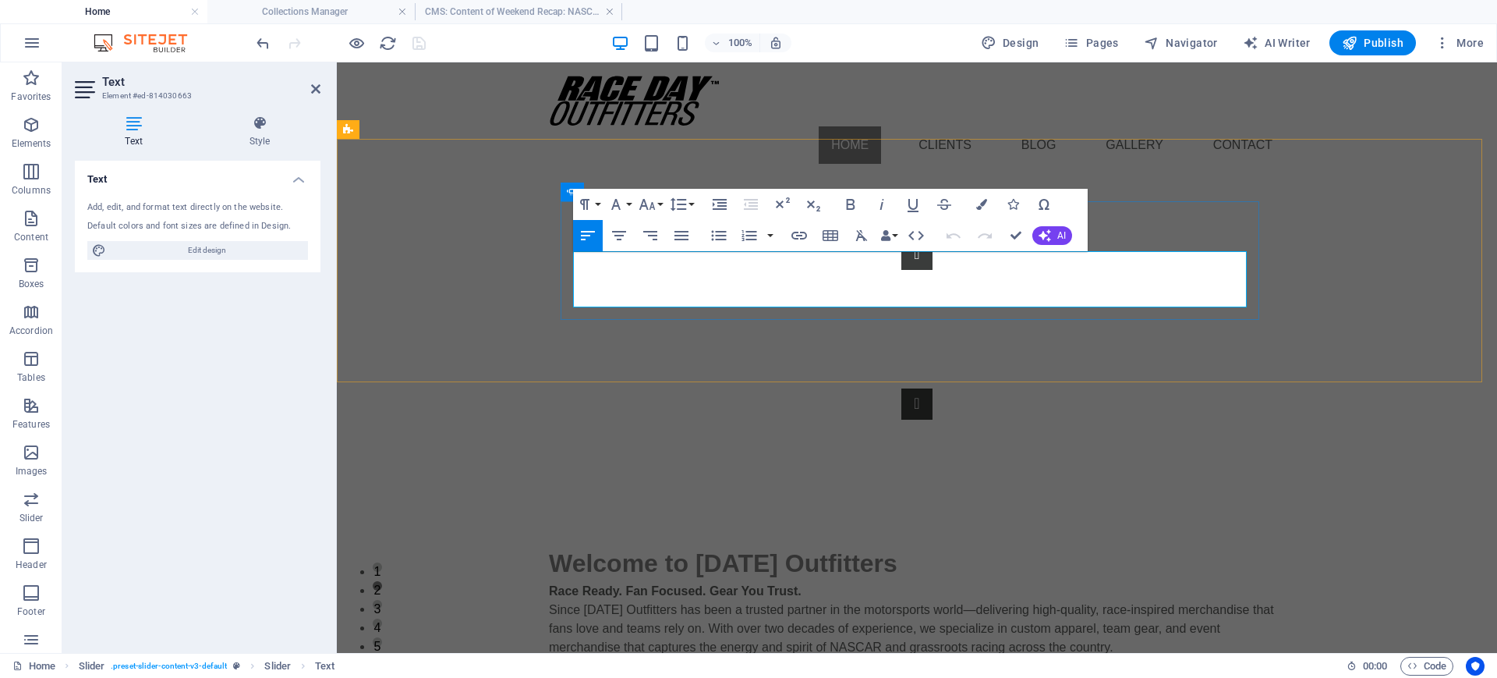
click at [314, 94] on icon at bounding box center [315, 89] width 9 height 12
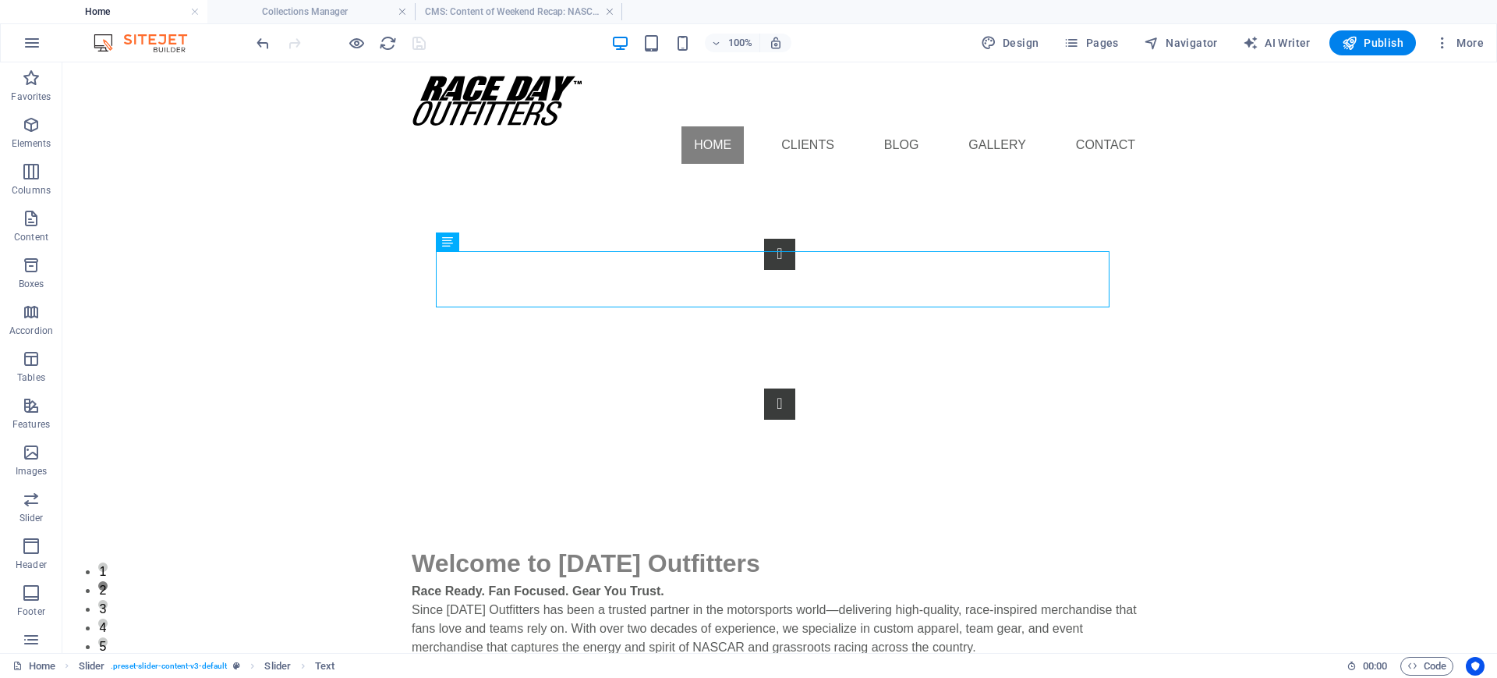
click at [419, 44] on div at bounding box center [340, 42] width 175 height 25
click at [330, 16] on h4 "Collections Manager" at bounding box center [310, 11] width 207 height 17
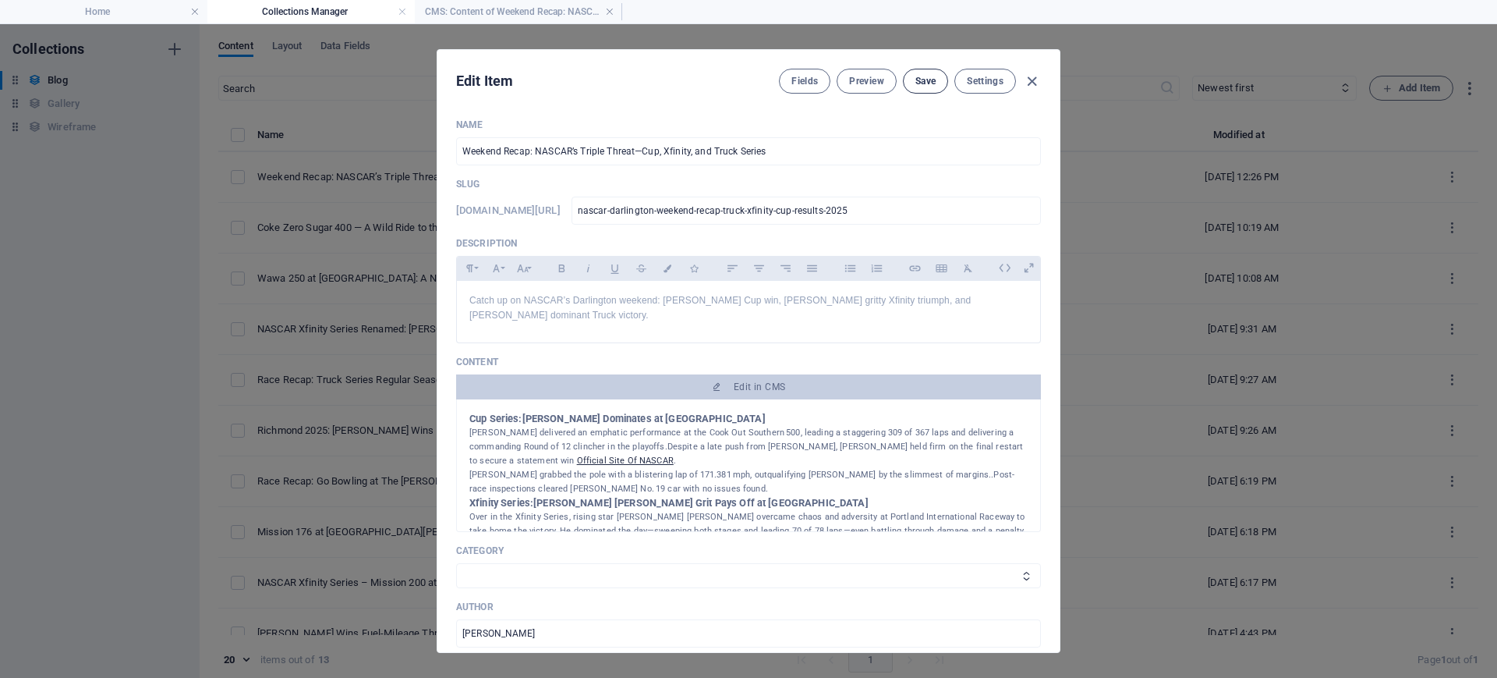
click at [915, 80] on span "Save" at bounding box center [925, 81] width 20 height 12
click at [1030, 81] on icon "button" at bounding box center [1032, 82] width 18 height 18
type input "weekend-recap-nascar-s-triple-threat-cup-xfinity-and-truck-series"
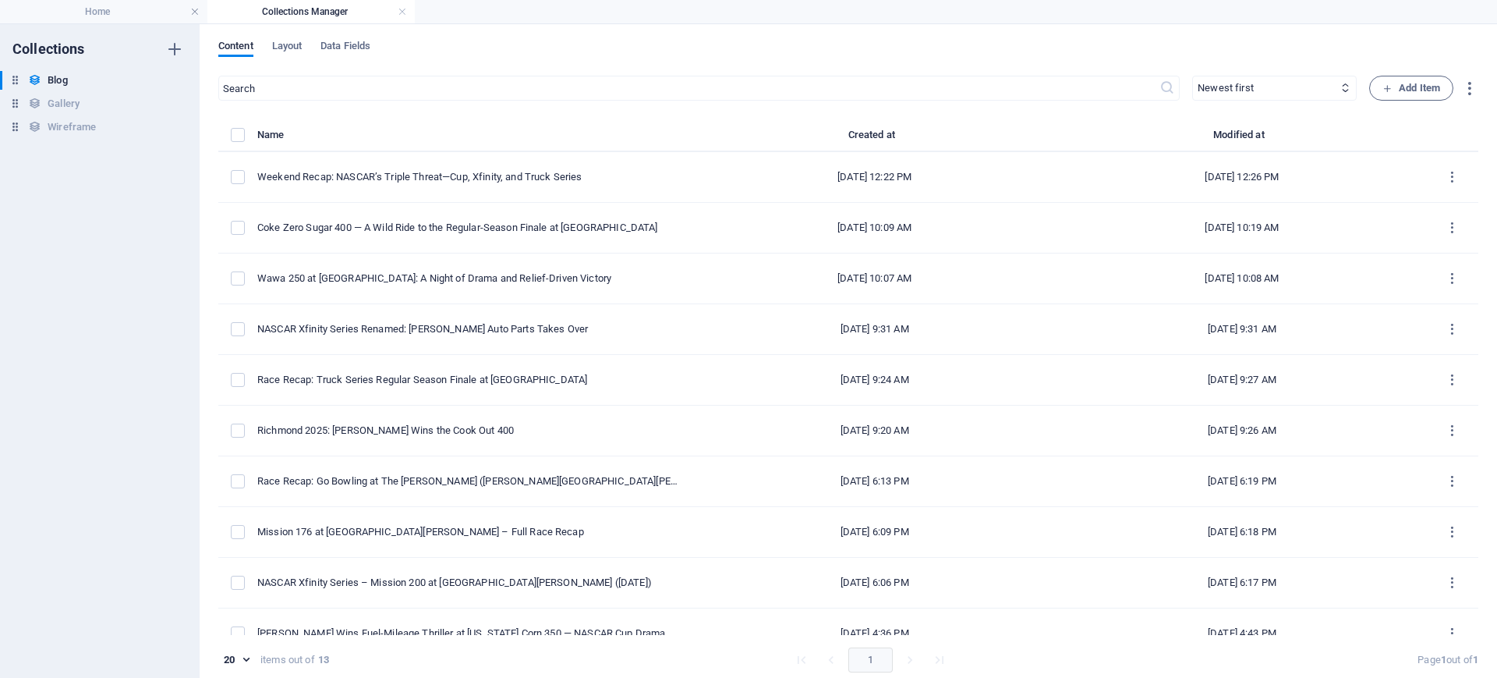
click at [407, 9] on h4 "Collections Manager" at bounding box center [310, 11] width 207 height 17
click at [153, 13] on h4 "Home" at bounding box center [103, 11] width 207 height 17
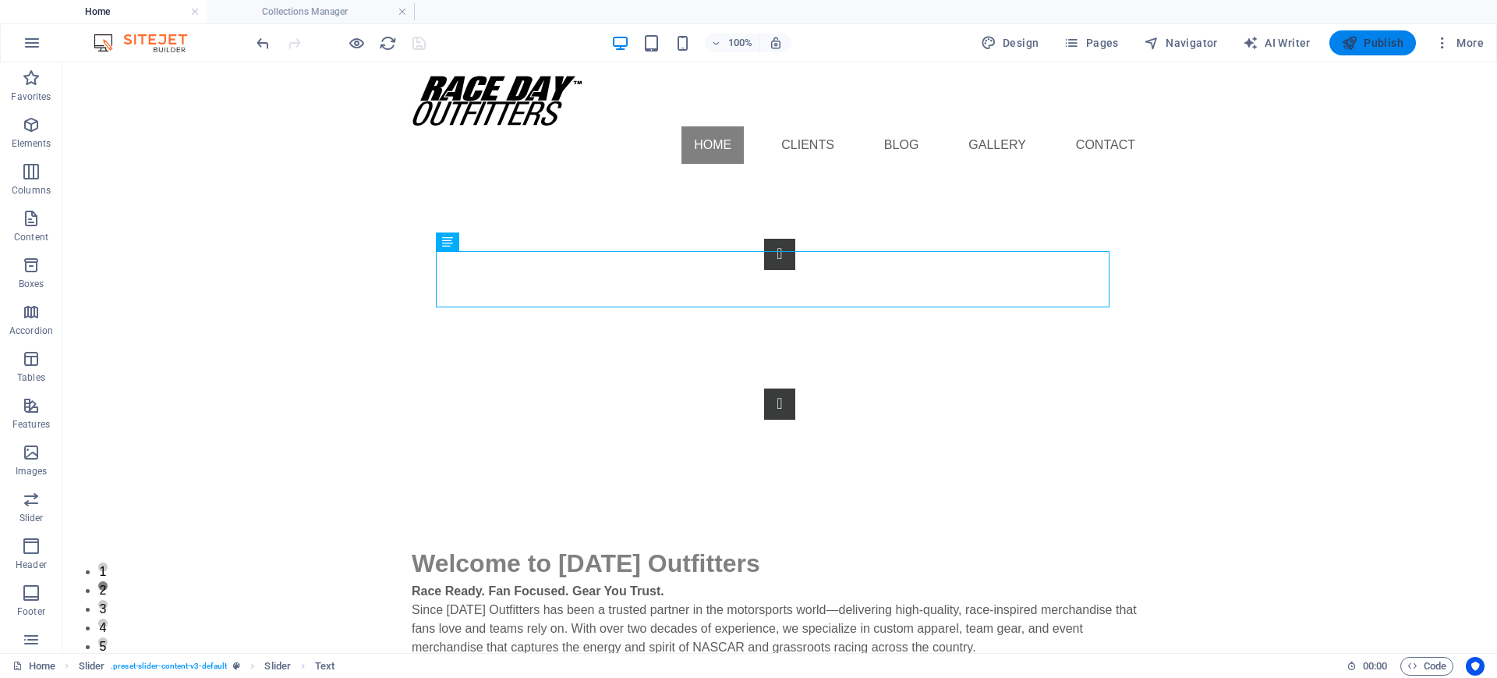
click at [1197, 44] on span "Publish" at bounding box center [1373, 43] width 62 height 16
